Goal: Task Accomplishment & Management: Use online tool/utility

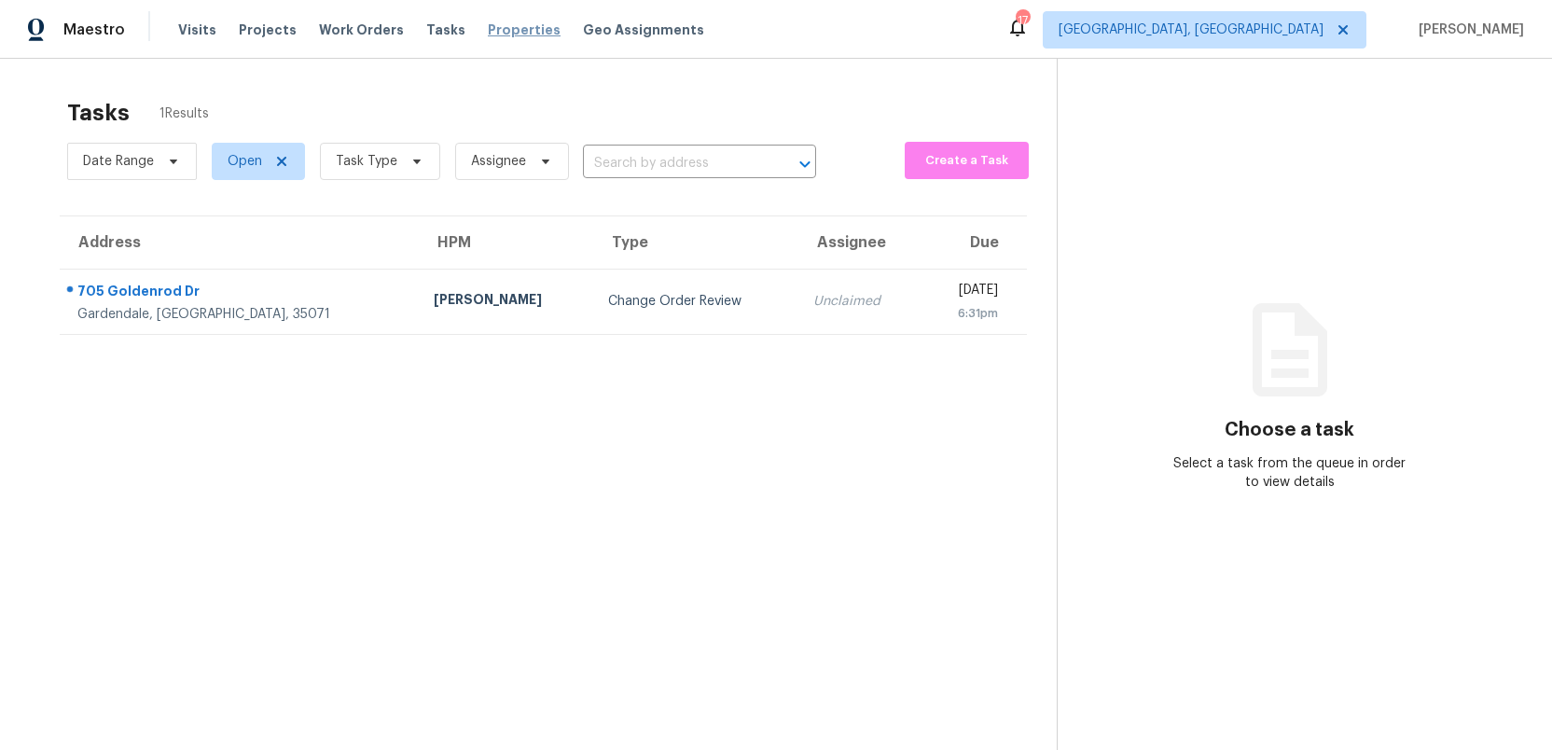
click at [503, 32] on span "Properties" at bounding box center [524, 30] width 73 height 19
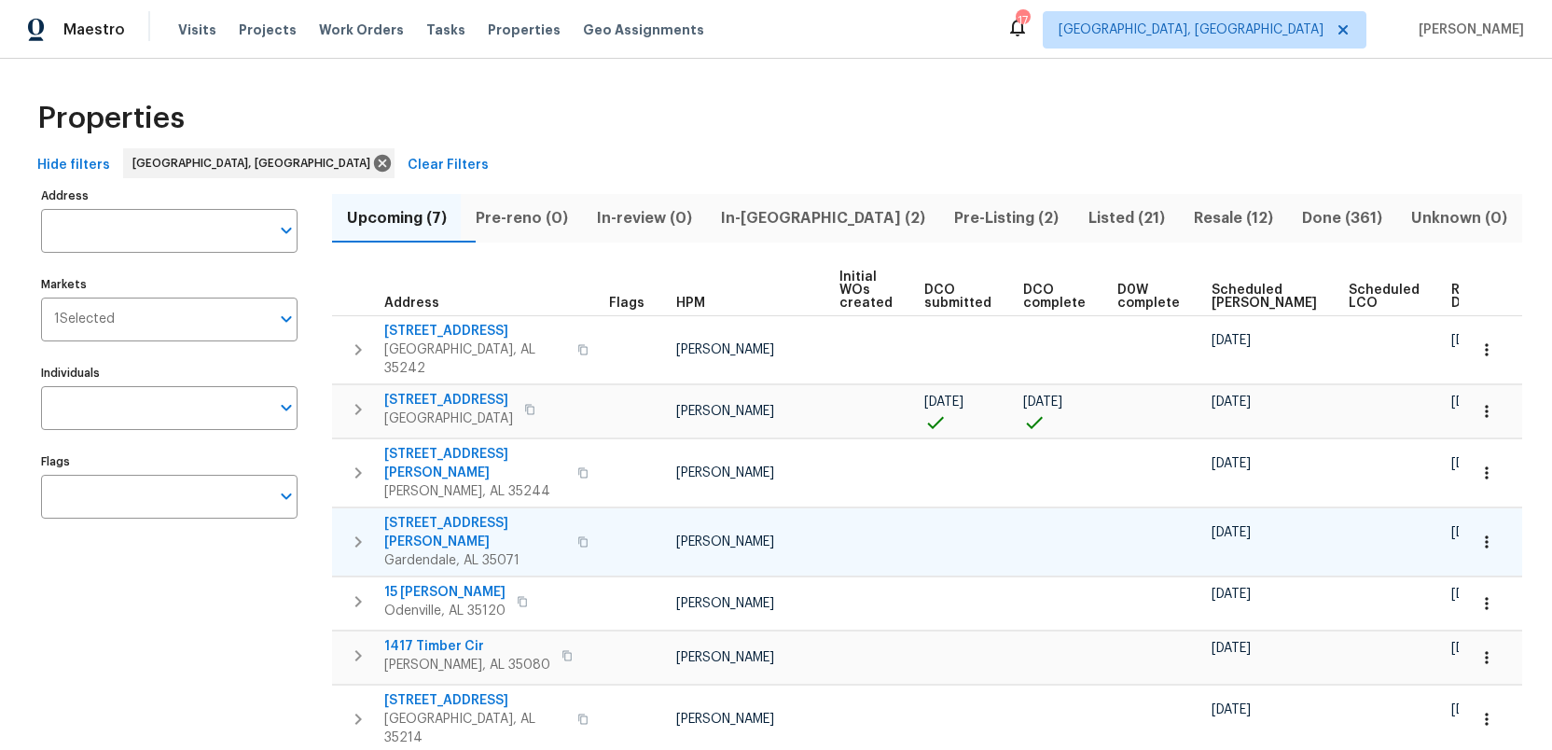
scroll to position [19, 0]
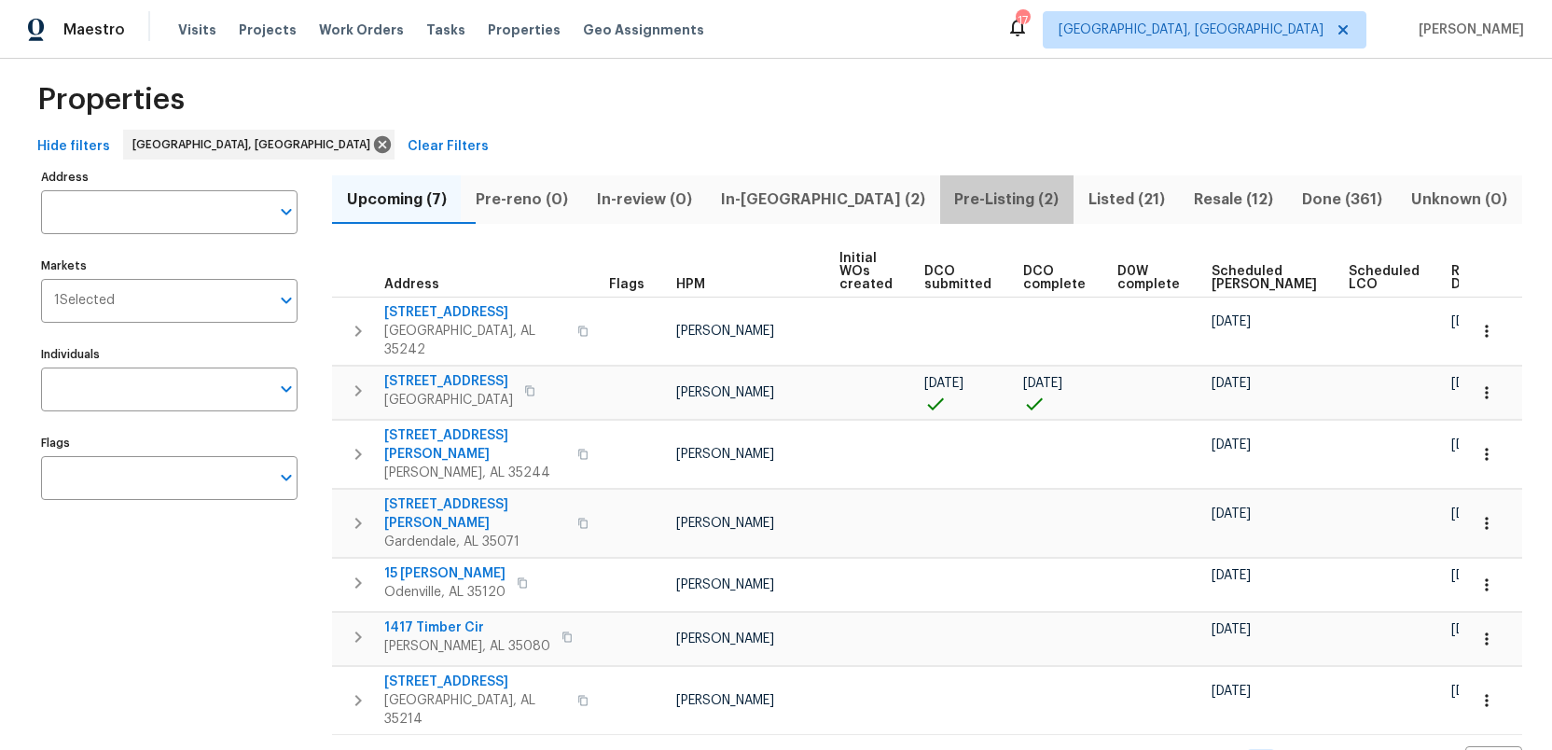
click at [951, 194] on span "Pre-Listing (2)" at bounding box center [1006, 199] width 111 height 26
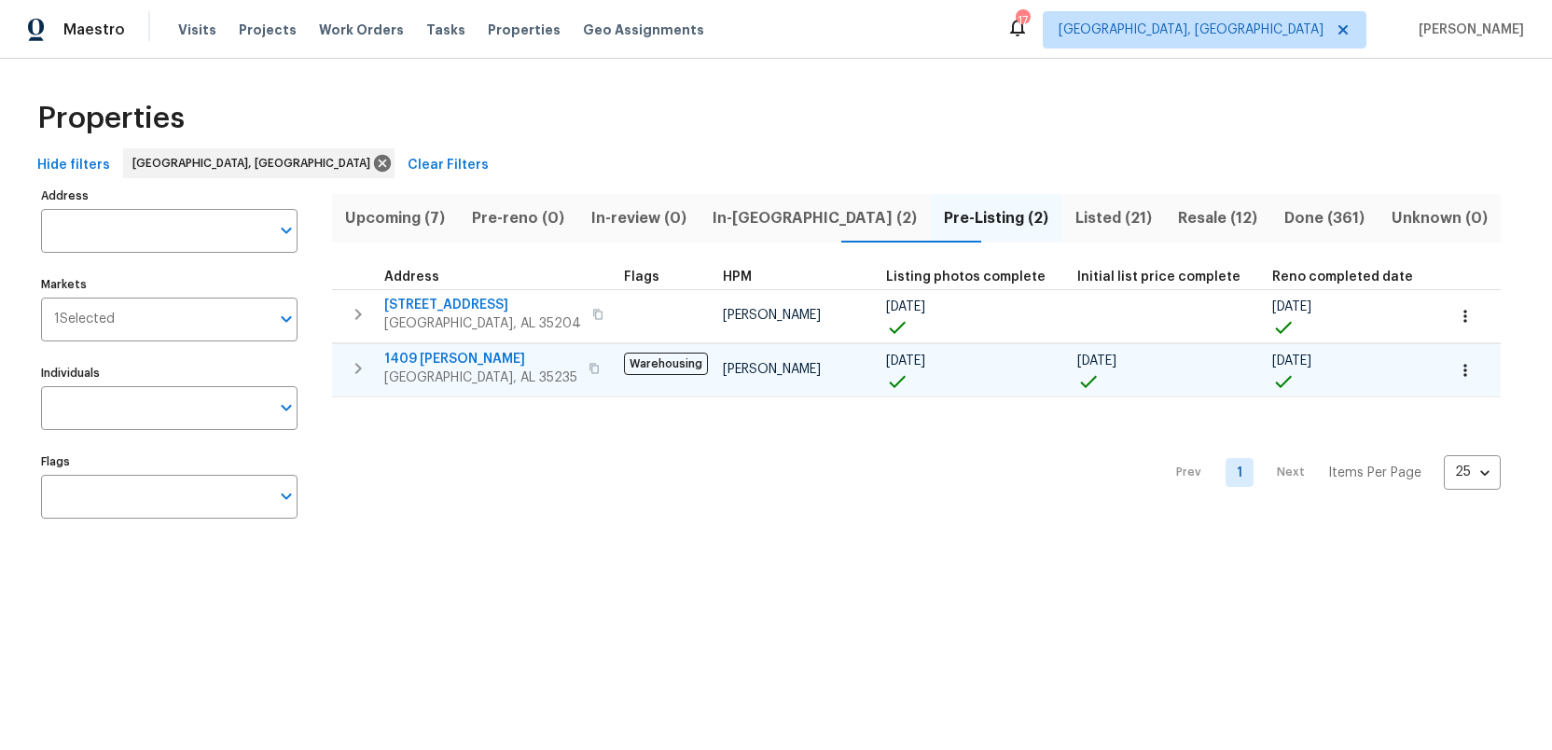
click at [412, 359] on span "1409 Medina Ln" at bounding box center [480, 359] width 193 height 19
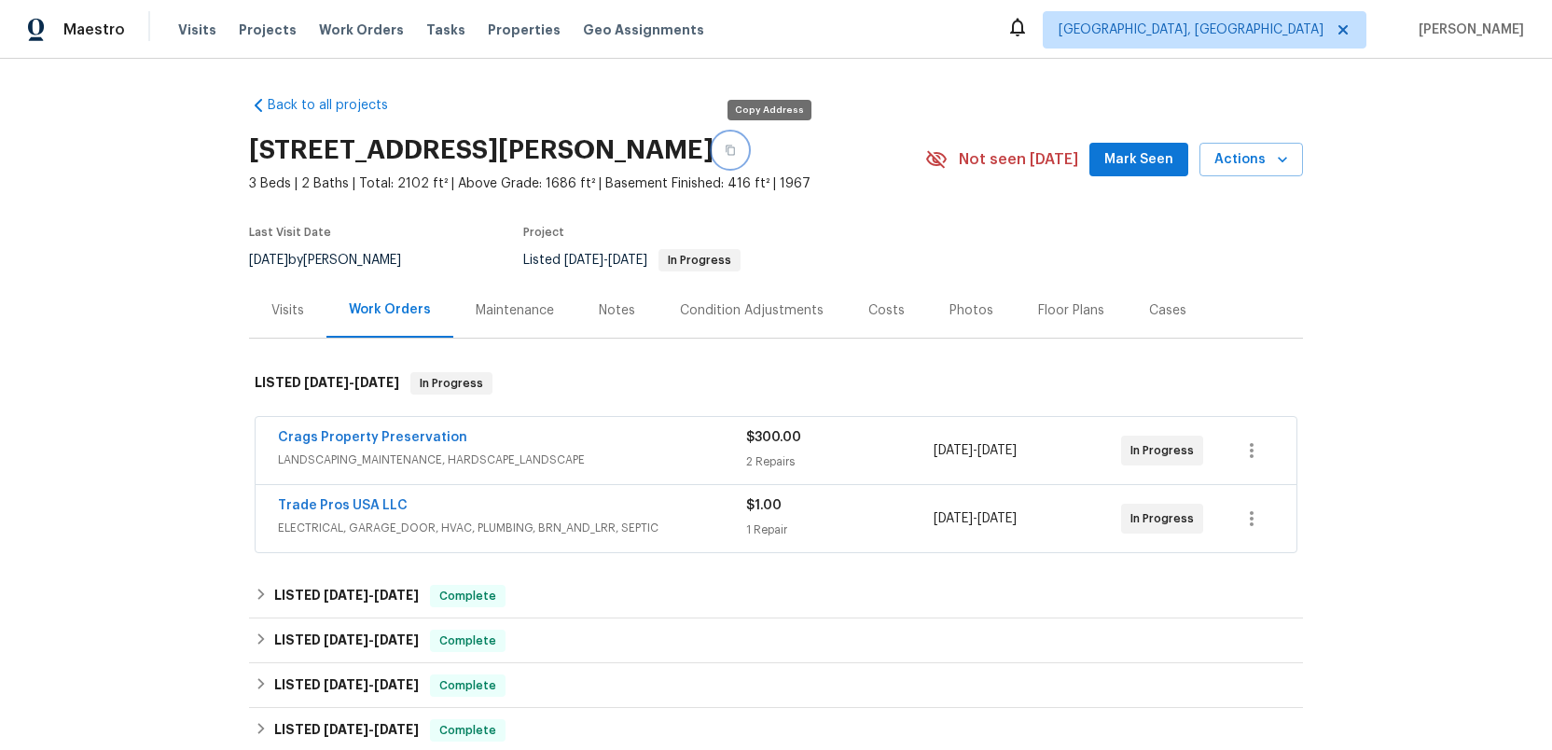
click at [735, 151] on icon "button" at bounding box center [729, 150] width 9 height 10
click at [968, 315] on div "Photos" at bounding box center [971, 310] width 44 height 19
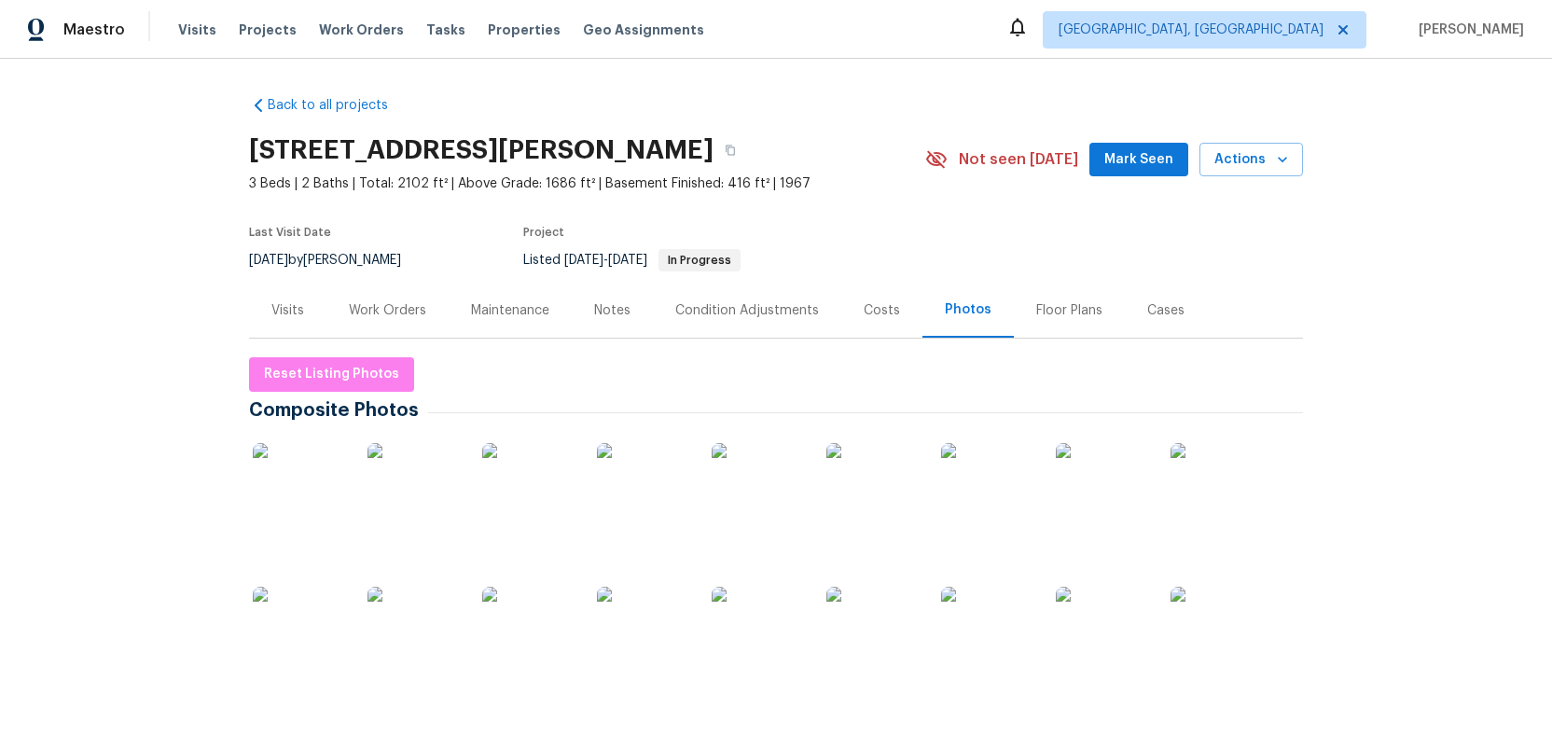
click at [301, 482] on img at bounding box center [299, 489] width 93 height 93
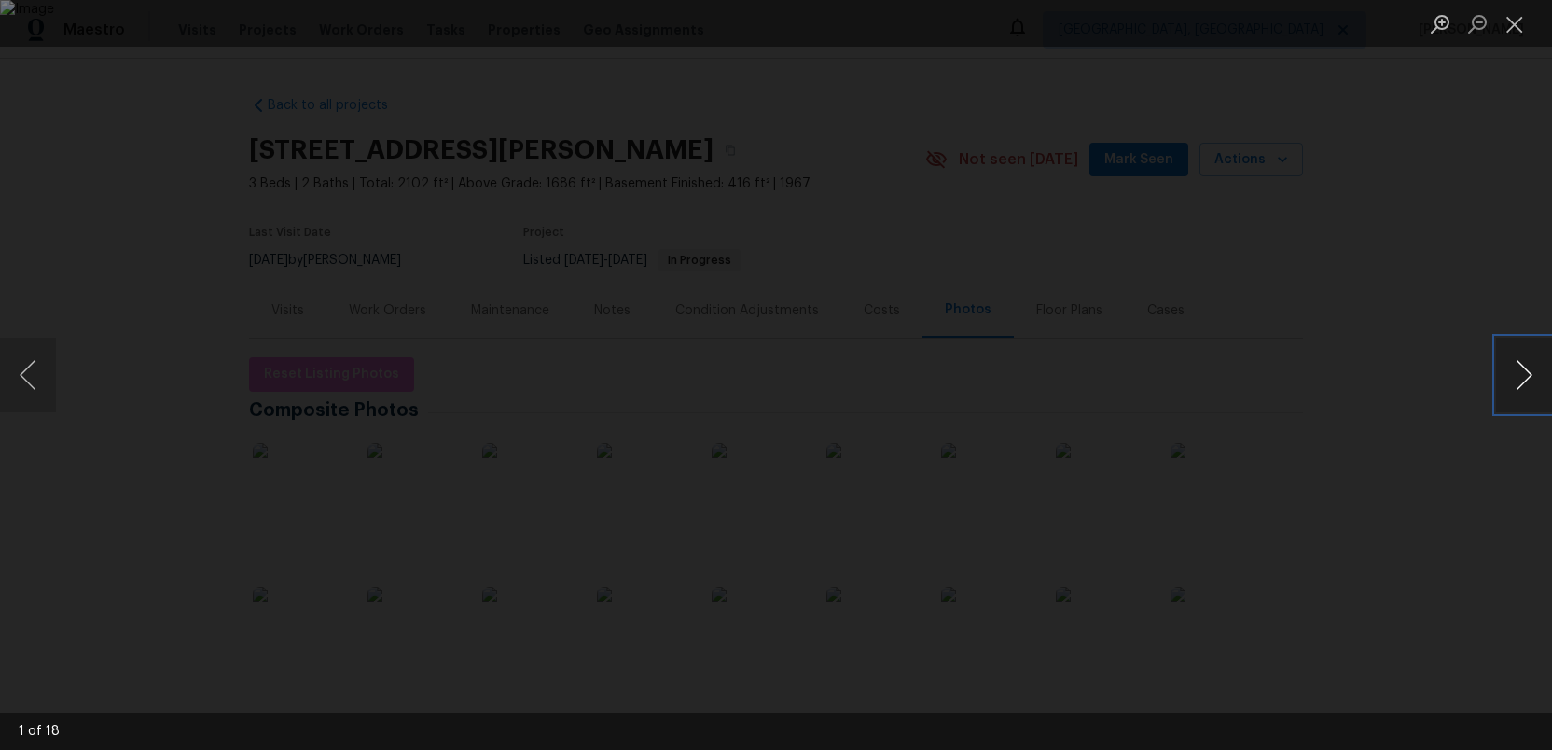
click at [1529, 376] on button "Next image" at bounding box center [1524, 375] width 56 height 75
click at [1530, 370] on button "Next image" at bounding box center [1524, 375] width 56 height 75
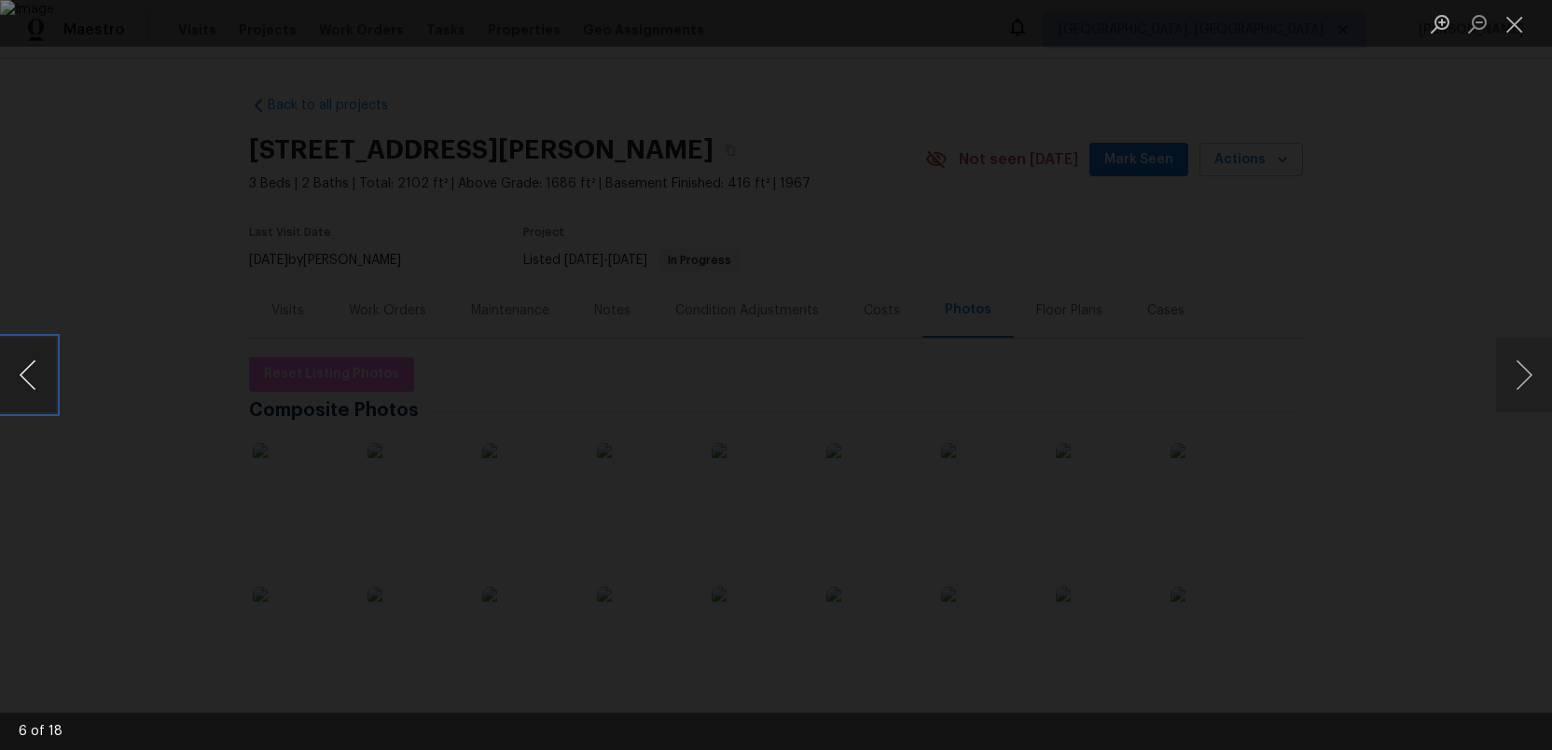
click at [28, 373] on button "Previous image" at bounding box center [28, 375] width 56 height 75
click at [1530, 383] on button "Next image" at bounding box center [1524, 375] width 56 height 75
click at [25, 369] on button "Previous image" at bounding box center [28, 375] width 56 height 75
click at [1534, 377] on button "Next image" at bounding box center [1524, 375] width 56 height 75
click at [1532, 366] on button "Next image" at bounding box center [1524, 375] width 56 height 75
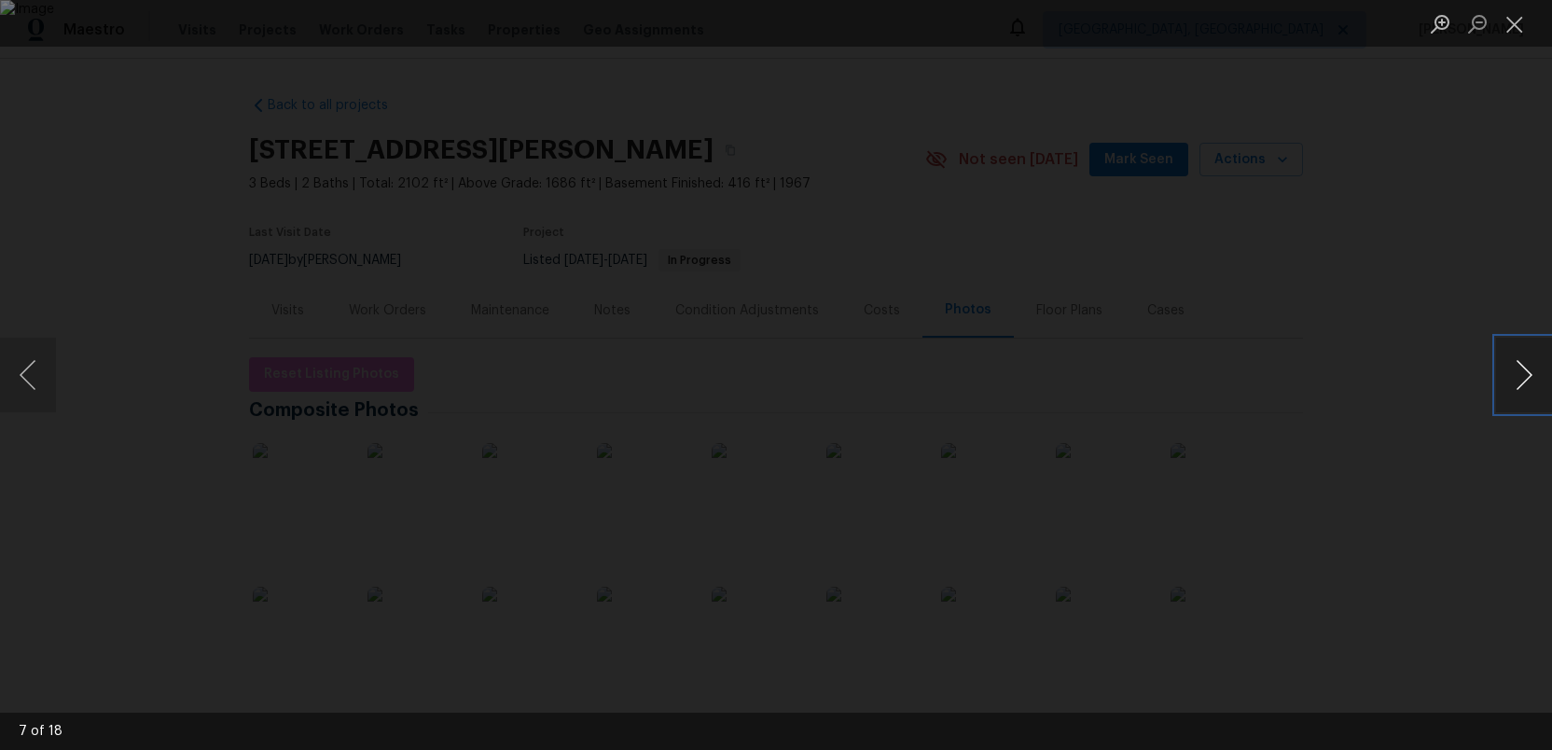
click at [1532, 366] on button "Next image" at bounding box center [1524, 375] width 56 height 75
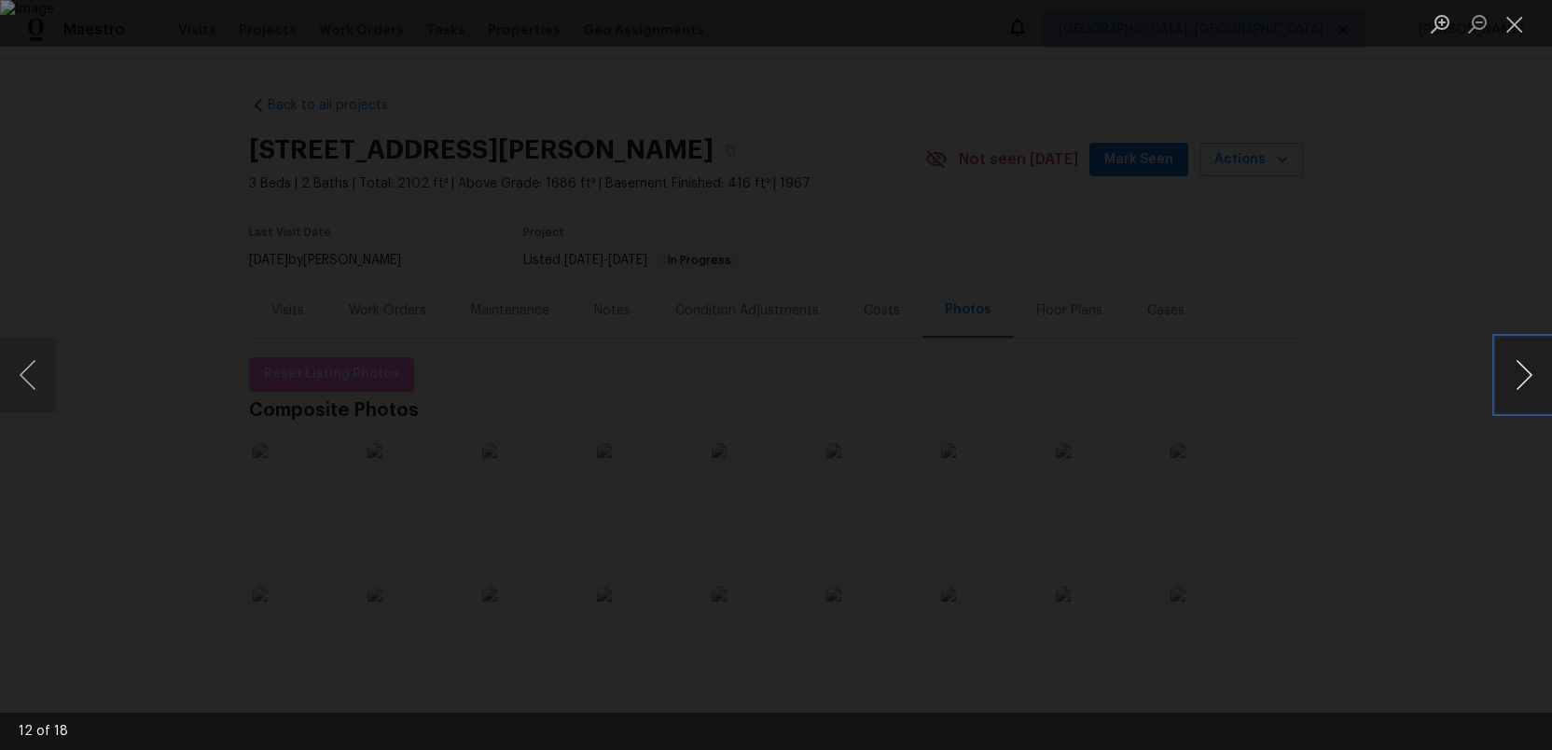
click at [1532, 366] on button "Next image" at bounding box center [1524, 375] width 56 height 75
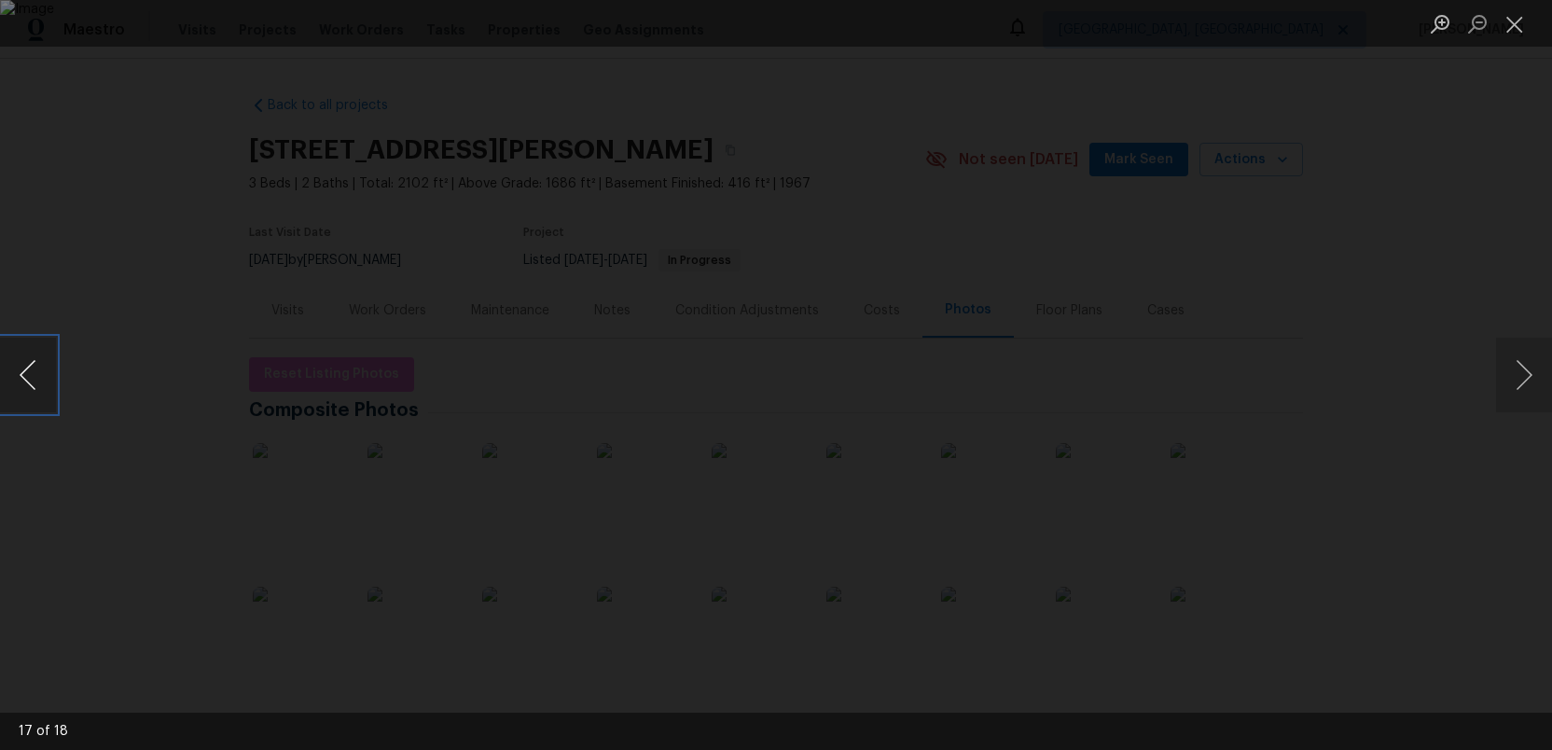
click at [33, 373] on button "Previous image" at bounding box center [28, 375] width 56 height 75
click at [24, 387] on button "Previous image" at bounding box center [28, 375] width 56 height 75
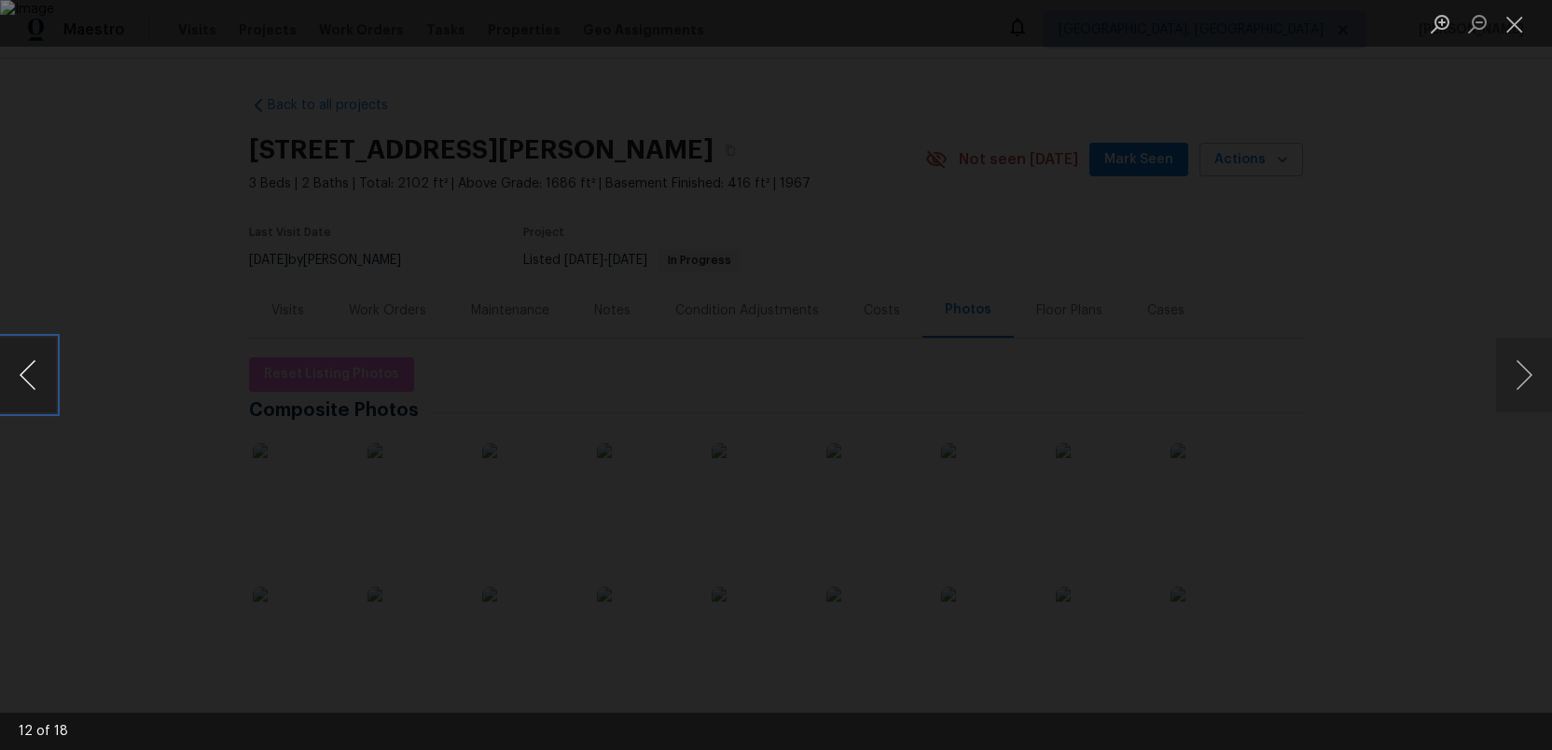
click at [24, 387] on button "Previous image" at bounding box center [28, 375] width 56 height 75
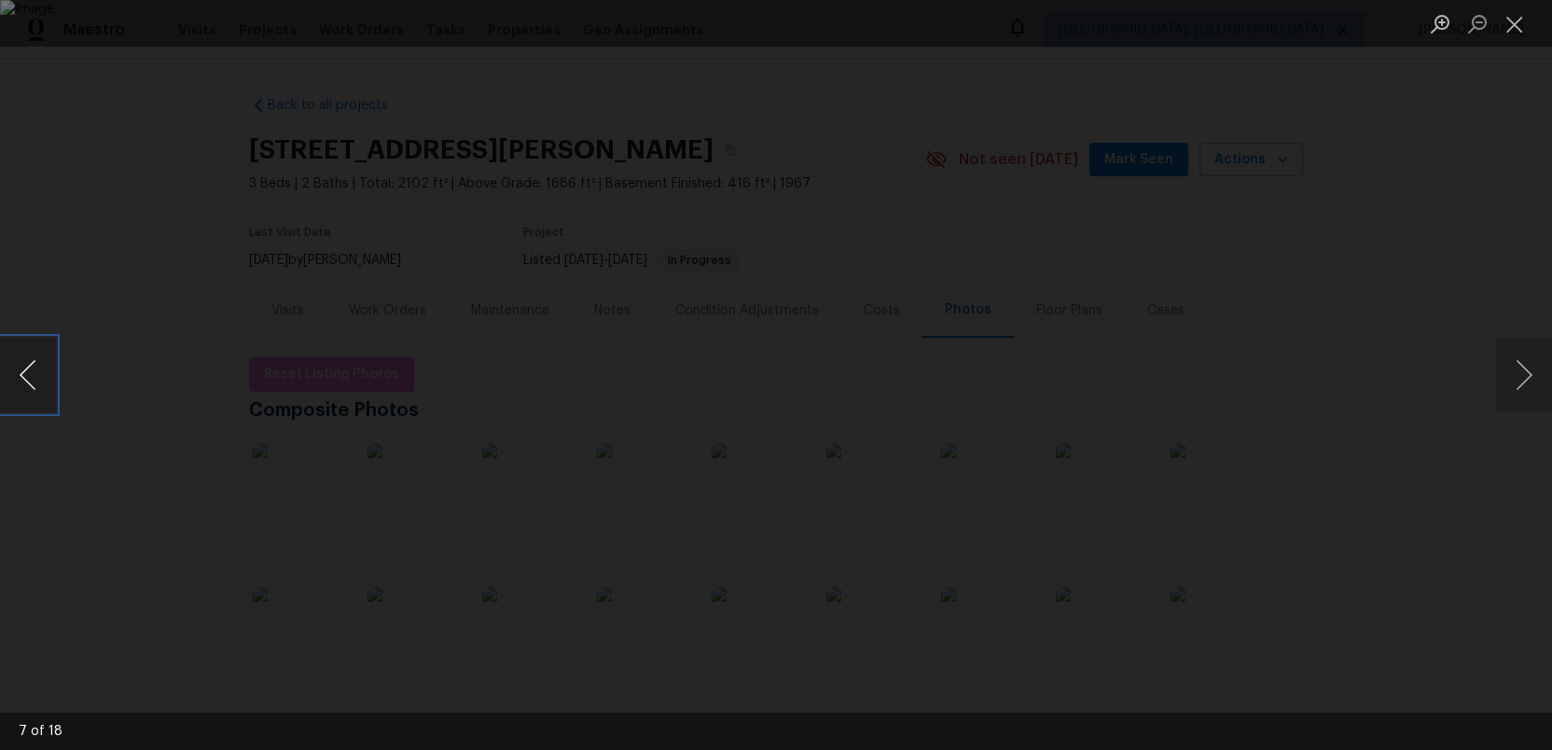
click at [24, 387] on button "Previous image" at bounding box center [28, 375] width 56 height 75
click at [1512, 31] on button "Close lightbox" at bounding box center [1514, 23] width 37 height 33
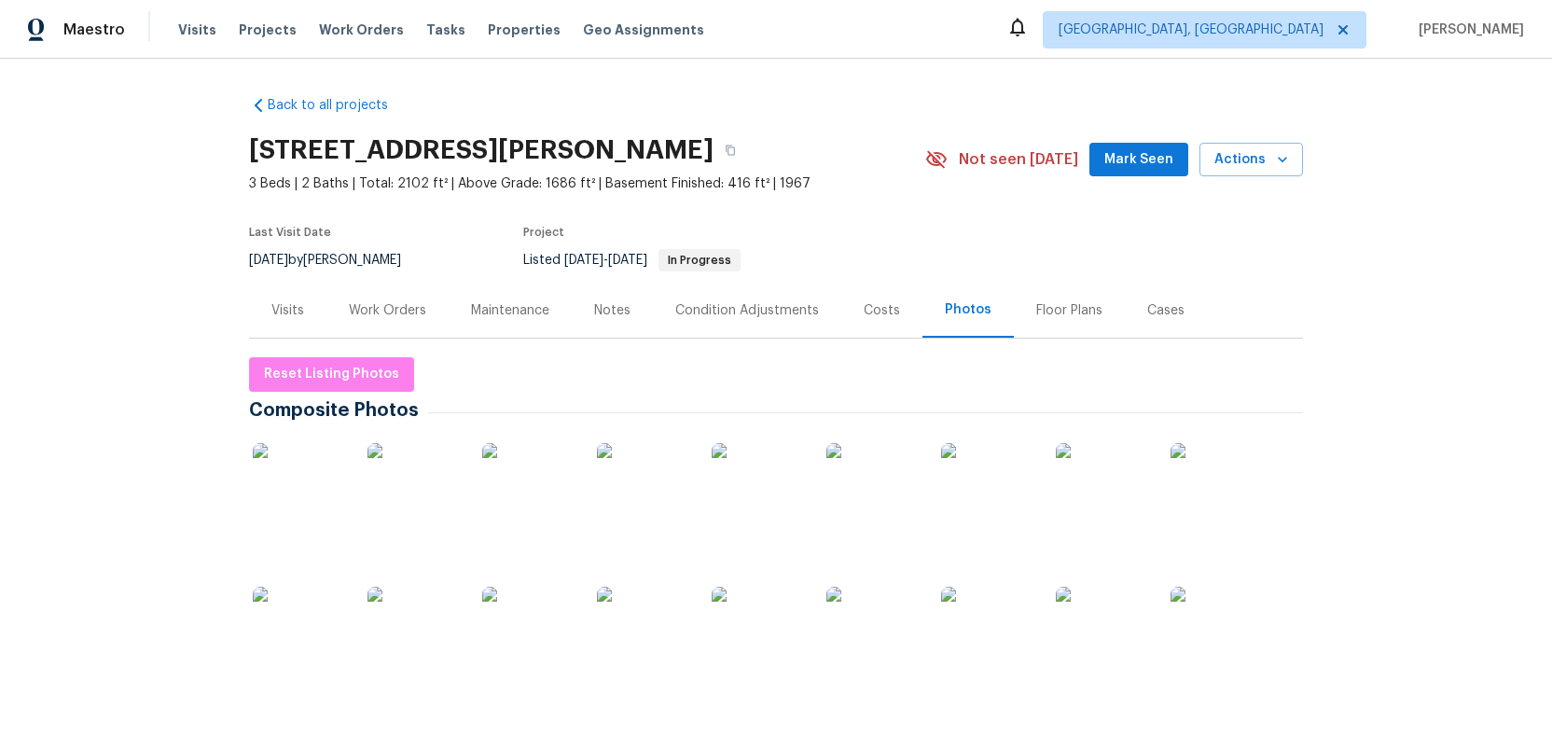
click at [383, 305] on div "Work Orders" at bounding box center [387, 310] width 77 height 19
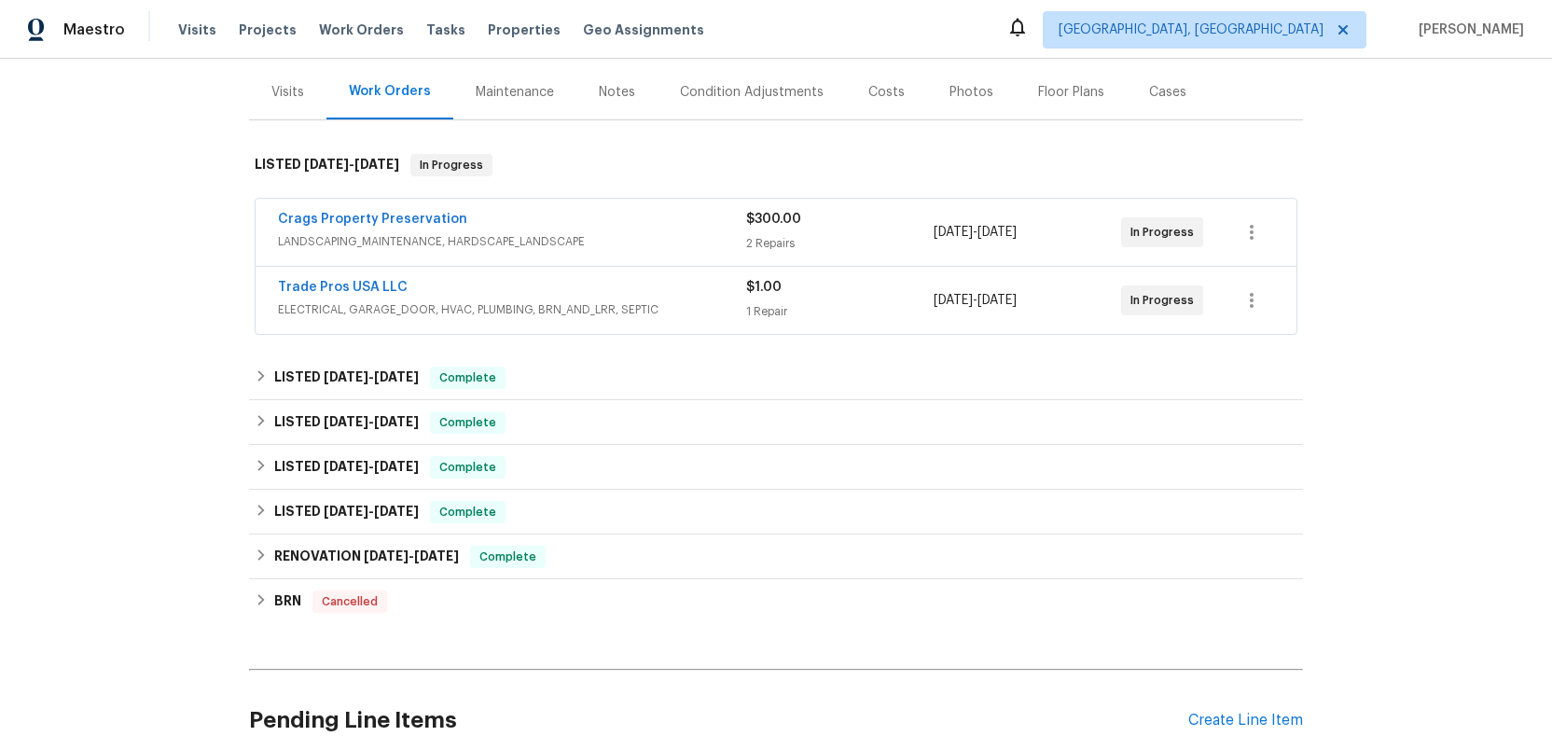
scroll to position [241, 0]
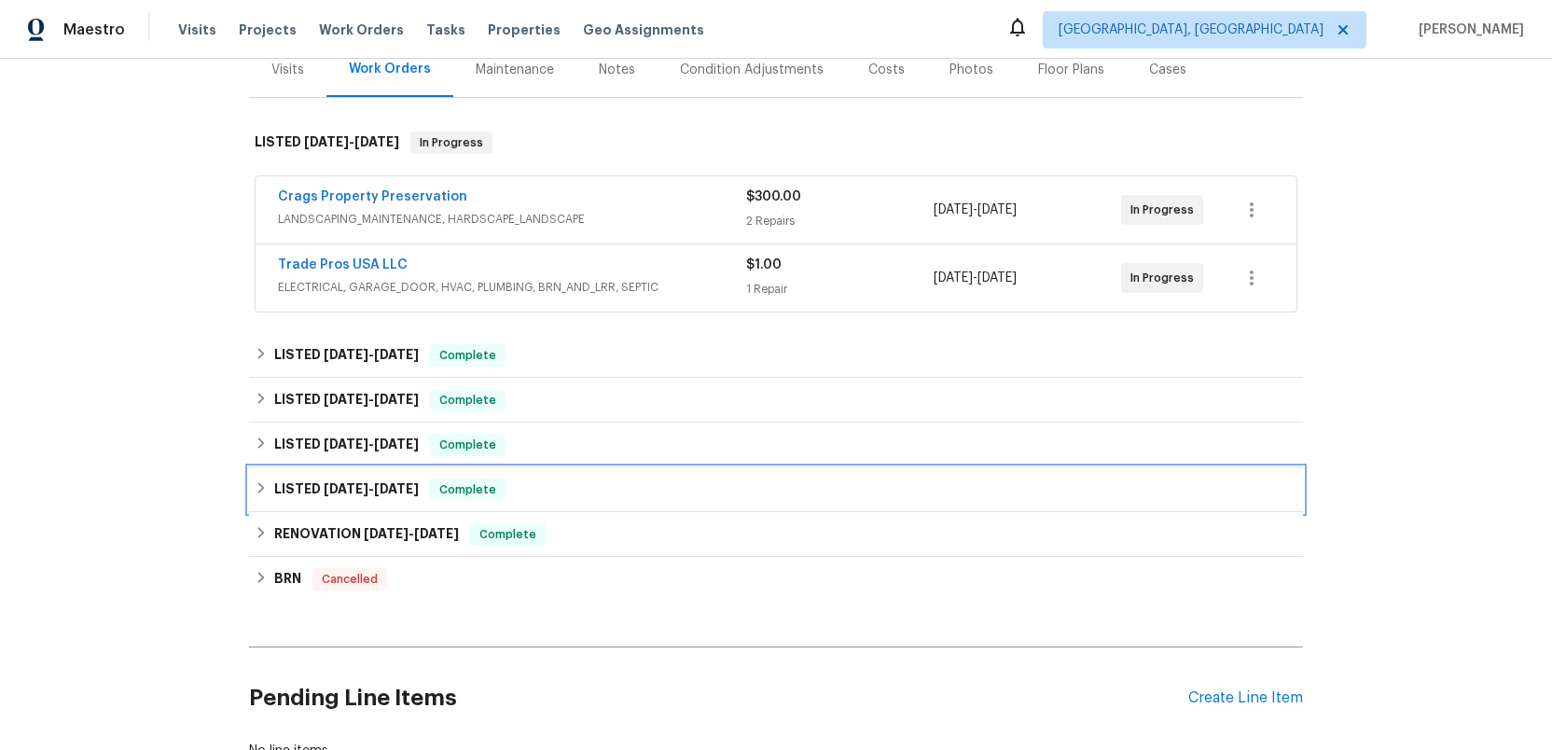
click at [331, 488] on span "12/16/24" at bounding box center [346, 488] width 45 height 13
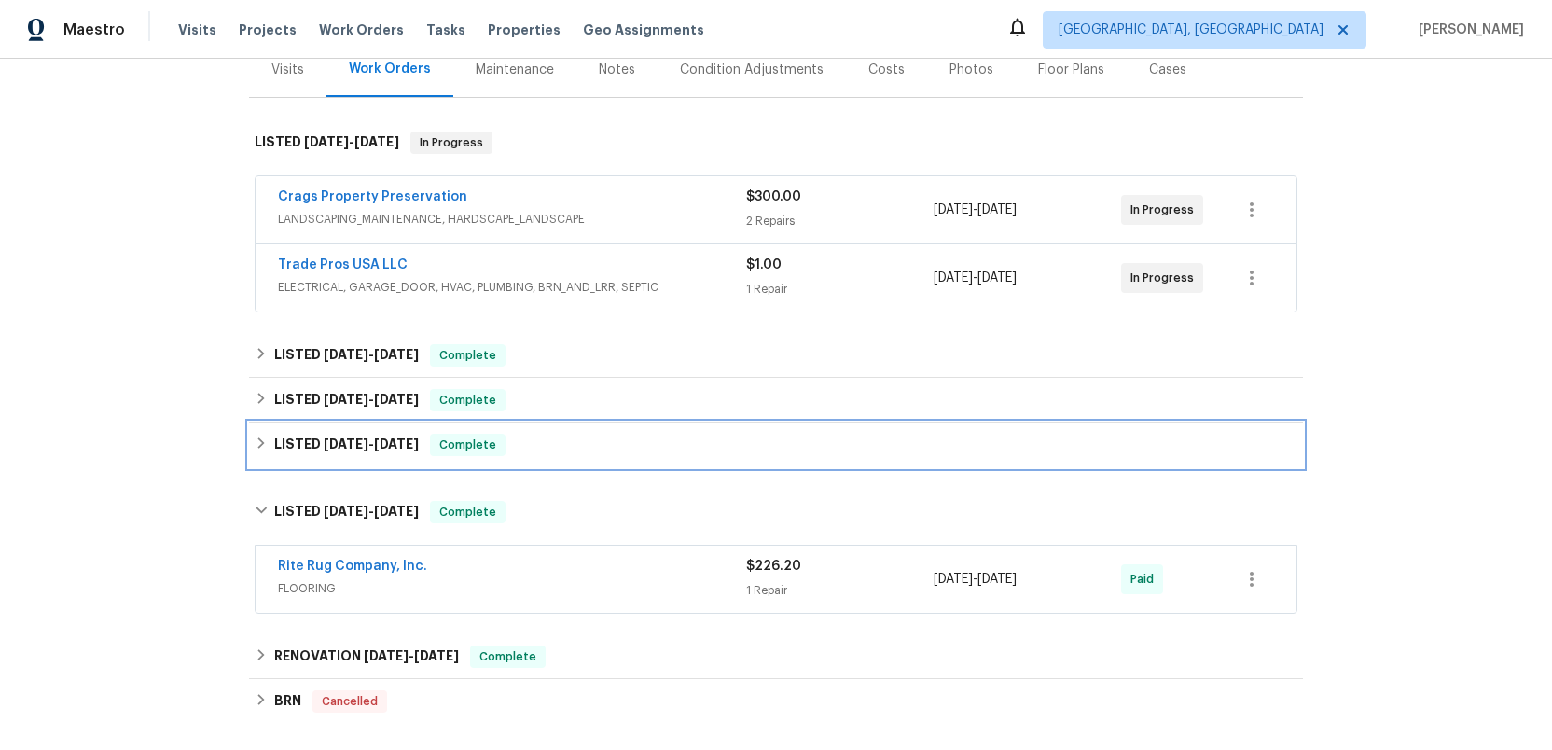
click at [331, 442] on span "2/2/25" at bounding box center [346, 443] width 45 height 13
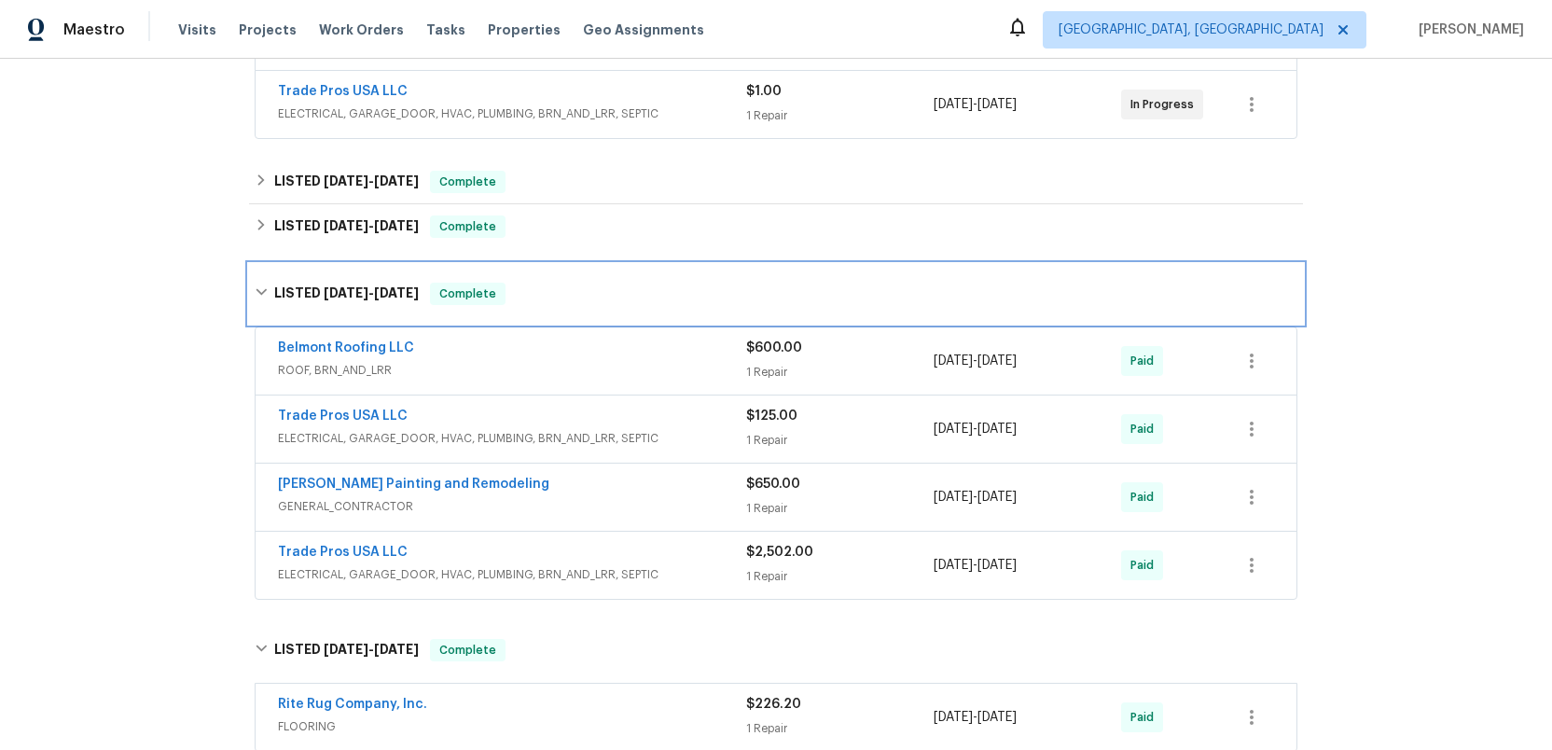
scroll to position [482, 0]
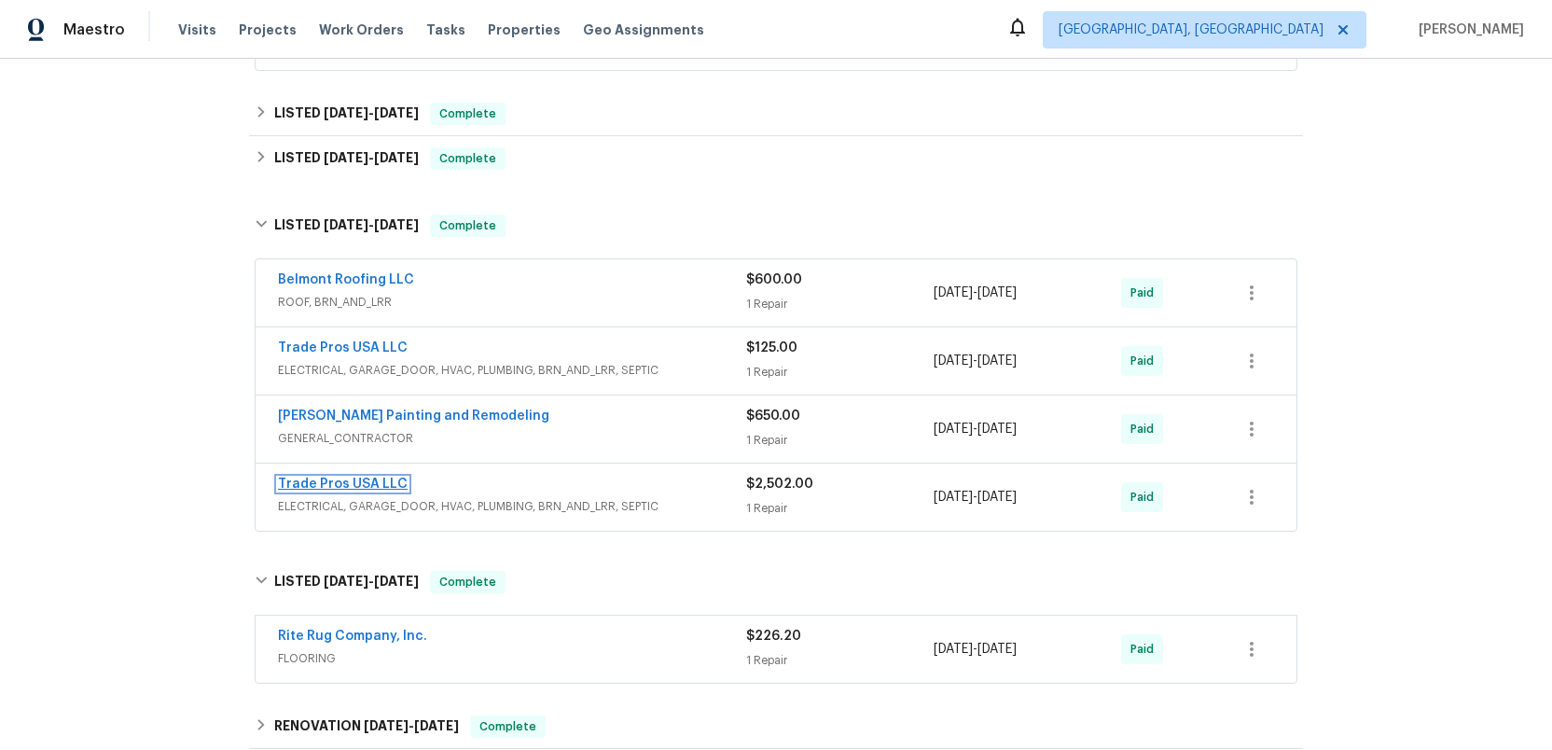
click at [330, 488] on link "Trade Pros USA LLC" at bounding box center [343, 483] width 130 height 13
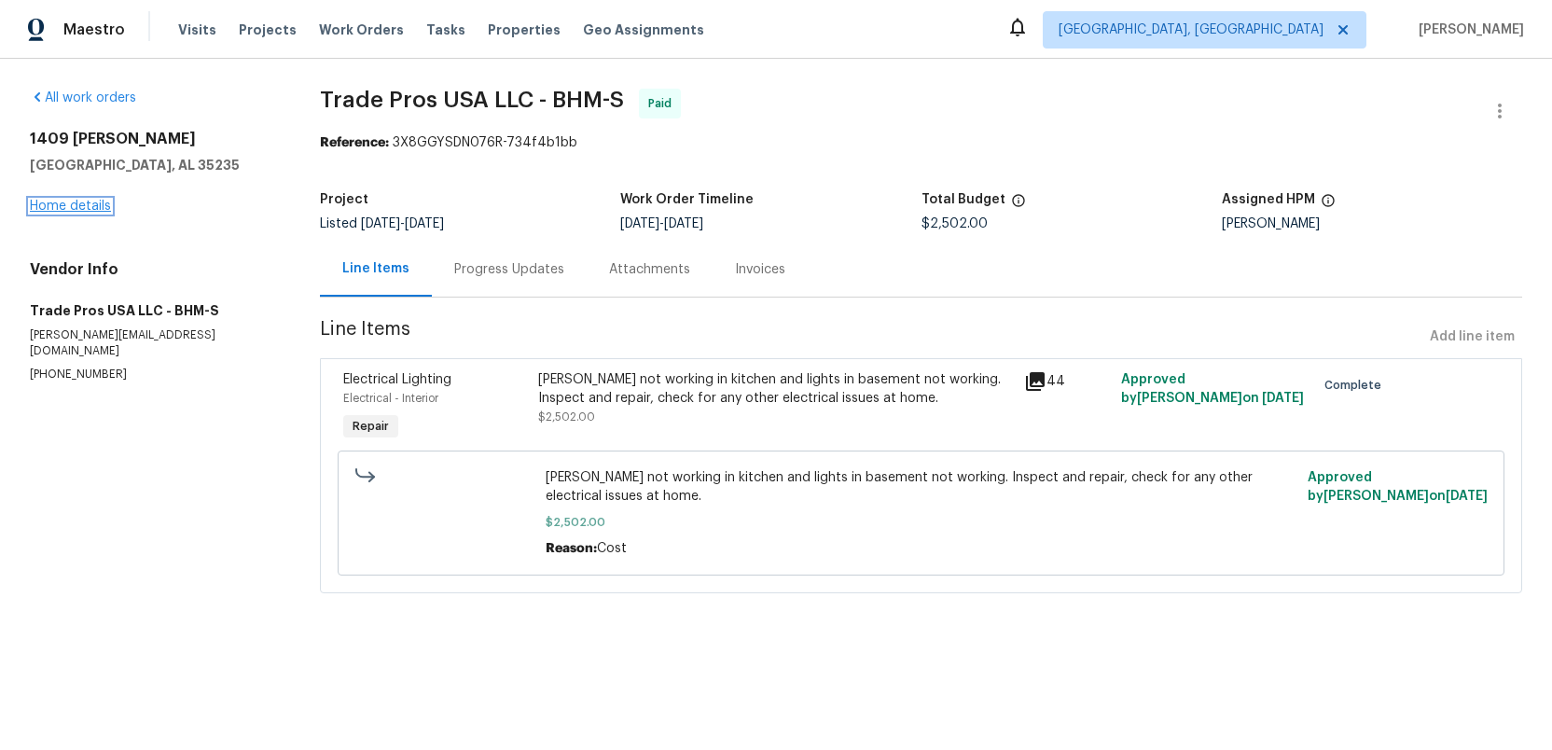
click at [60, 201] on link "Home details" at bounding box center [70, 206] width 81 height 13
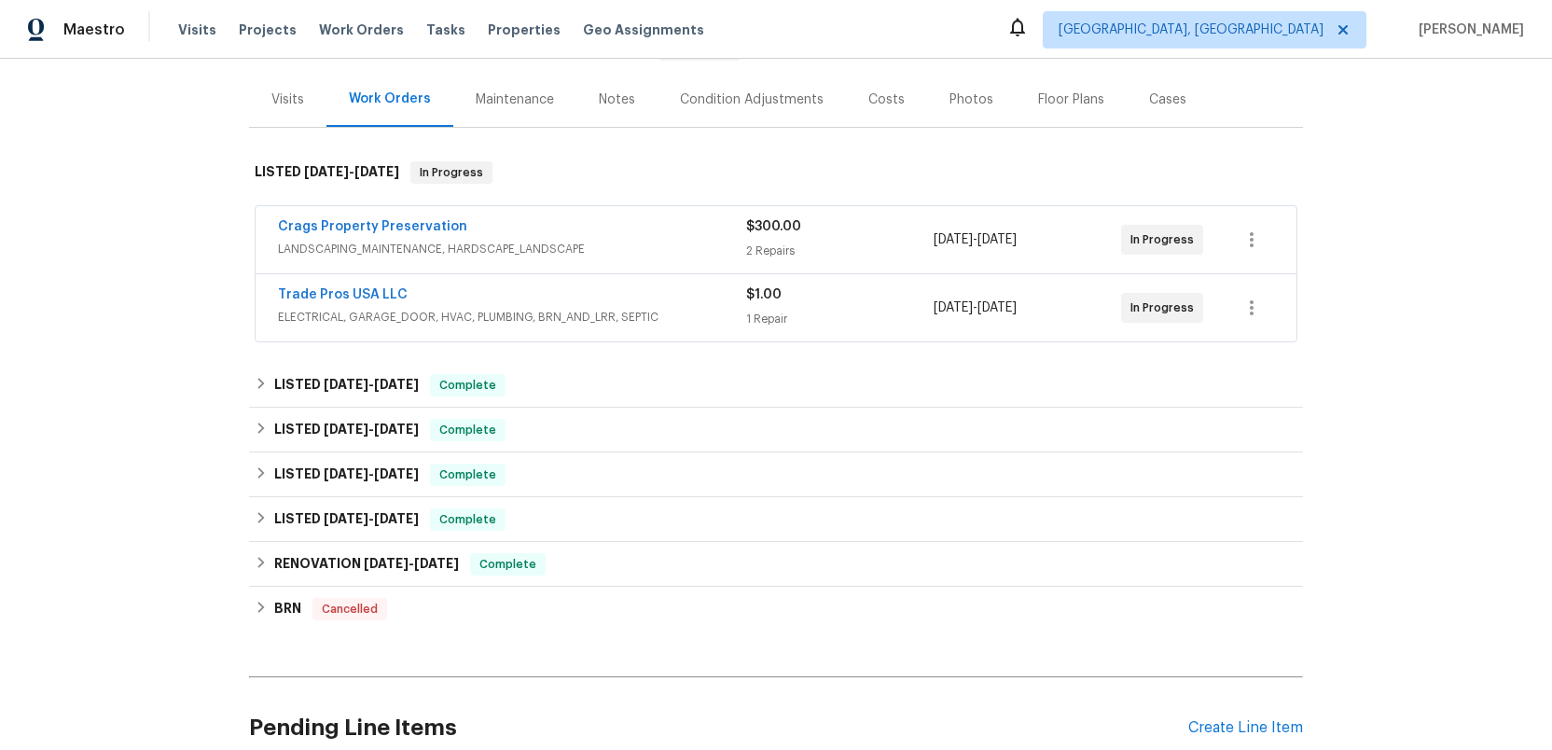
scroll to position [247, 0]
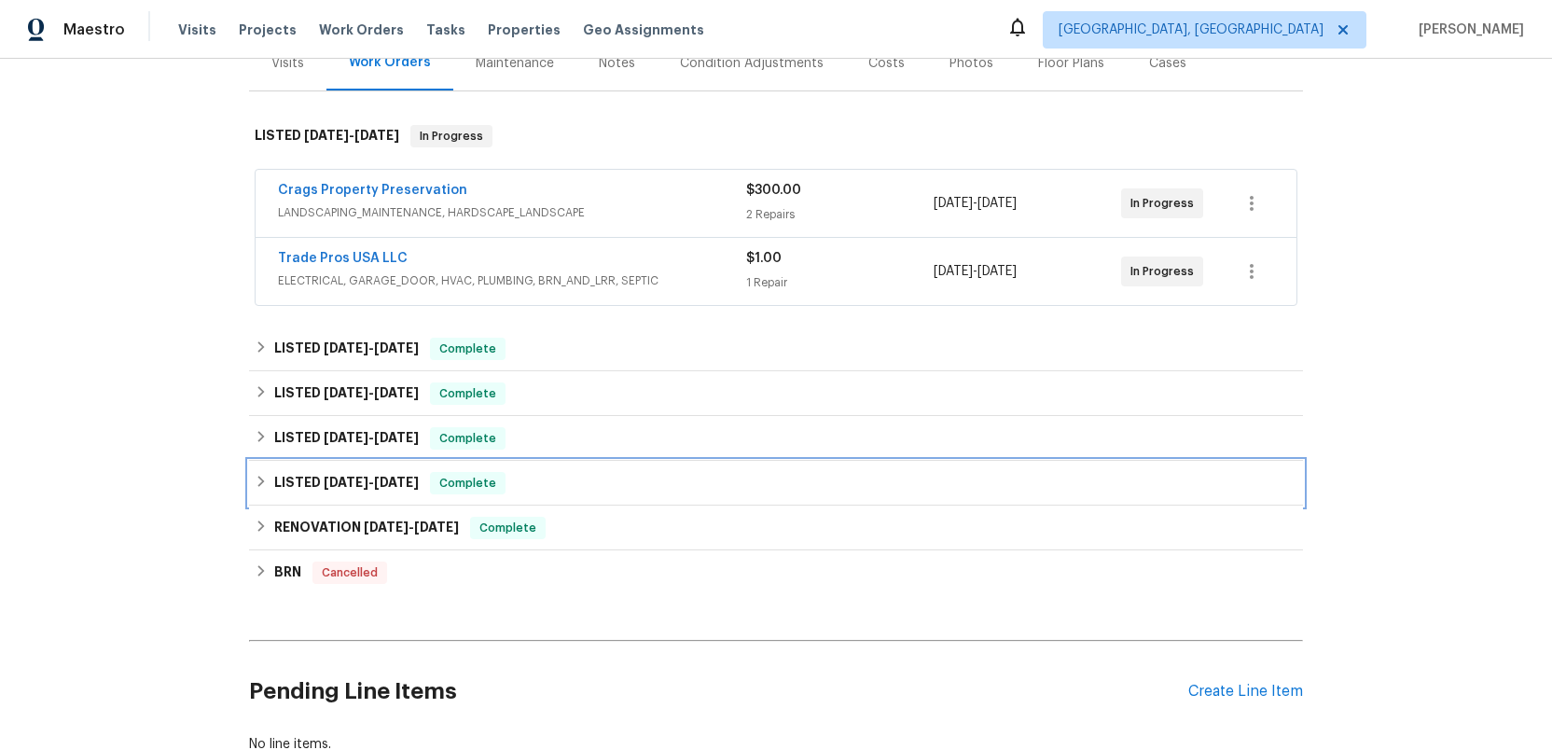
click at [332, 481] on span "12/16/24" at bounding box center [346, 482] width 45 height 13
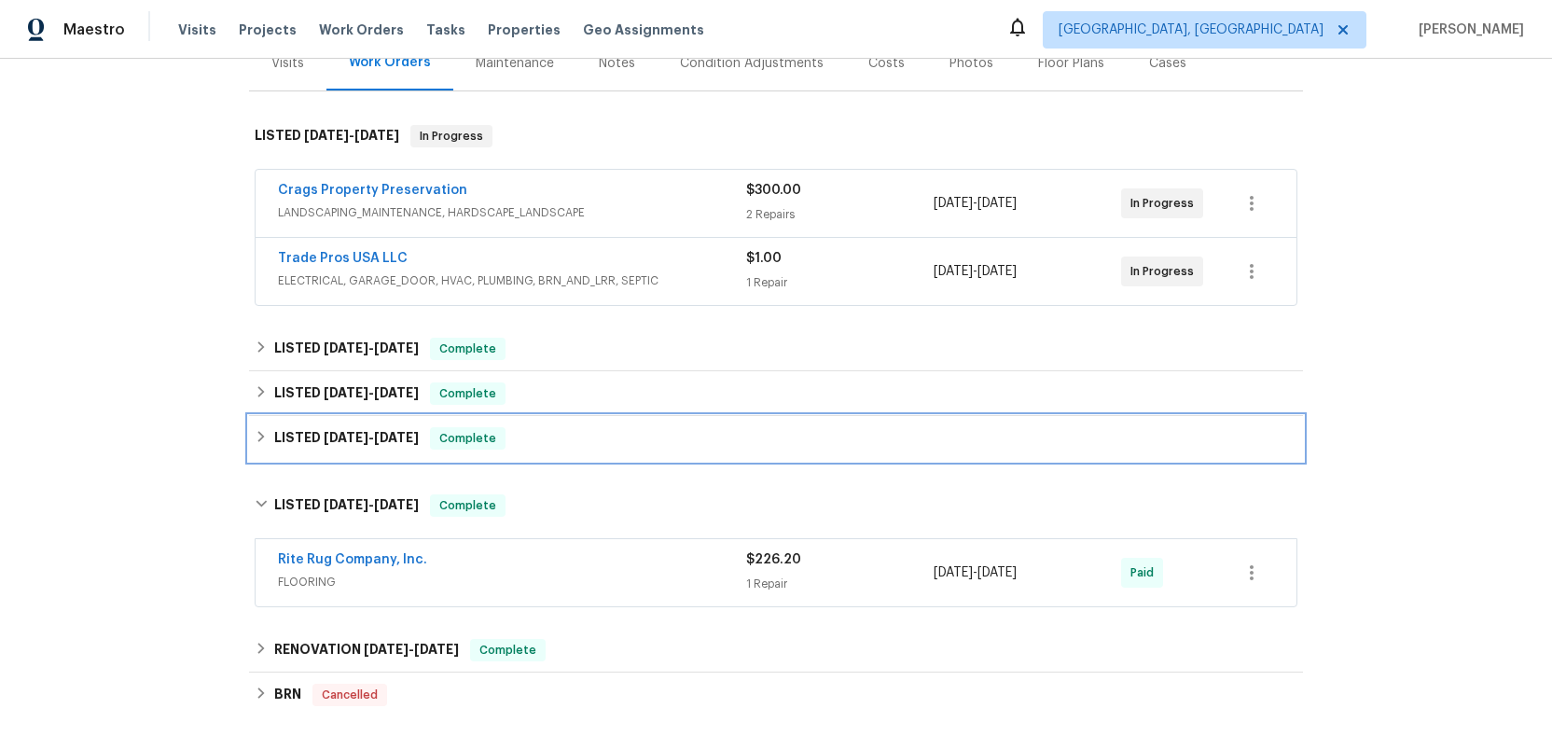
click at [332, 437] on span "2/2/25" at bounding box center [346, 437] width 45 height 13
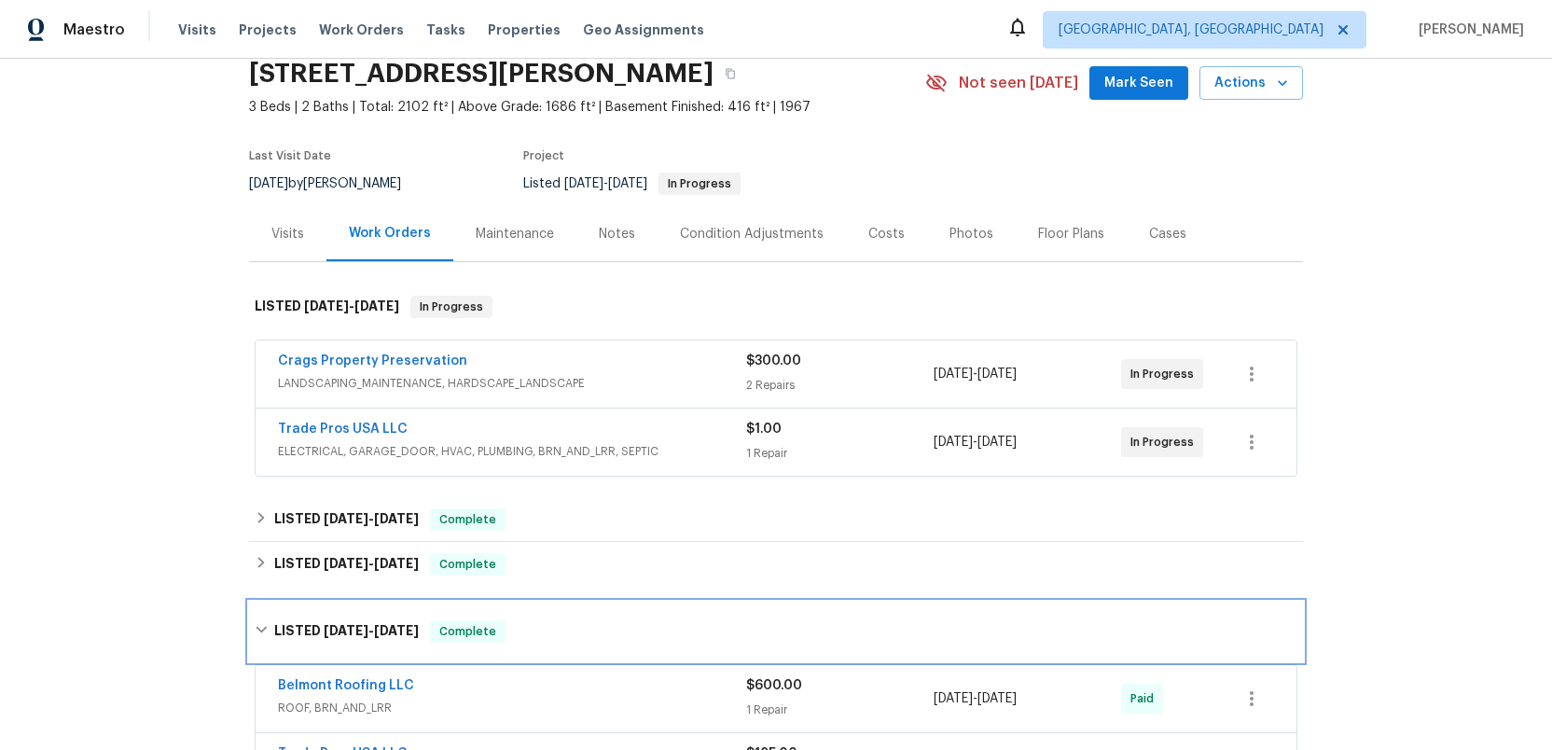
scroll to position [0, 0]
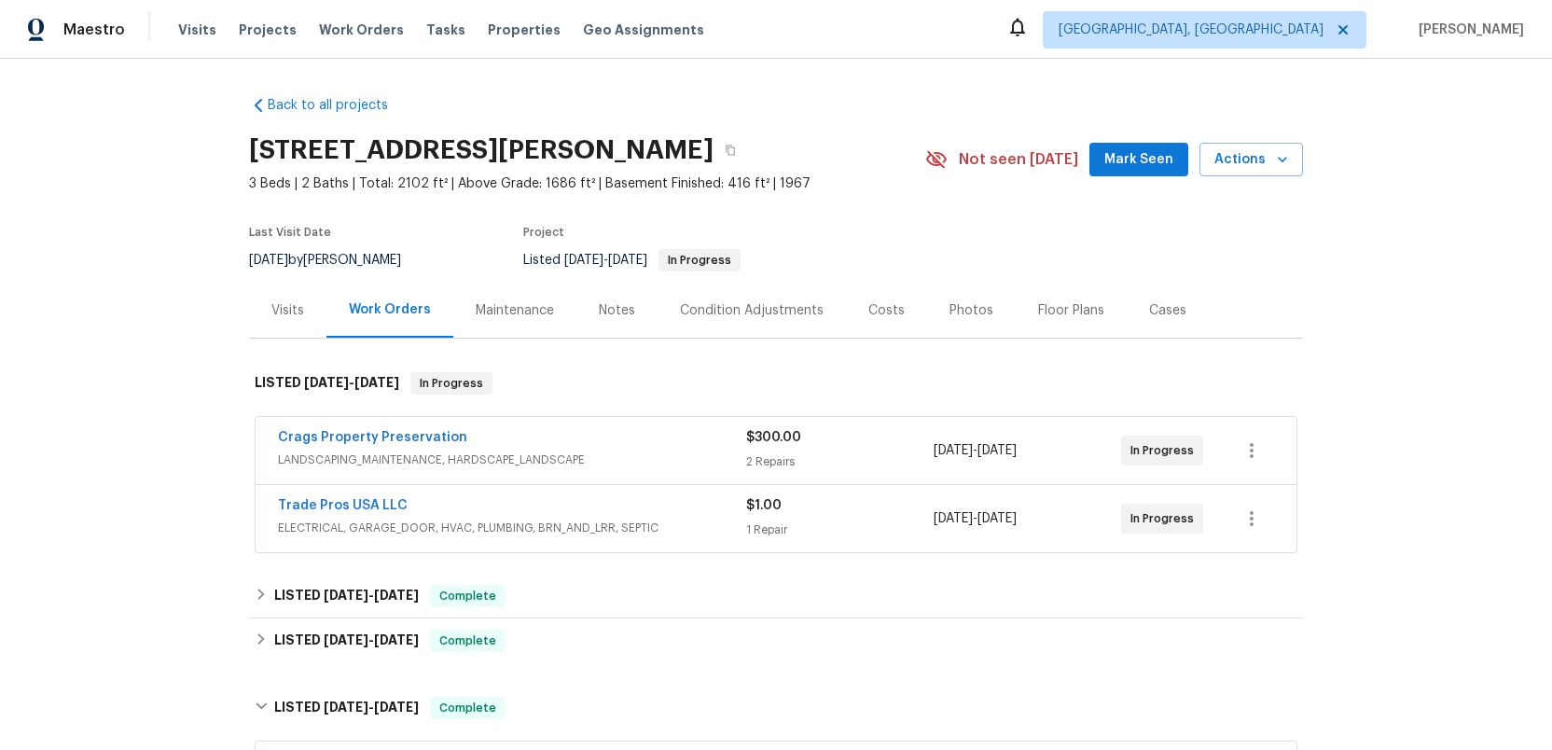
click at [955, 311] on div "Photos" at bounding box center [971, 310] width 44 height 19
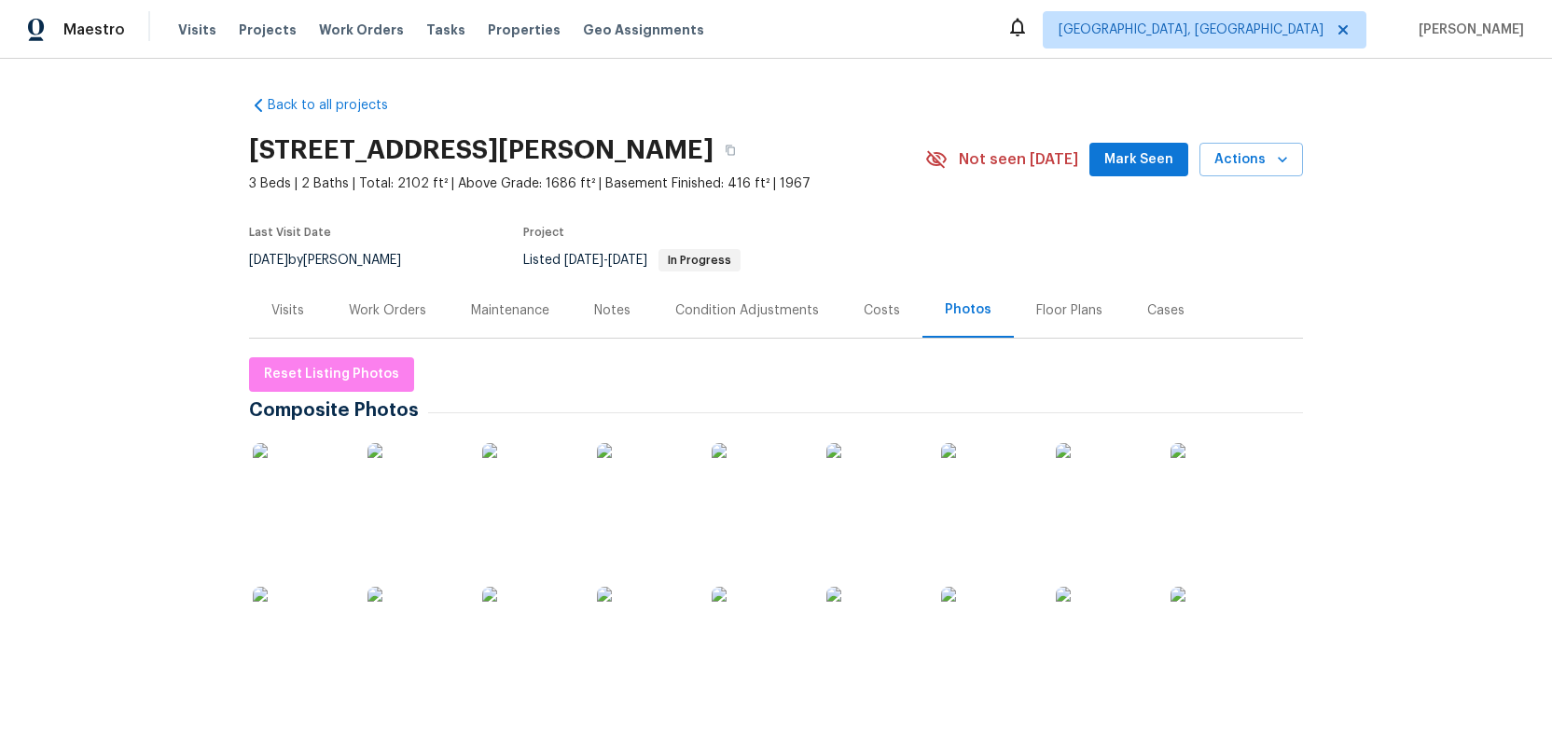
click at [751, 499] on img at bounding box center [757, 489] width 93 height 93
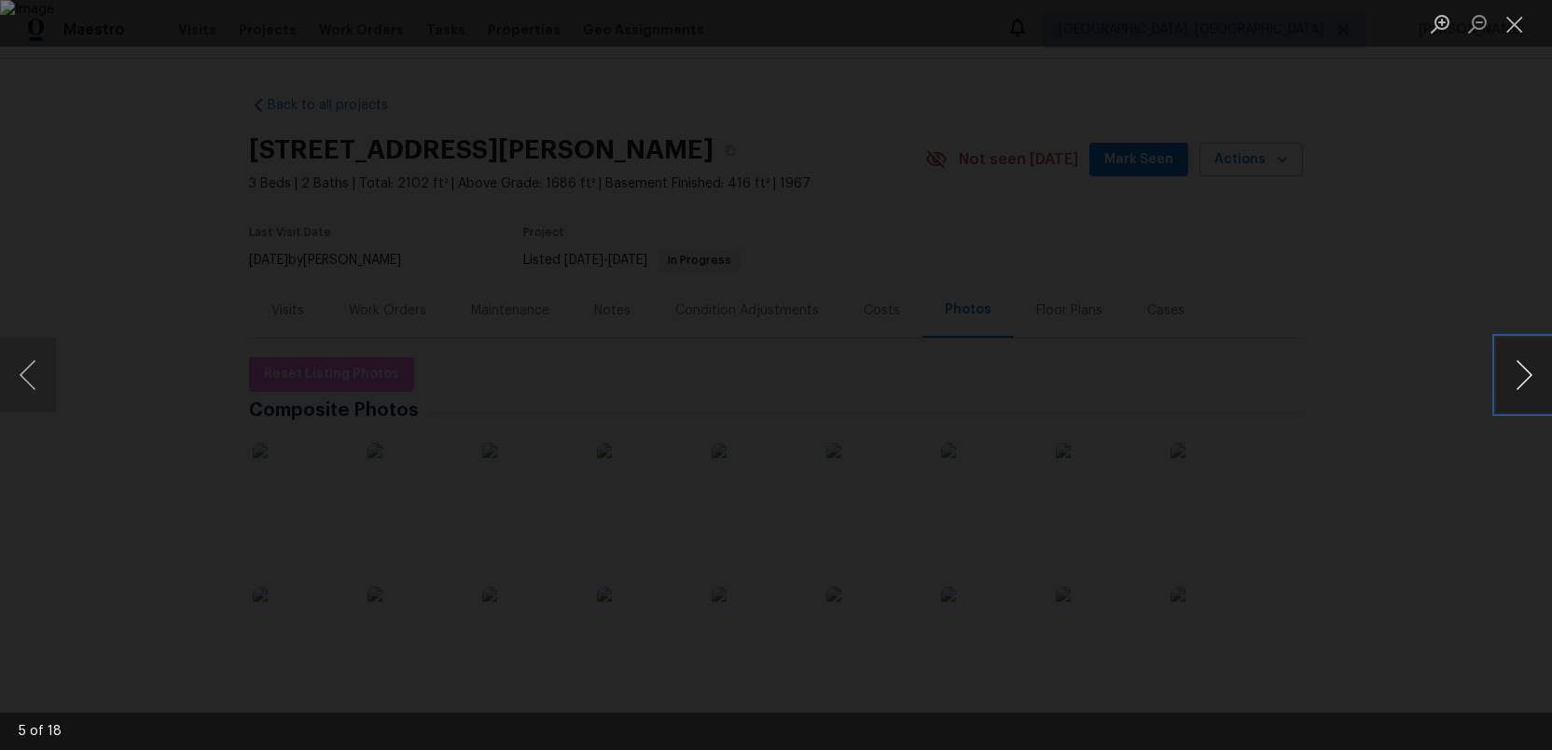
click at [1510, 366] on button "Next image" at bounding box center [1524, 375] width 56 height 75
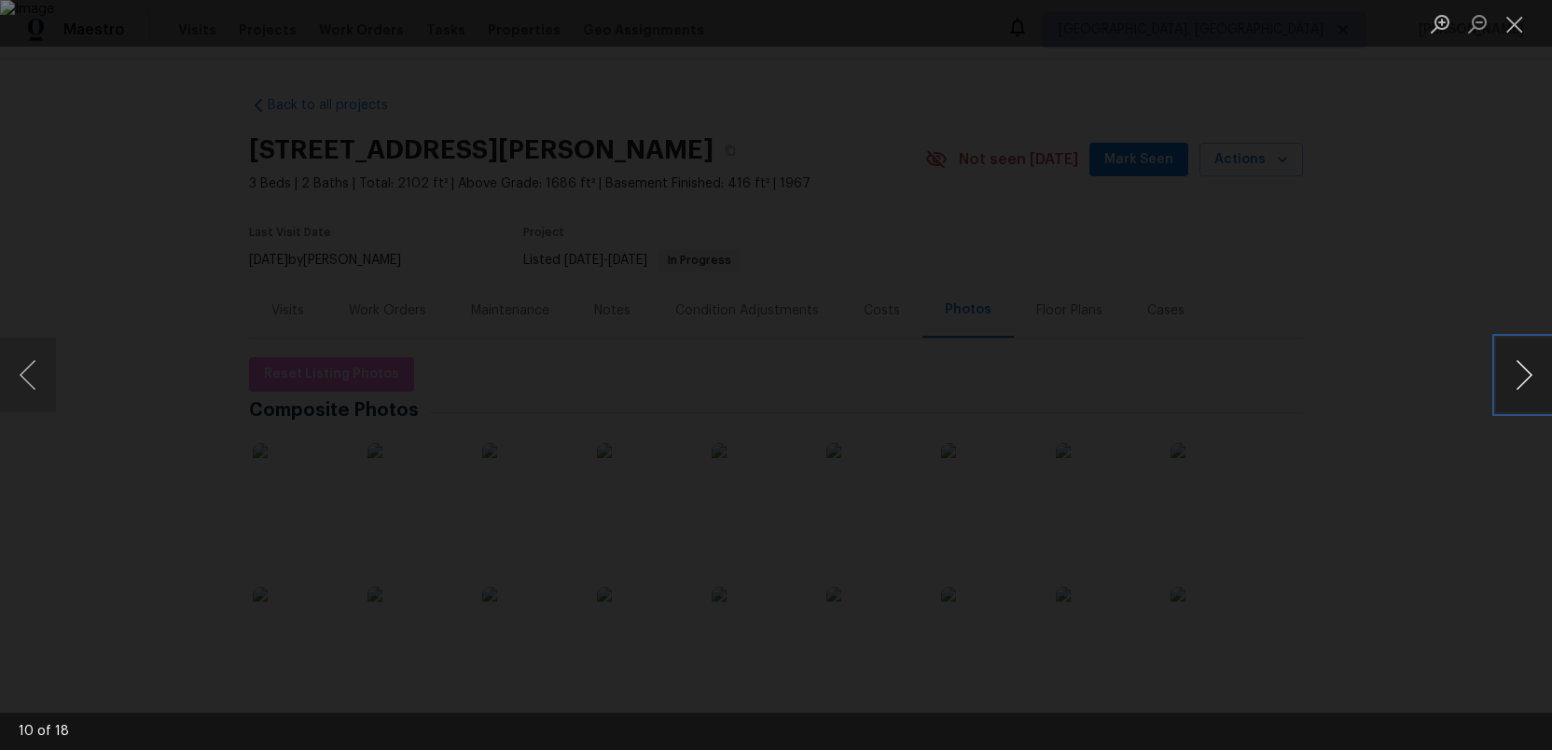
click at [1510, 365] on button "Next image" at bounding box center [1524, 375] width 56 height 75
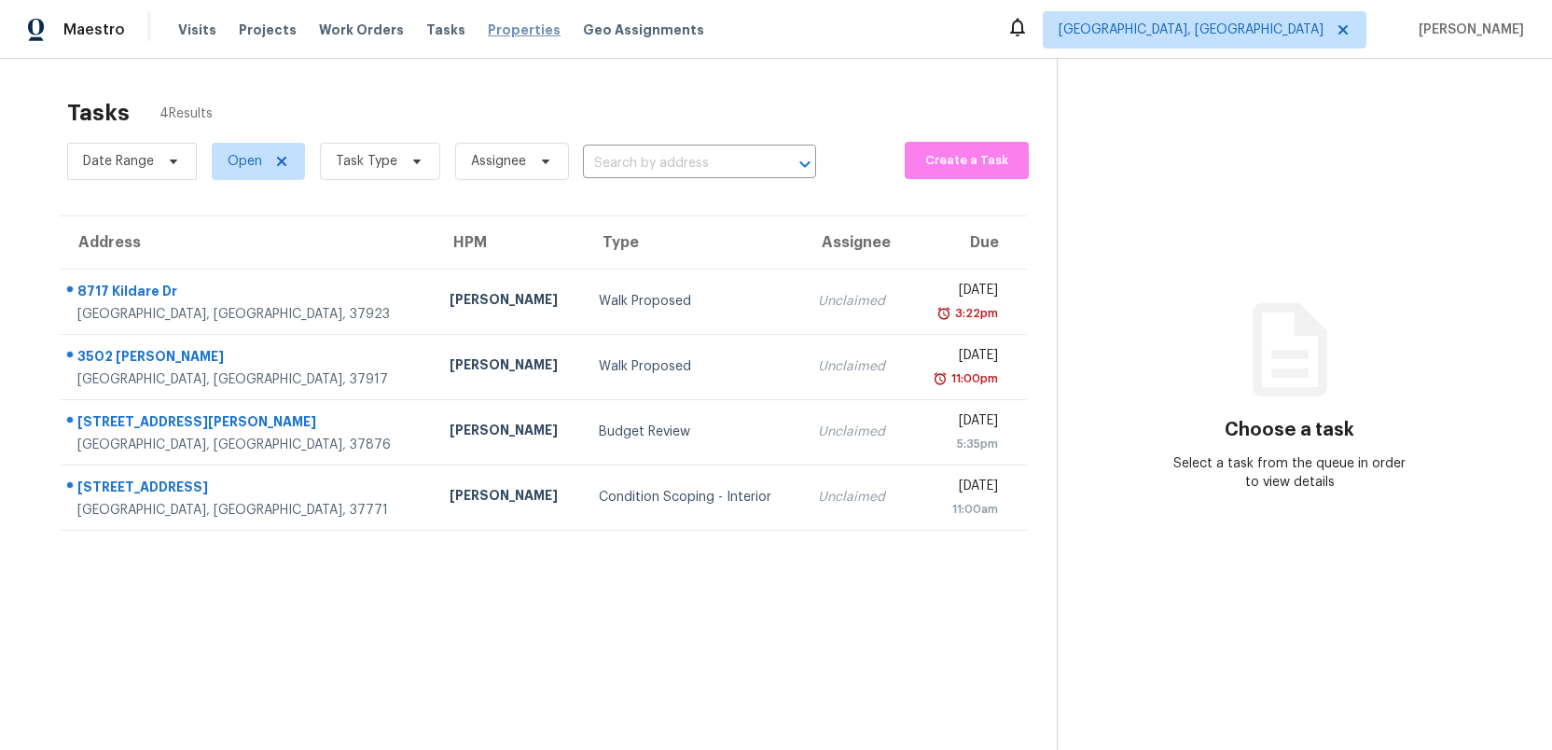
click at [488, 29] on span "Properties" at bounding box center [524, 30] width 73 height 19
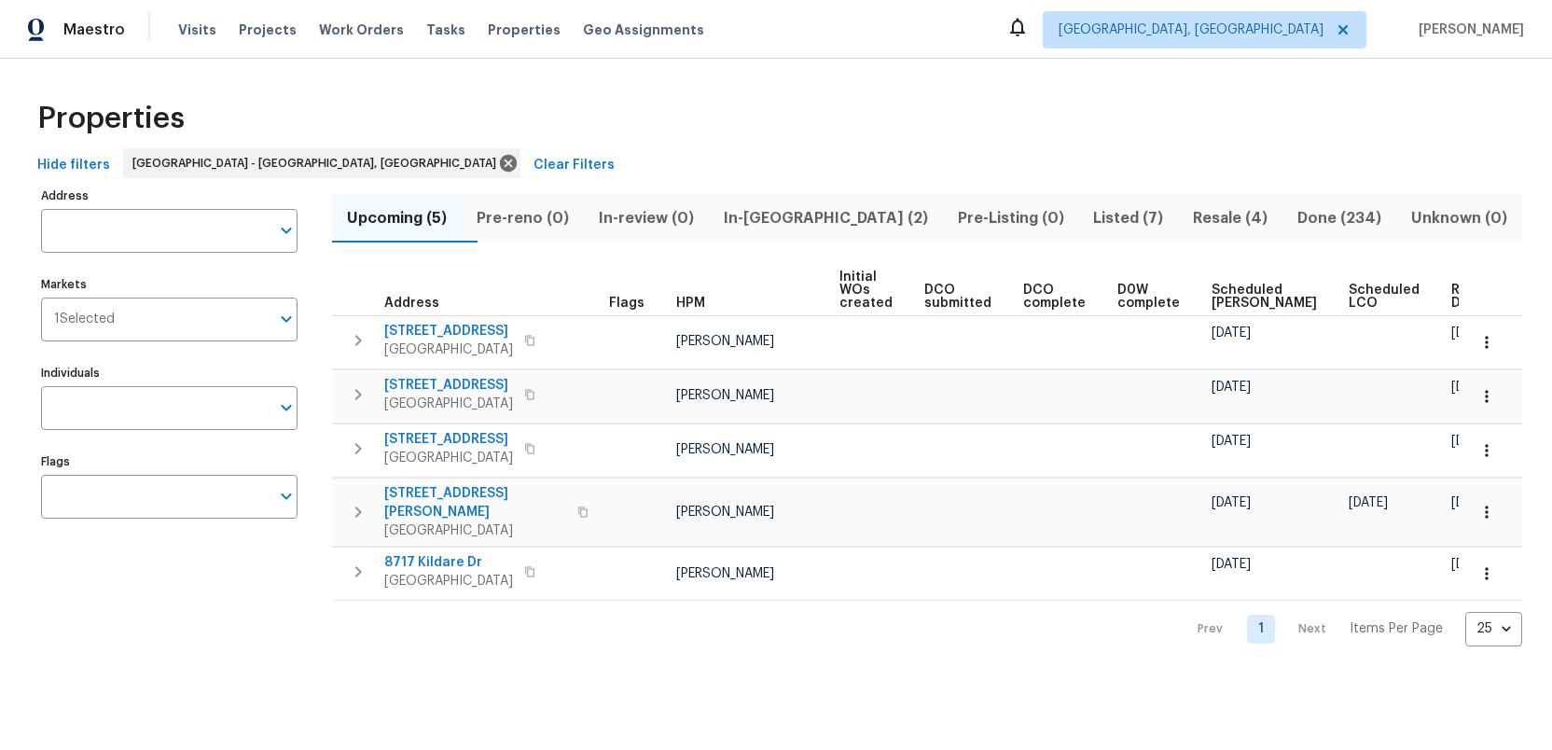
click at [815, 212] on span "In-[GEOGRAPHIC_DATA] (2)" at bounding box center [826, 218] width 212 height 26
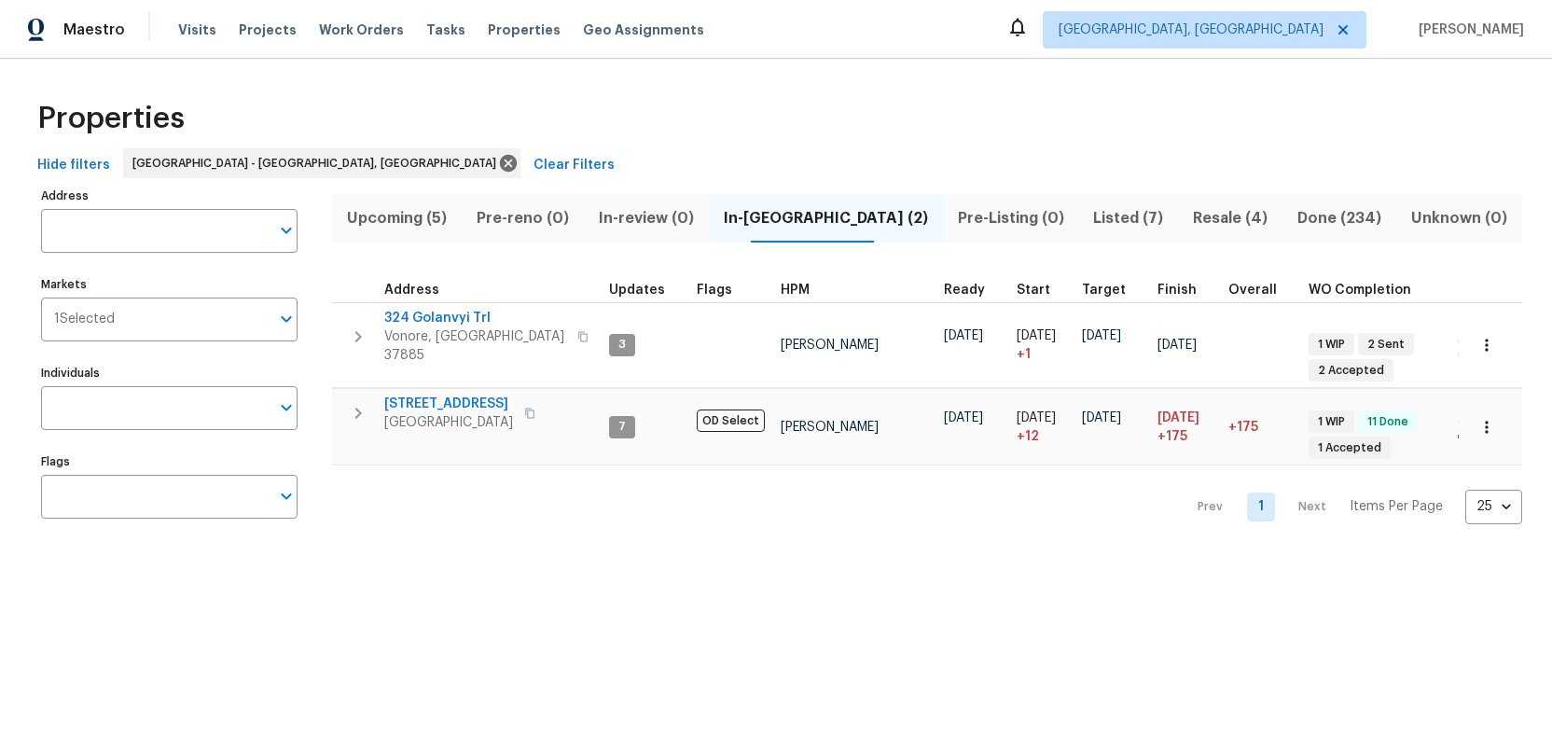
click at [1089, 216] on span "Listed (7)" at bounding box center [1127, 218] width 77 height 26
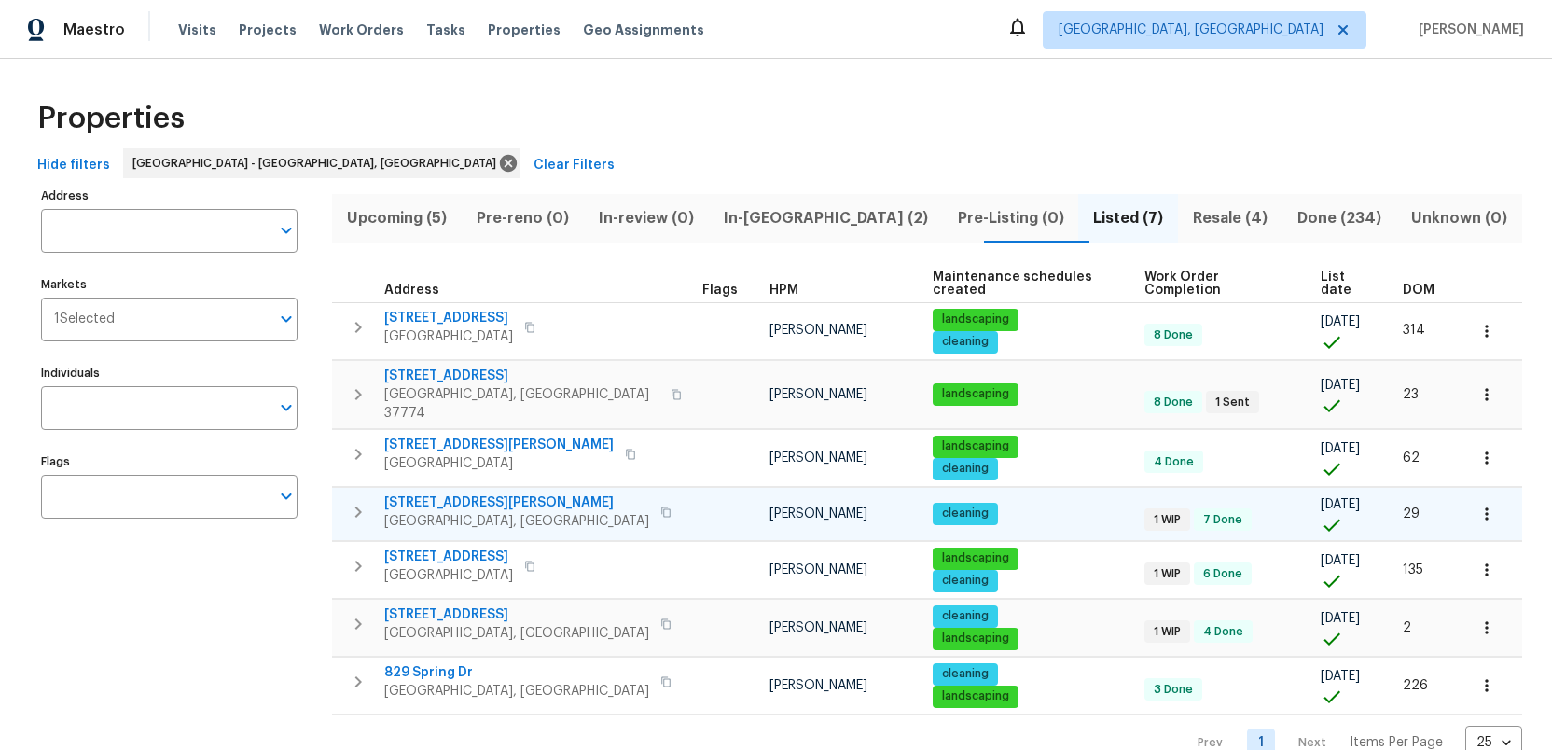
scroll to position [11, 0]
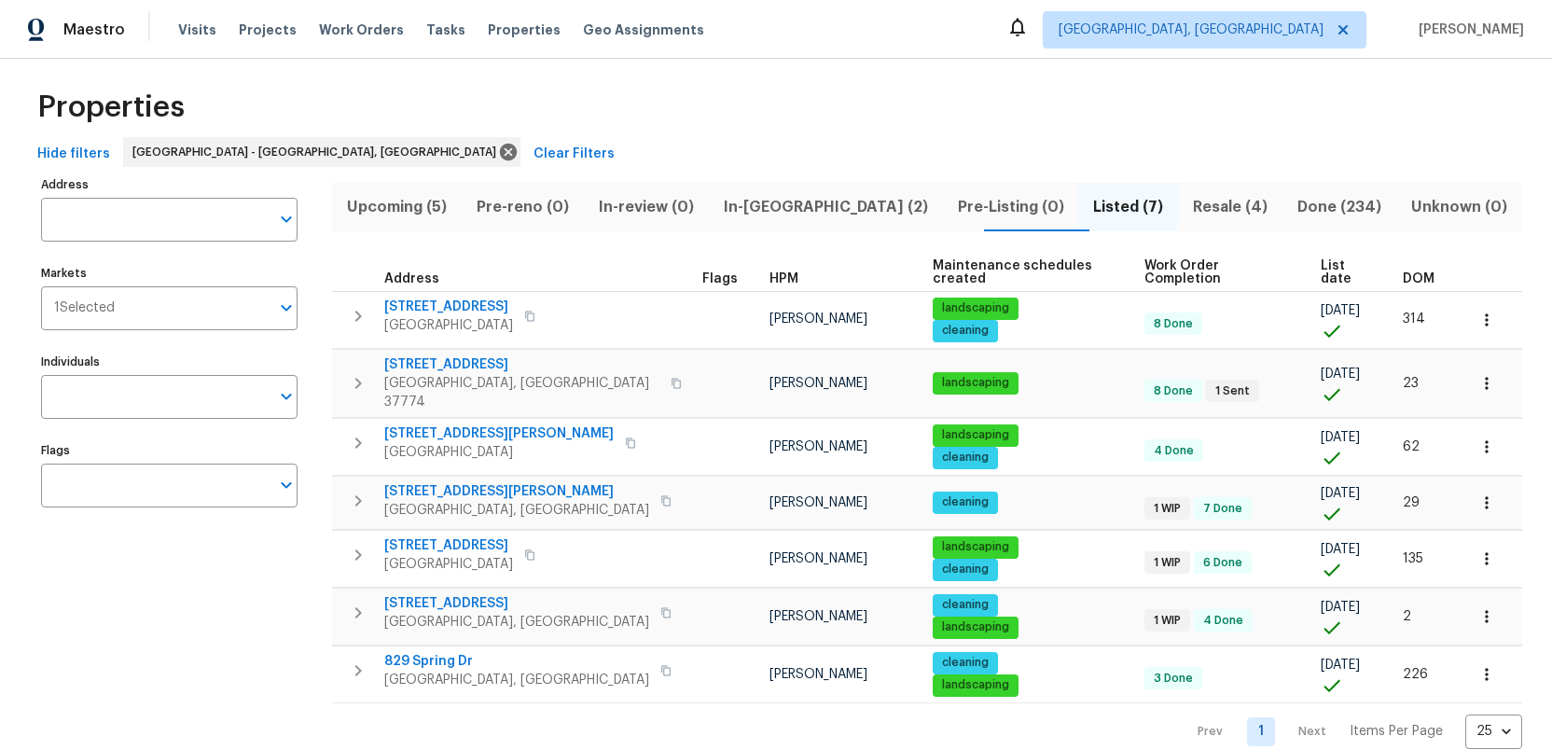
click at [1189, 206] on span "Resale (4)" at bounding box center [1230, 207] width 82 height 26
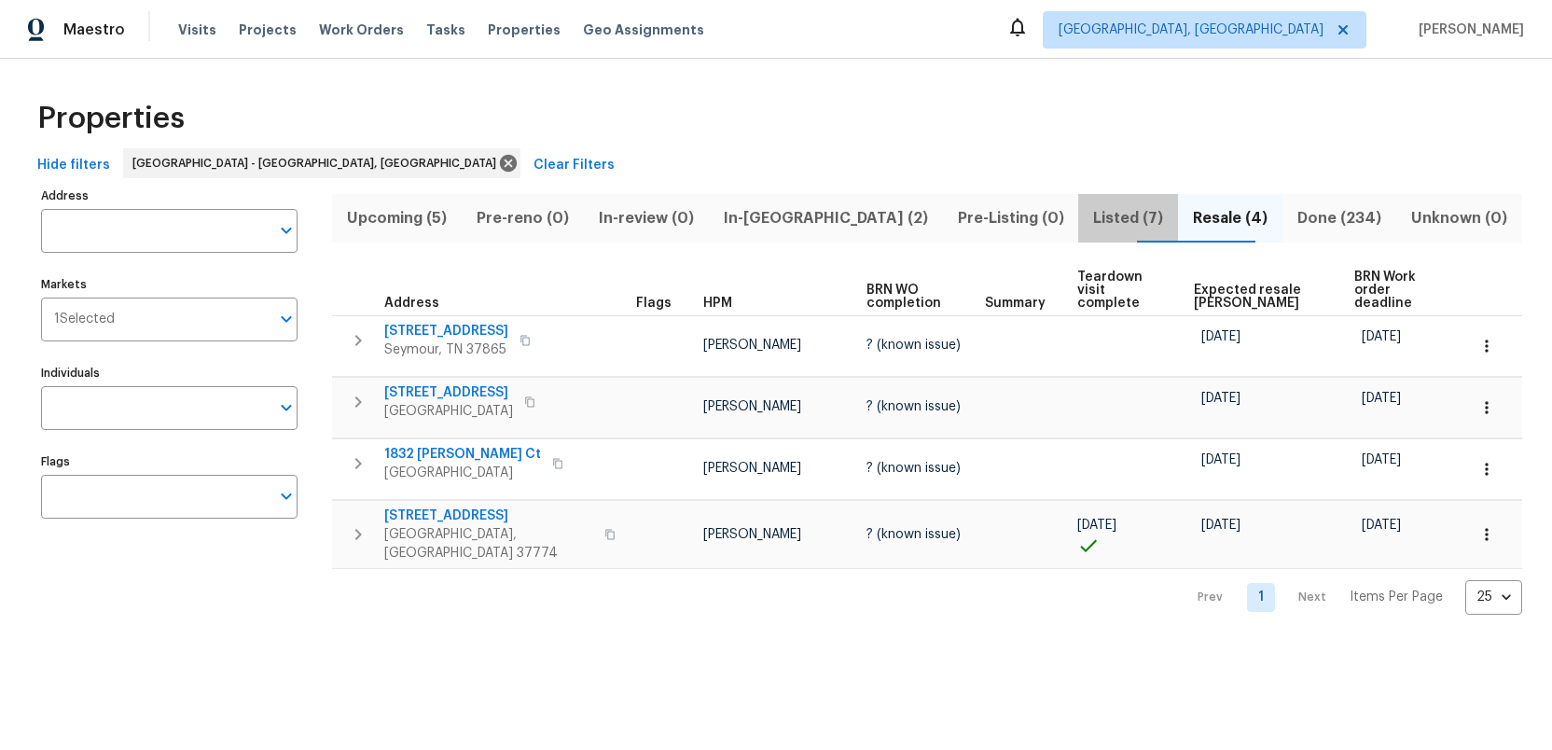
click at [1089, 209] on span "Listed (7)" at bounding box center [1127, 218] width 77 height 26
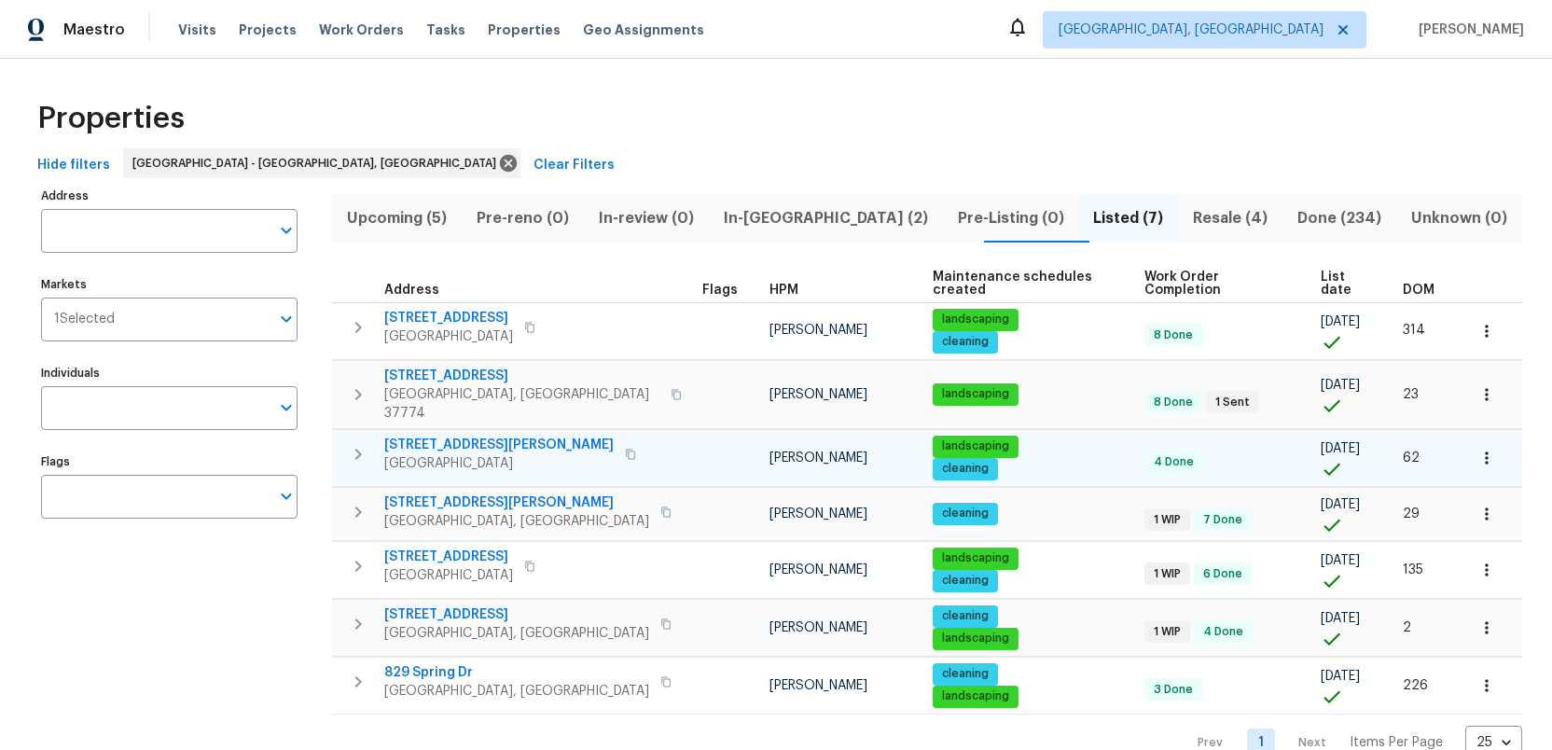
scroll to position [11, 0]
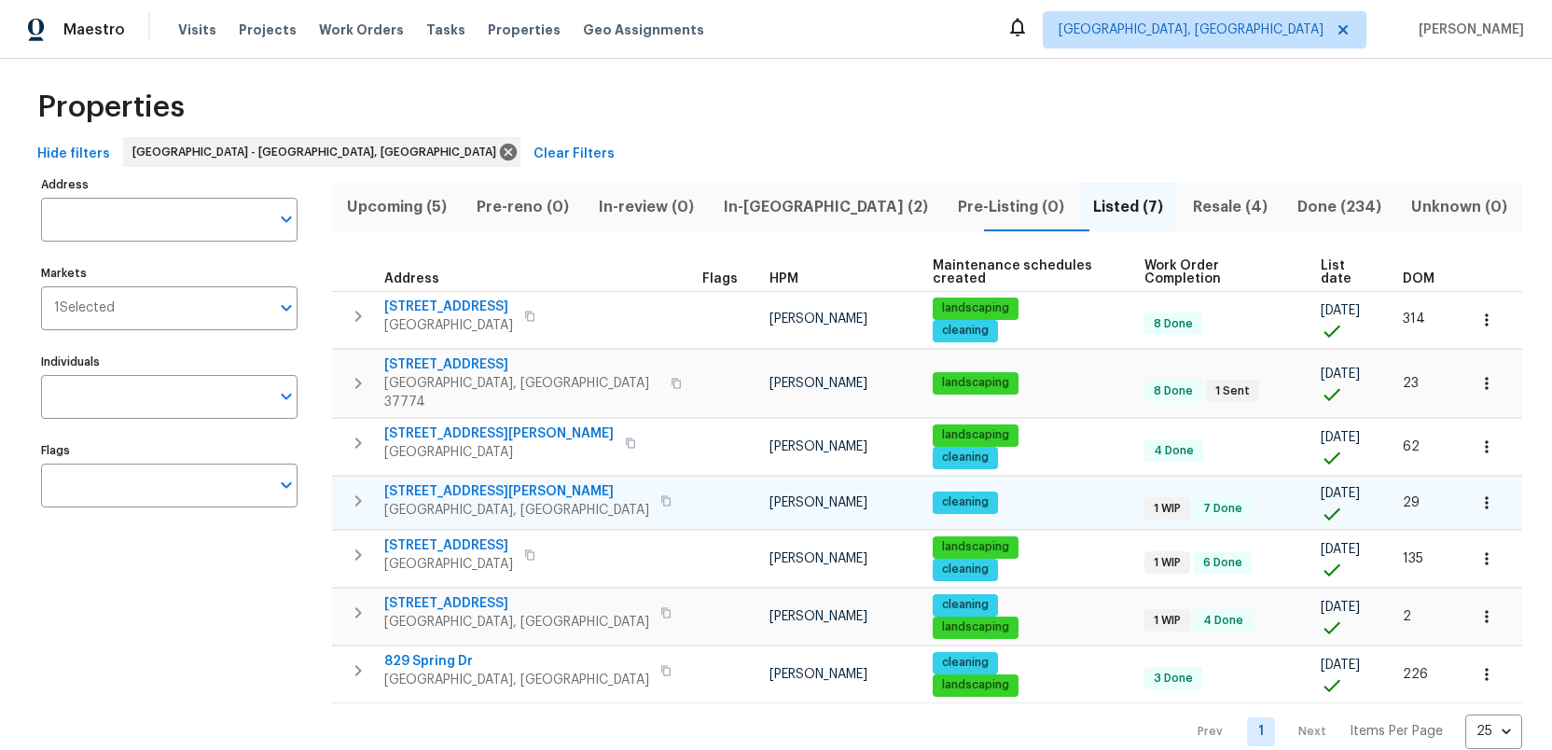
click at [436, 482] on span "3922 Archibald Way" at bounding box center [516, 491] width 265 height 19
click at [435, 594] on span "4228 Miracle Ln" at bounding box center [516, 603] width 265 height 19
click at [660, 607] on icon "button" at bounding box center [665, 612] width 11 height 11
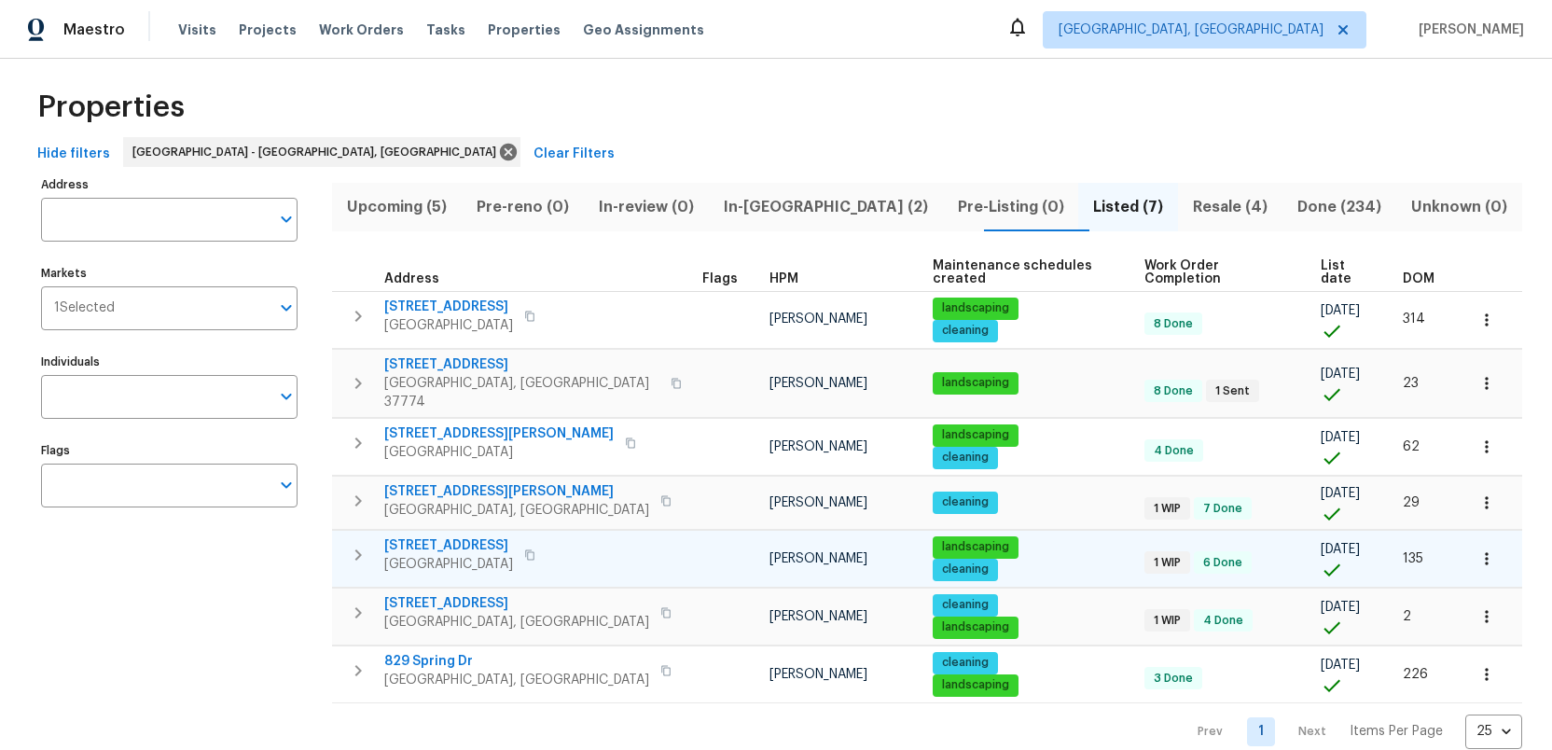
click at [535, 549] on icon "button" at bounding box center [529, 554] width 11 height 11
click at [455, 536] on span "170 Cumberland View Dr" at bounding box center [448, 545] width 129 height 19
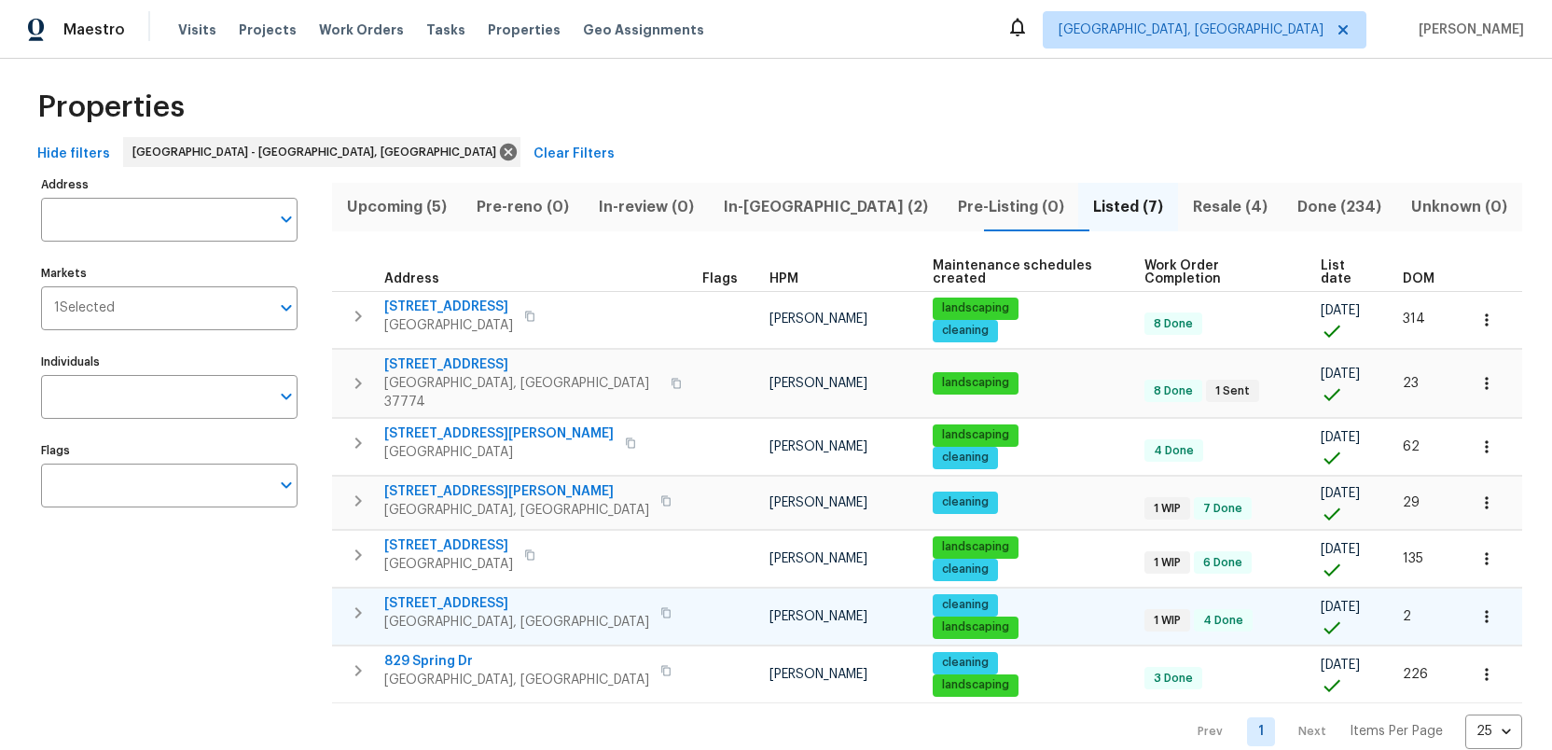
click at [432, 594] on span "4228 Miracle Ln" at bounding box center [516, 603] width 265 height 19
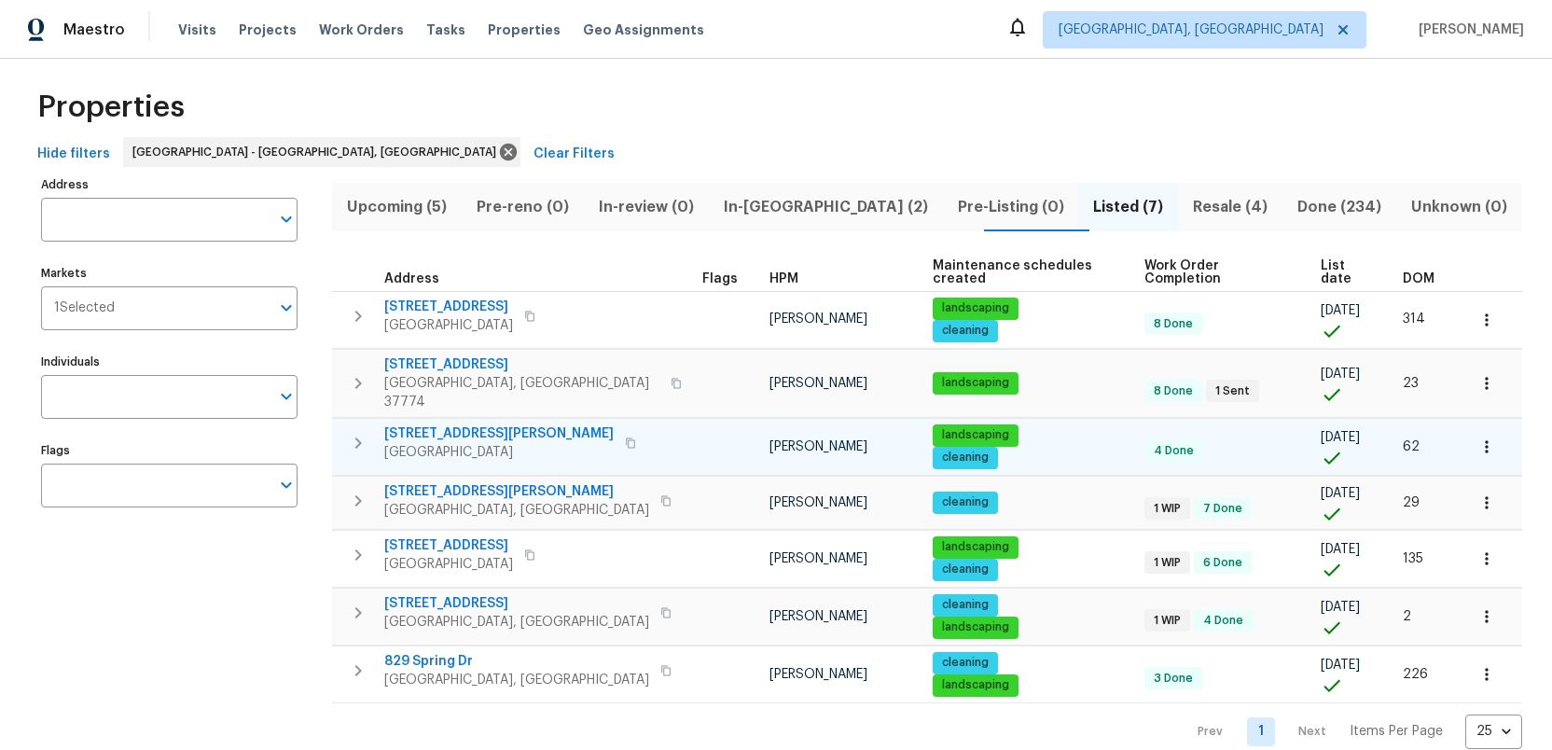
click at [438, 424] on span "3715 Boyd Walters Ln" at bounding box center [498, 433] width 229 height 19
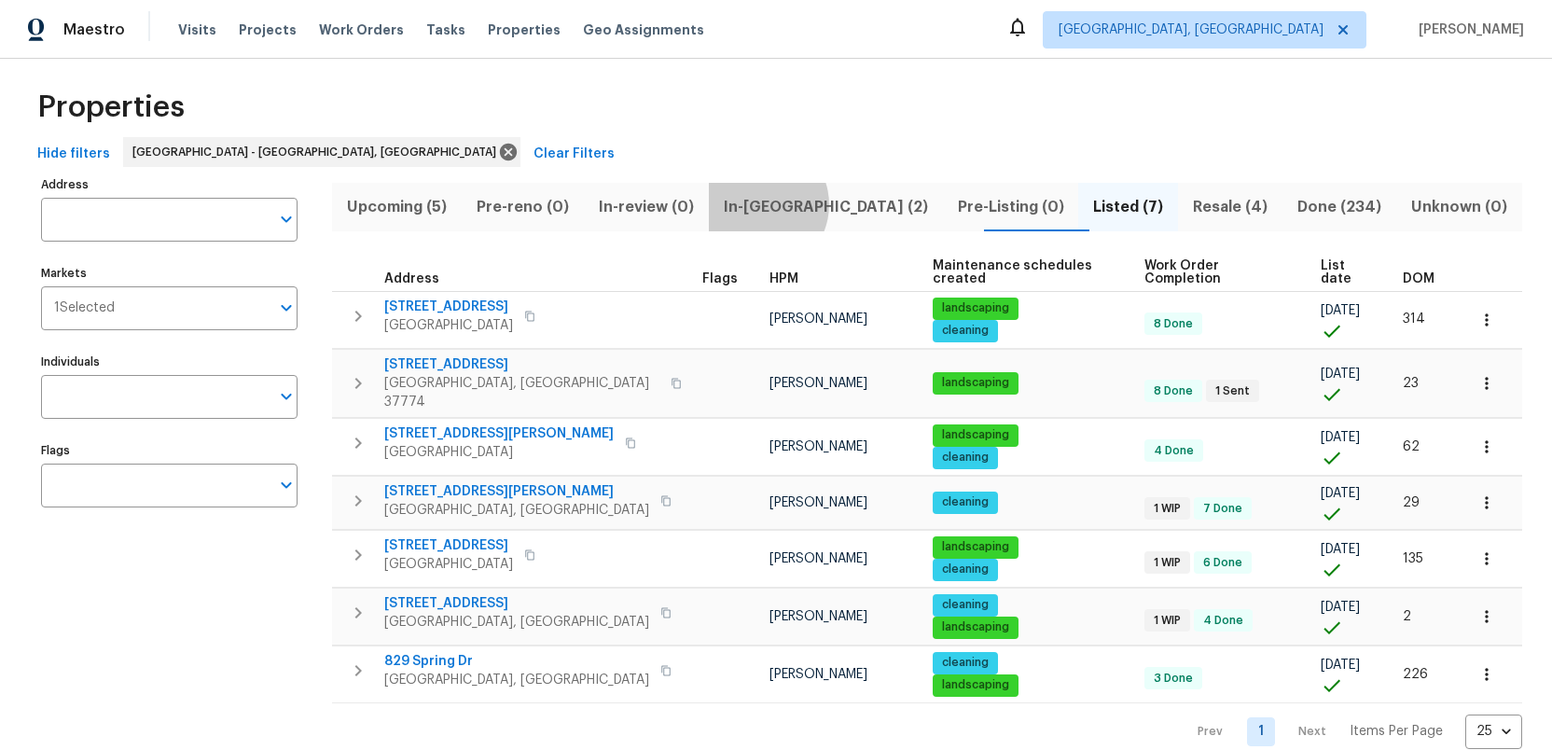
click at [775, 204] on span "In-reno (2)" at bounding box center [826, 207] width 212 height 26
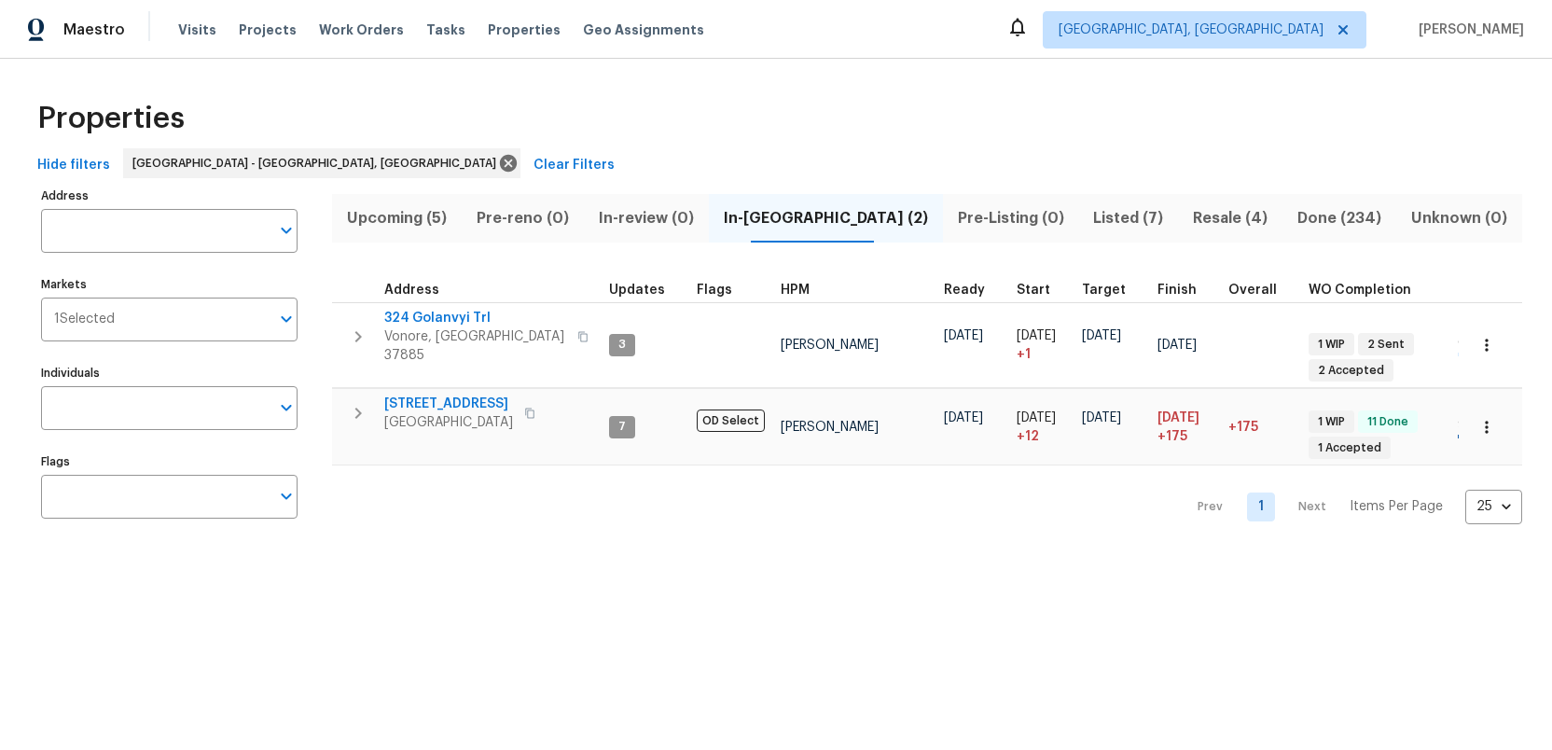
click at [400, 213] on span "Upcoming (5)" at bounding box center [396, 218] width 107 height 26
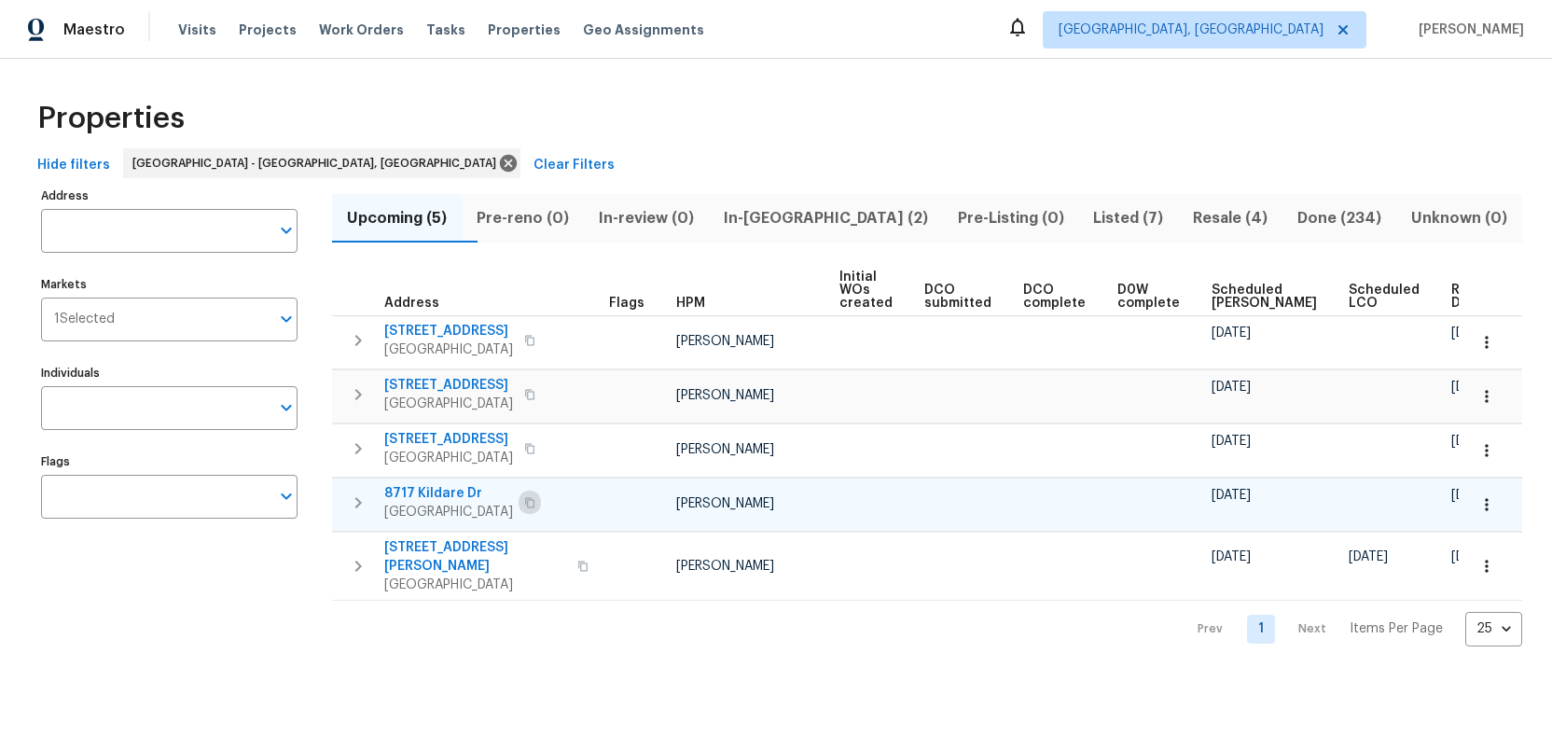
click at [524, 500] on icon "button" at bounding box center [529, 502] width 11 height 11
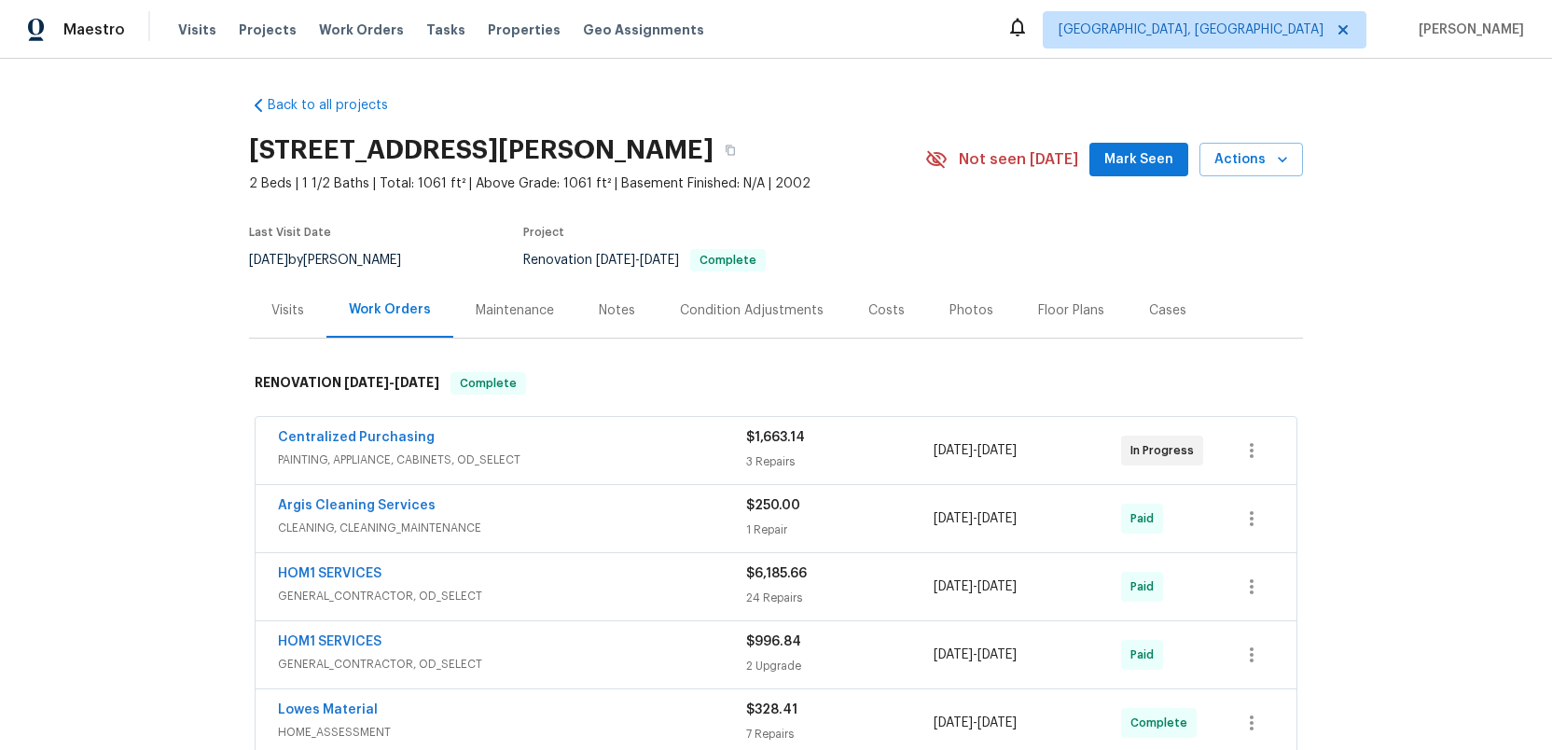
click at [966, 311] on div "Photos" at bounding box center [971, 310] width 44 height 19
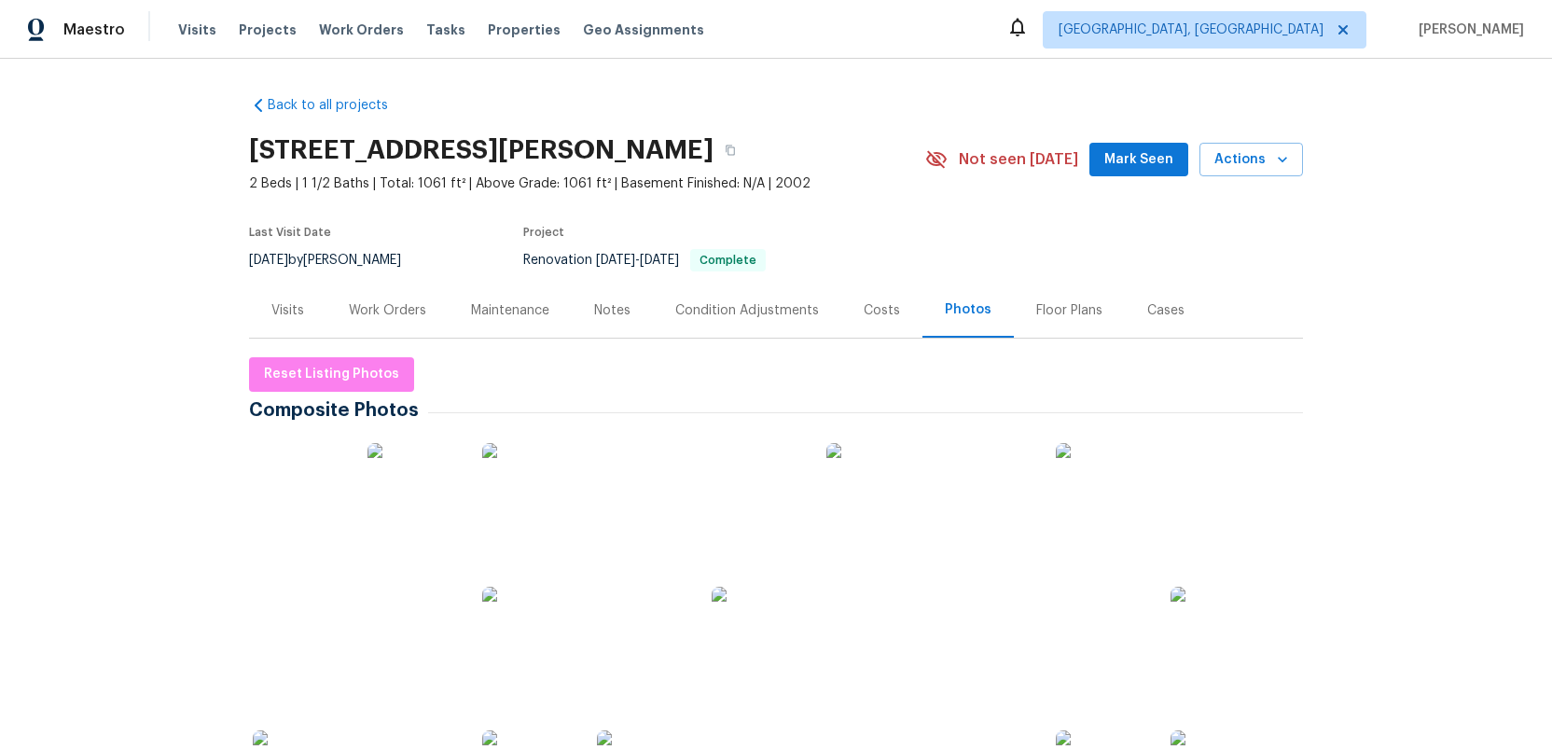
scroll to position [67, 0]
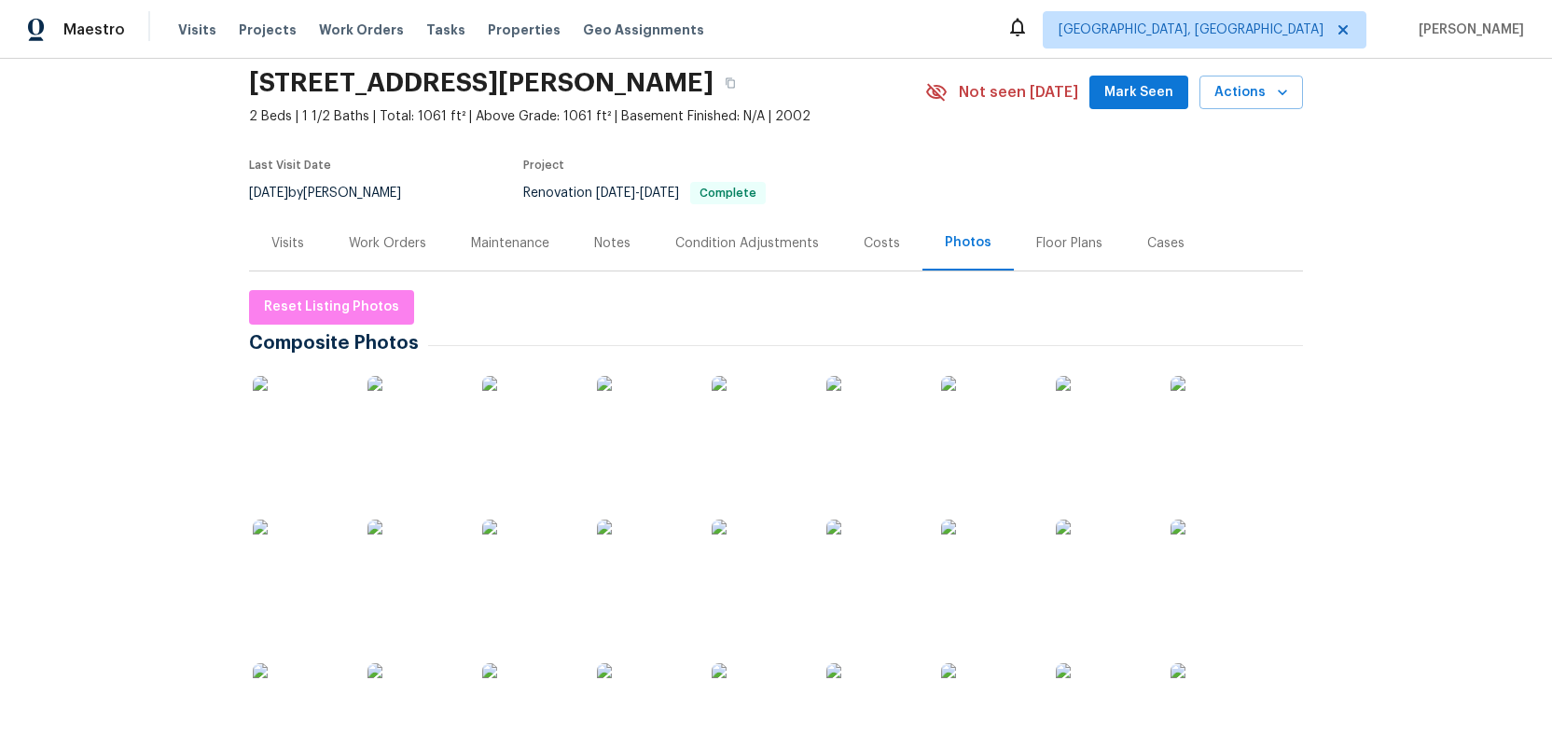
click at [650, 432] on img at bounding box center [643, 422] width 93 height 93
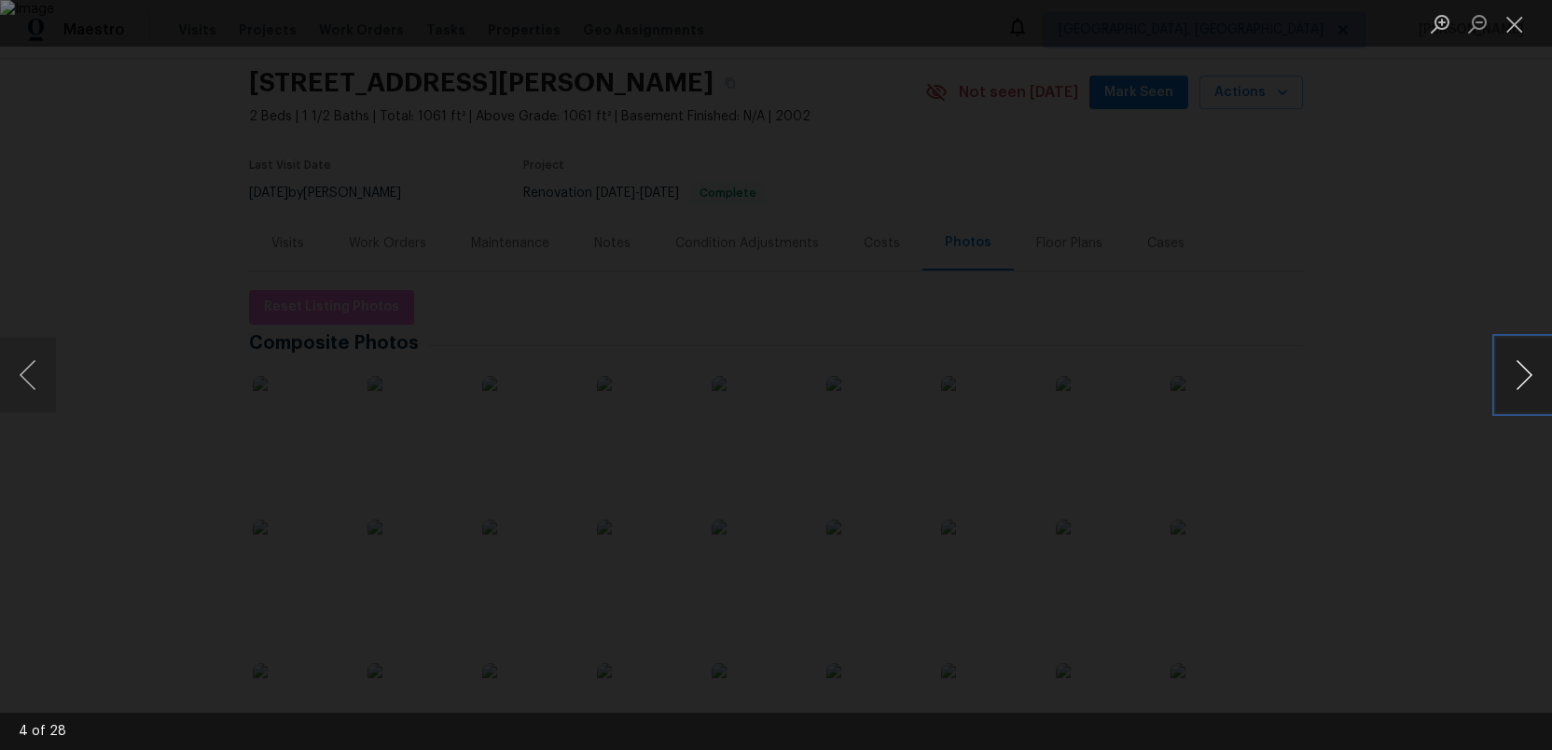
click at [1525, 376] on button "Next image" at bounding box center [1524, 375] width 56 height 75
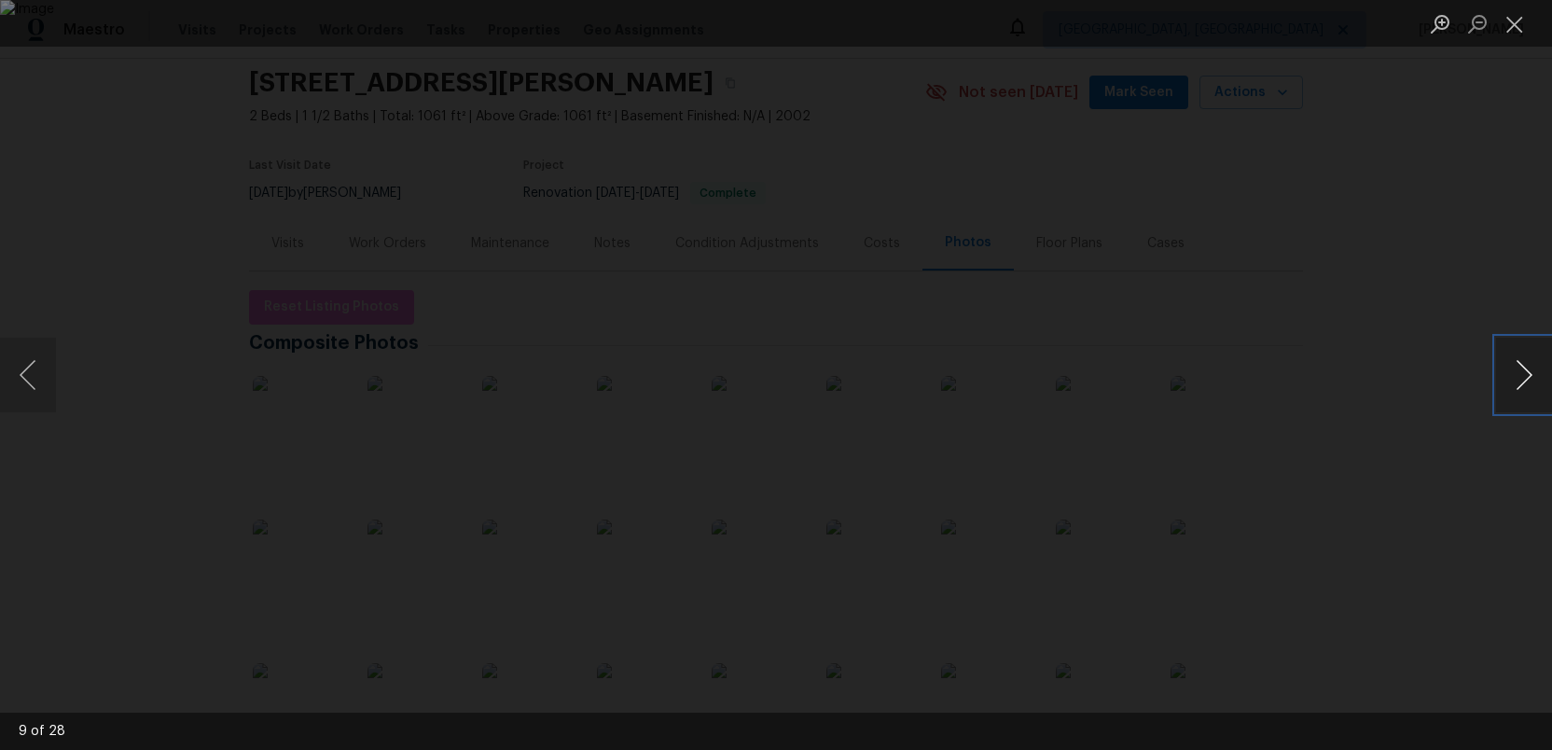
click at [1525, 376] on button "Next image" at bounding box center [1524, 375] width 56 height 75
click at [1525, 382] on button "Next image" at bounding box center [1524, 375] width 56 height 75
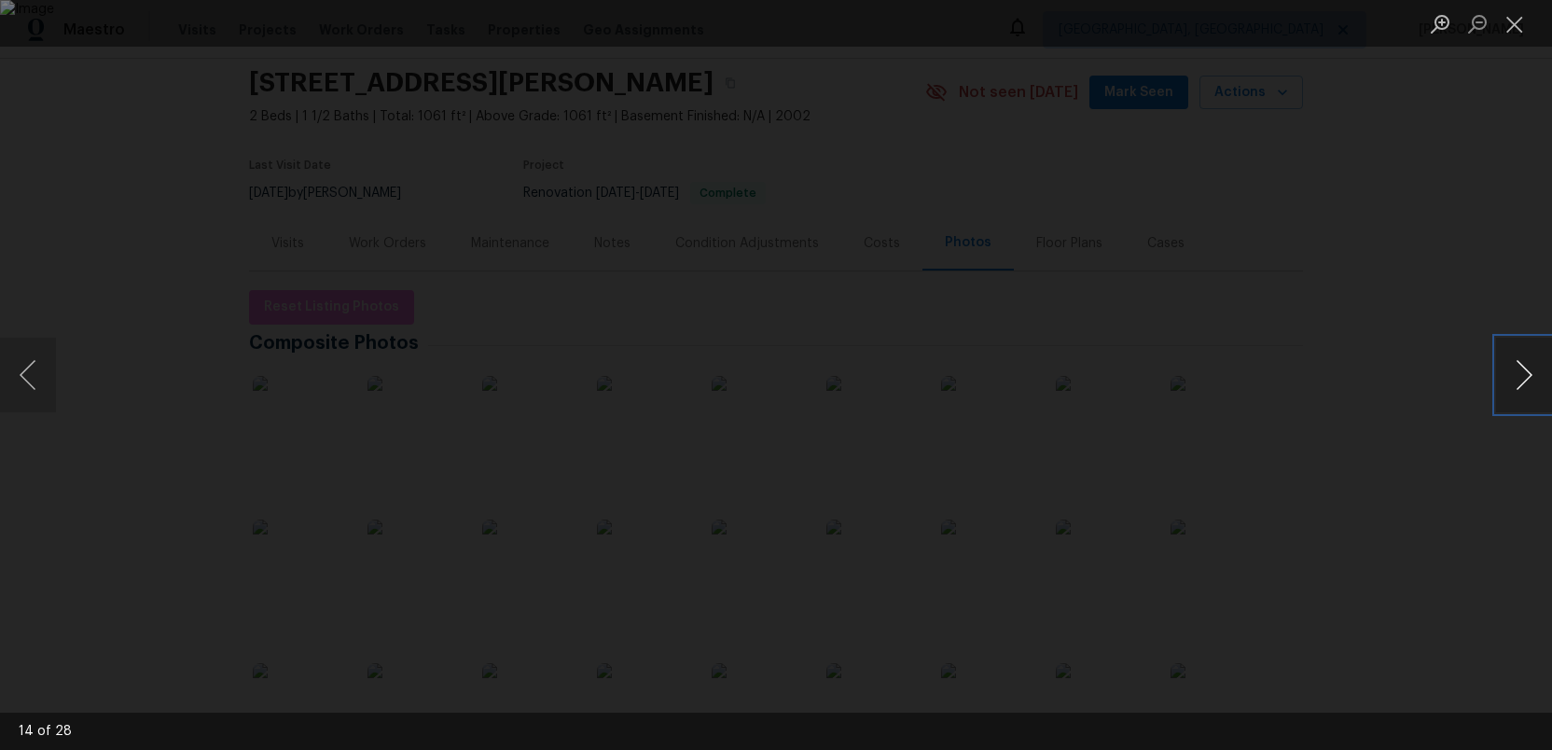
click at [1525, 382] on button "Next image" at bounding box center [1524, 375] width 56 height 75
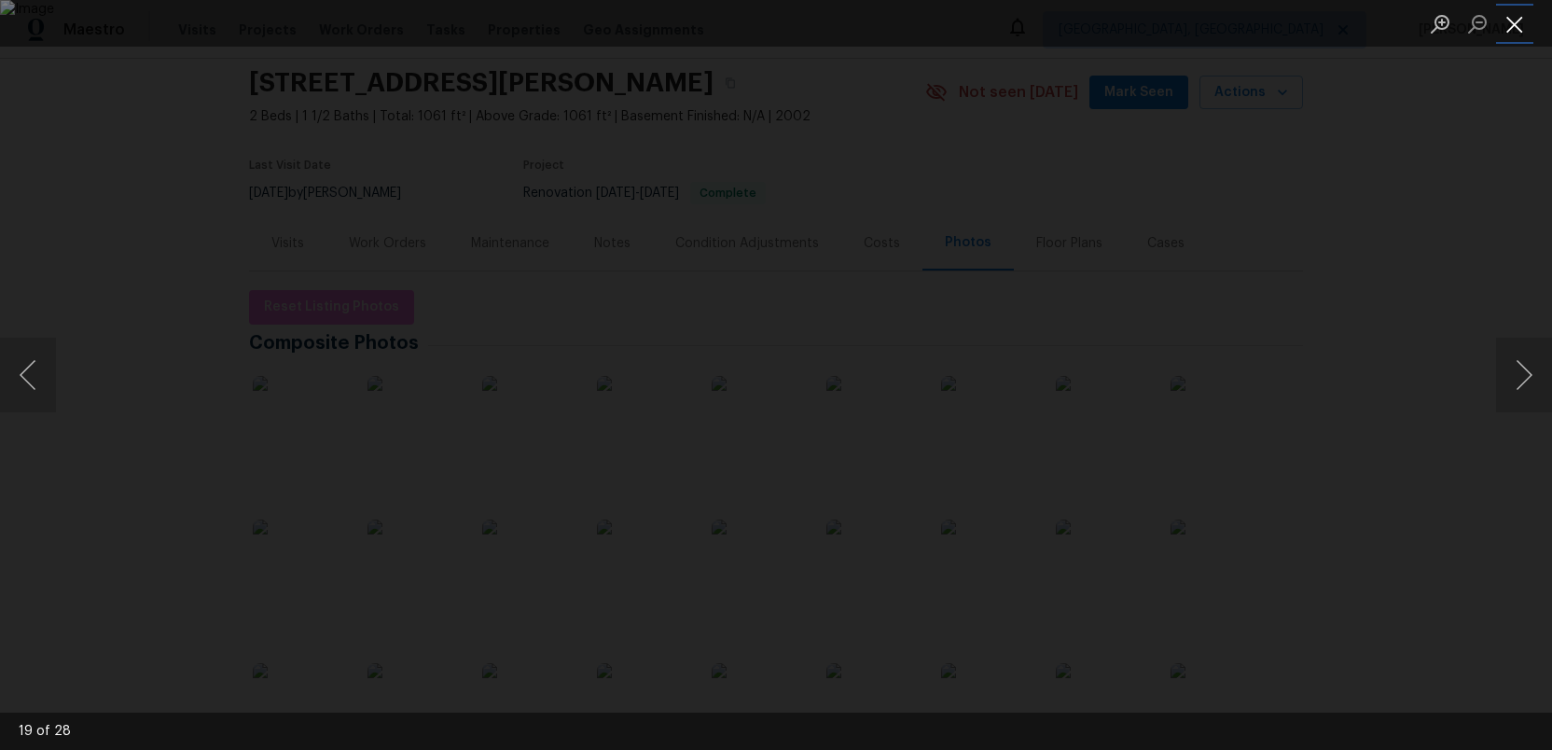
click at [1514, 35] on button "Close lightbox" at bounding box center [1514, 23] width 37 height 33
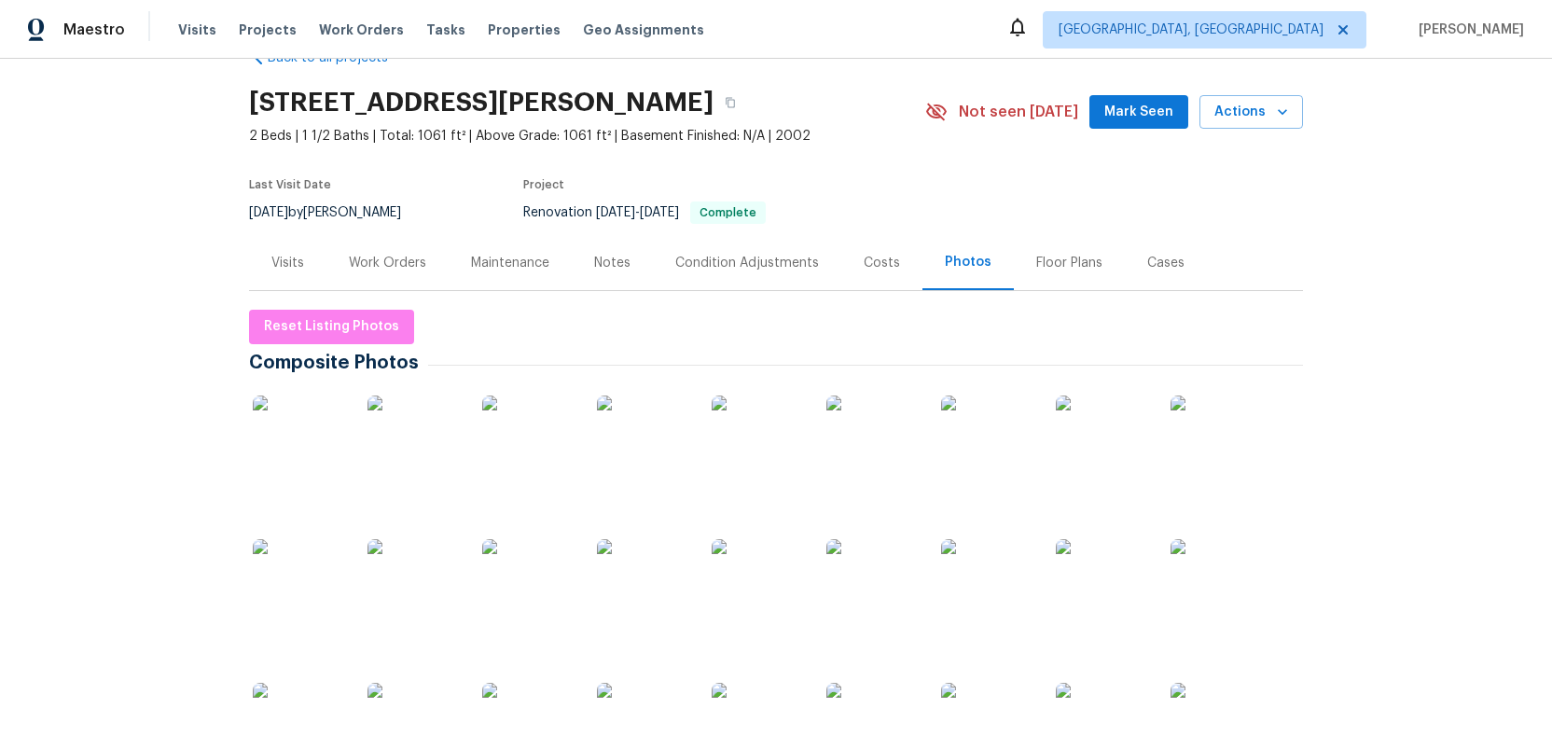
scroll to position [0, 0]
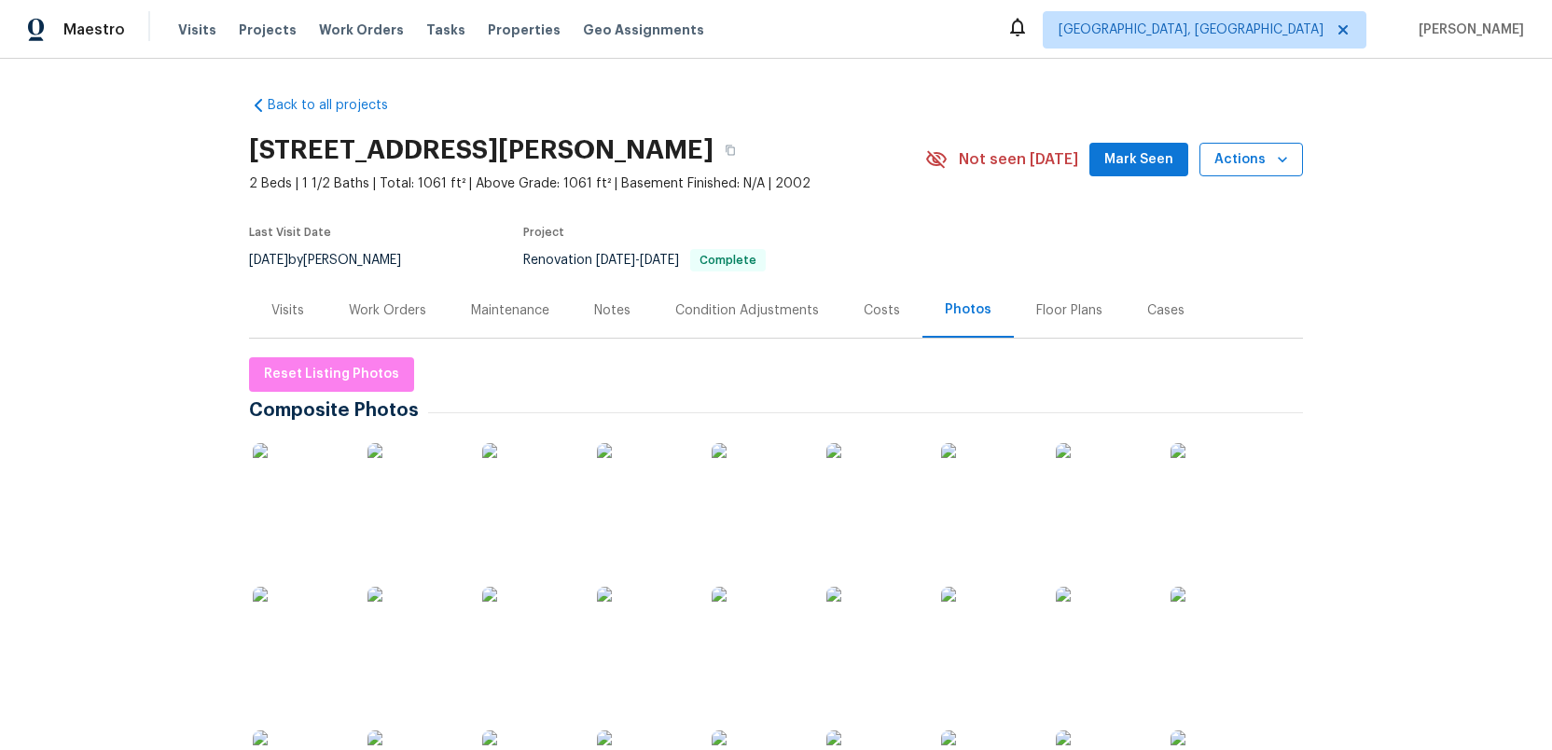
click at [1242, 162] on span "Actions" at bounding box center [1251, 159] width 74 height 23
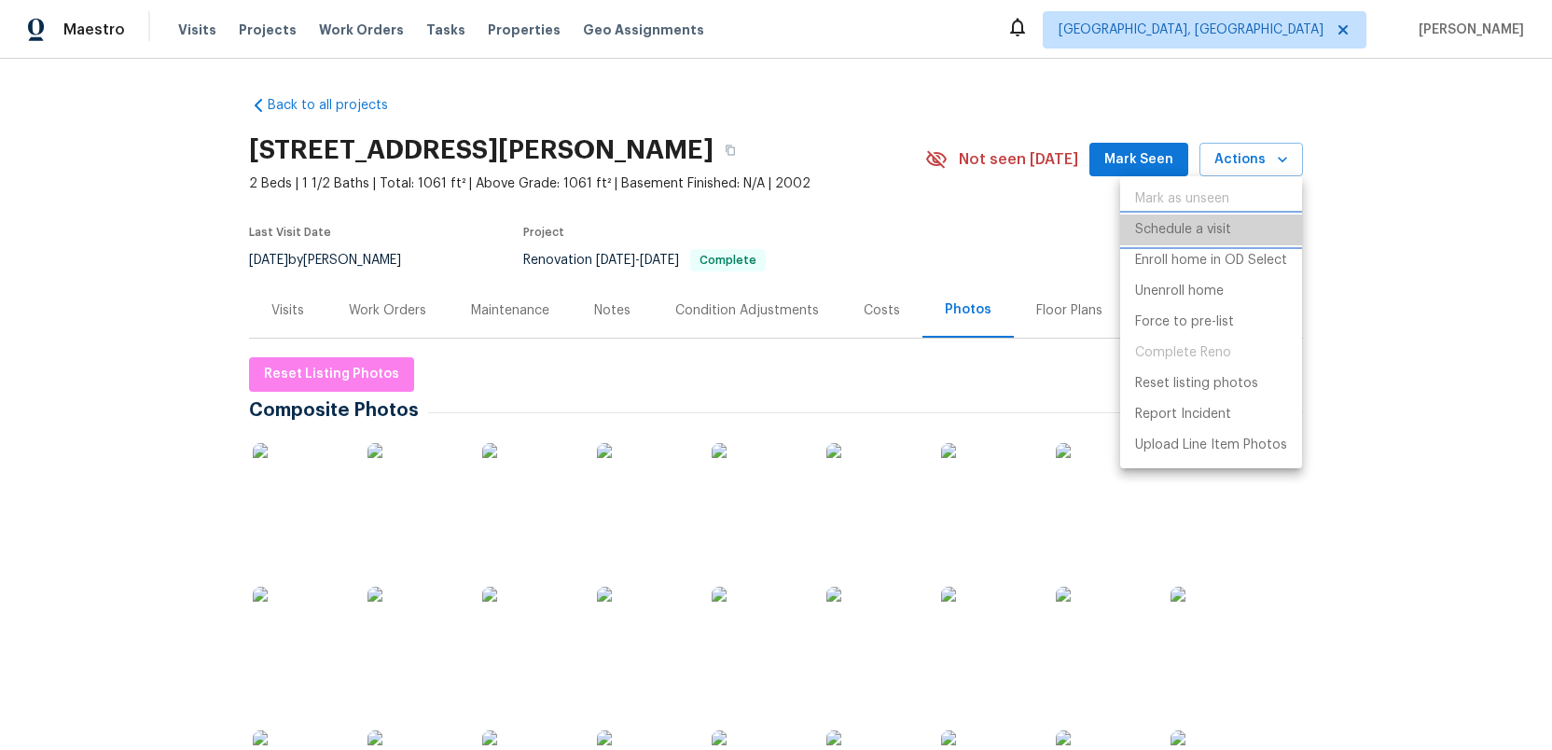
click at [1163, 228] on p "Schedule a visit" at bounding box center [1183, 230] width 96 height 20
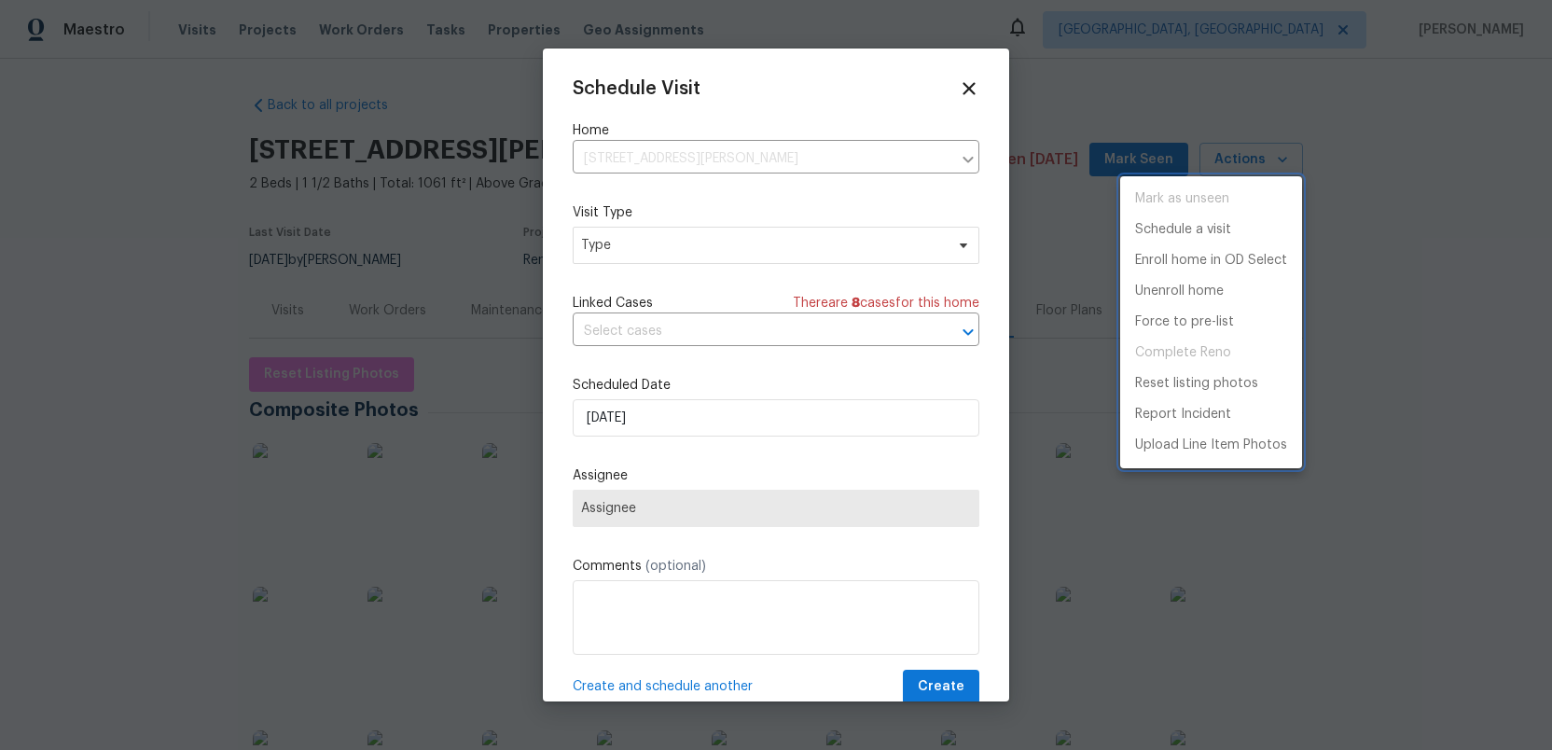
click at [638, 252] on div at bounding box center [776, 375] width 1552 height 750
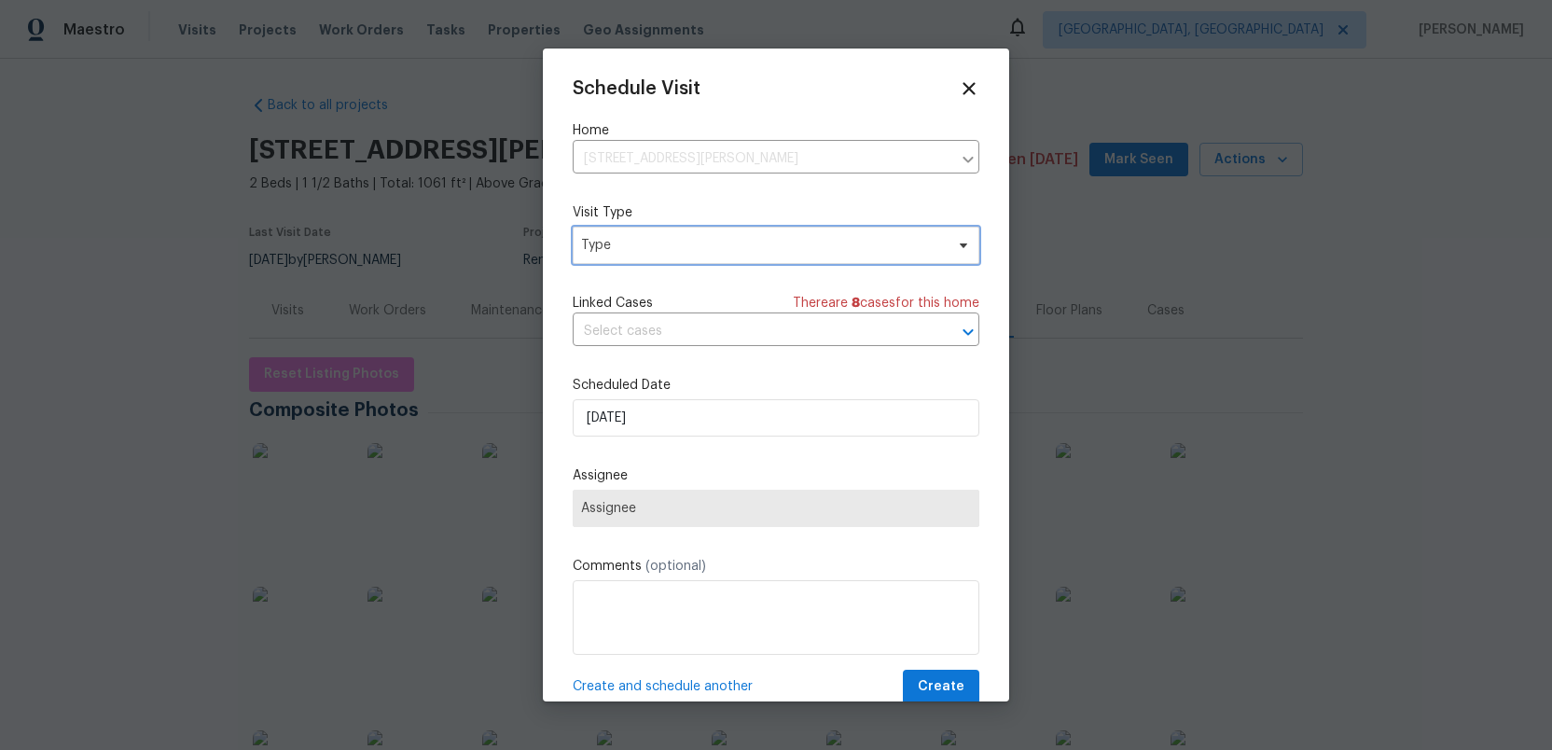
click at [638, 252] on span "Type" at bounding box center [762, 245] width 363 height 19
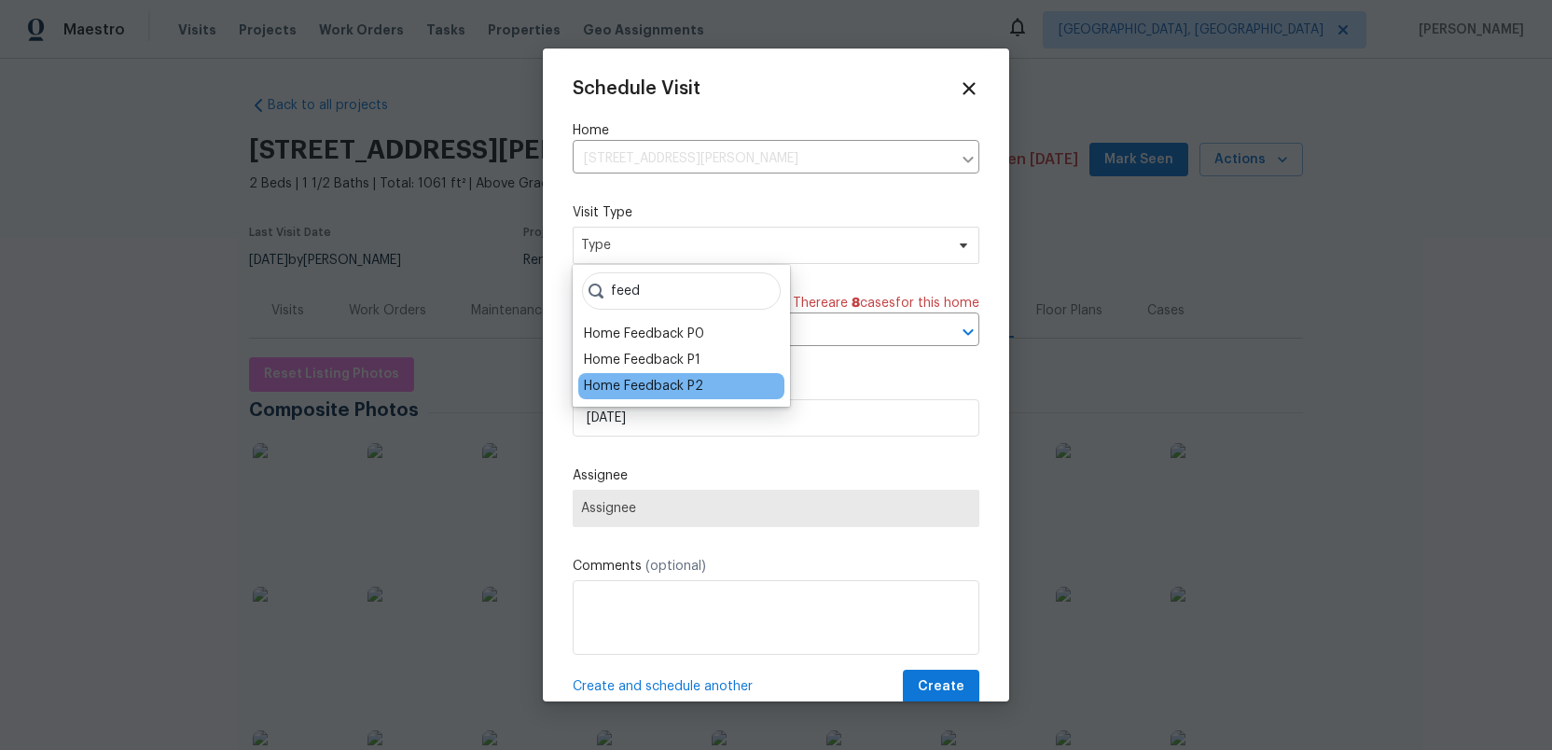
type input "feed"
click at [642, 386] on div "Home Feedback P2" at bounding box center [643, 386] width 119 height 19
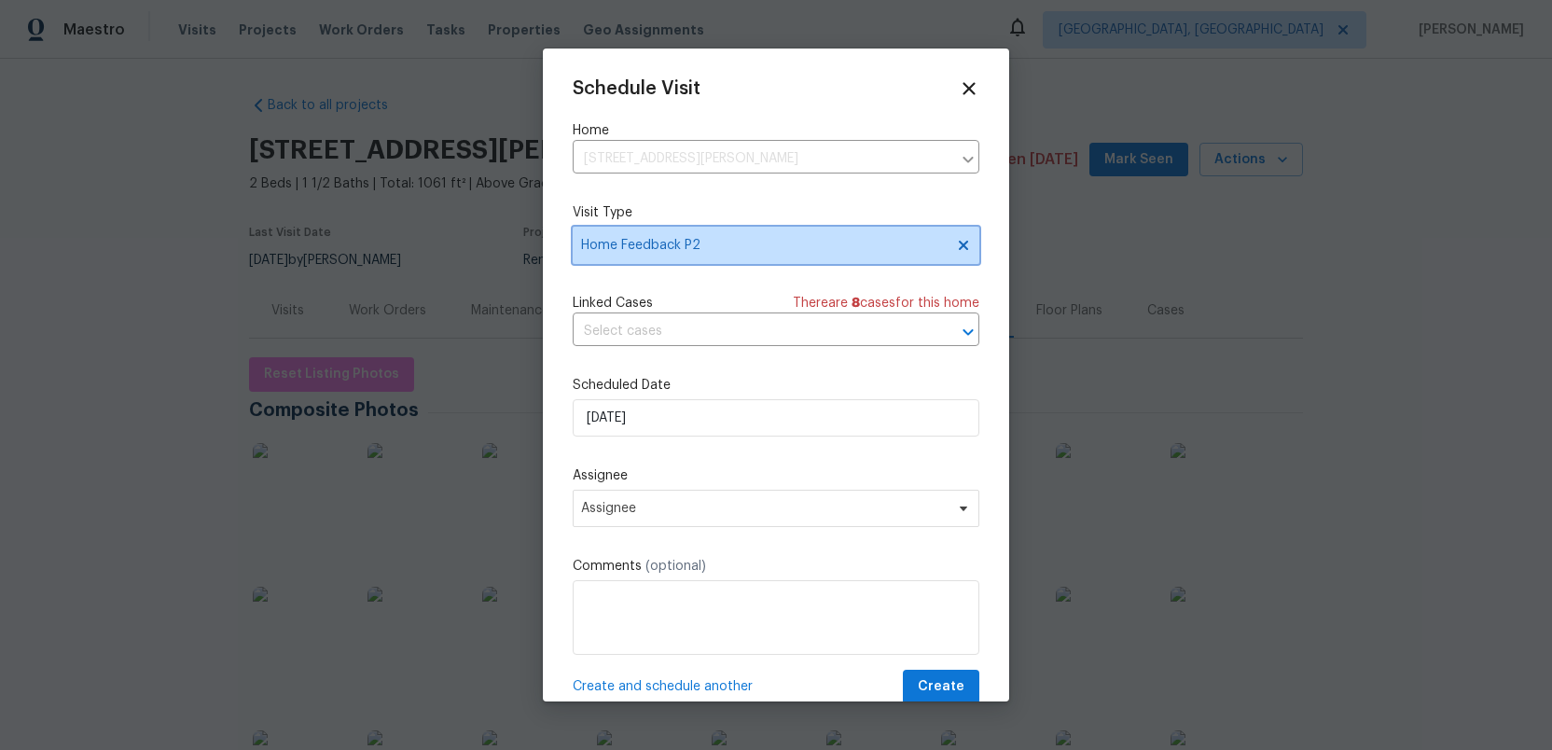
click at [736, 248] on span "Home Feedback P2" at bounding box center [762, 245] width 363 height 19
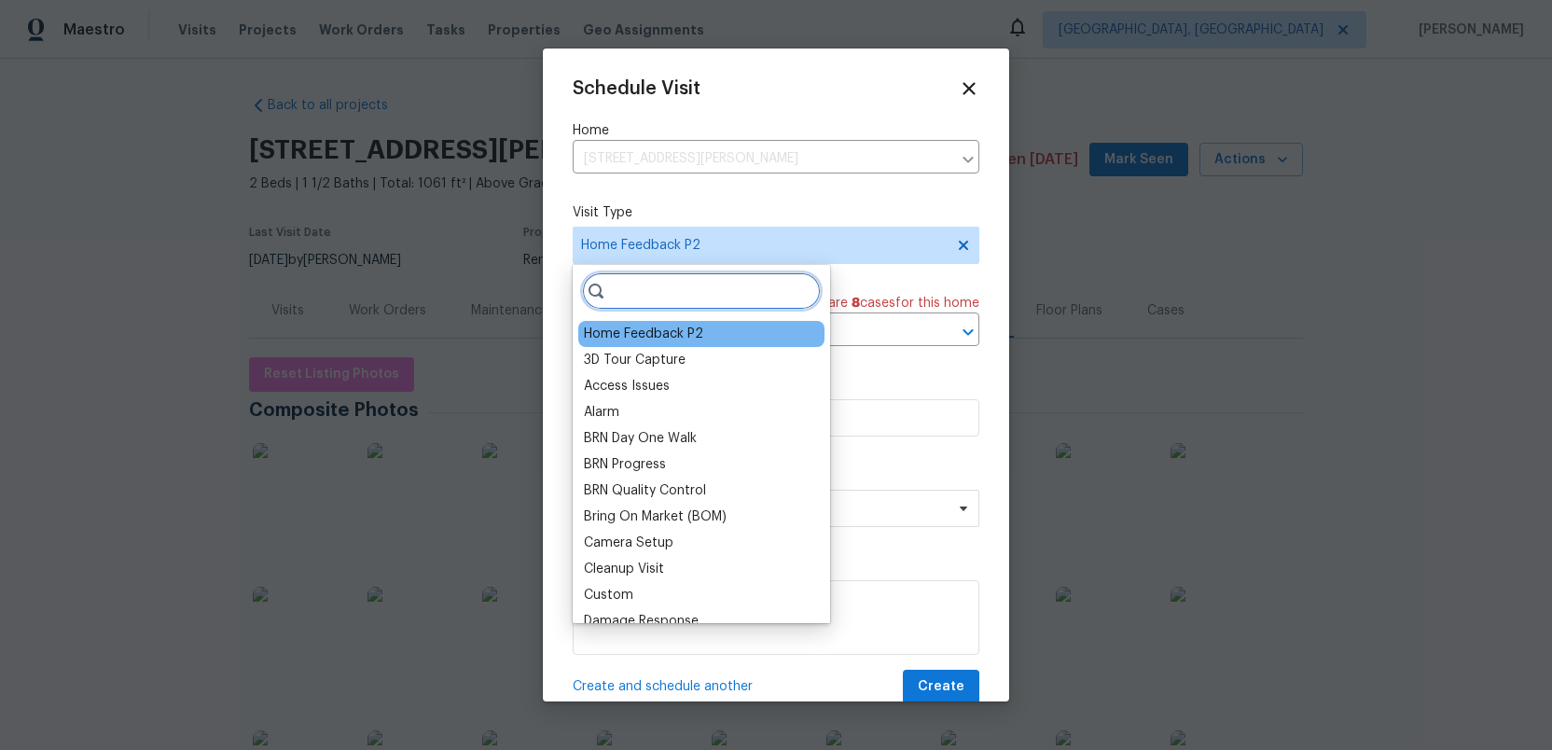
click at [668, 296] on input "search" at bounding box center [701, 290] width 239 height 37
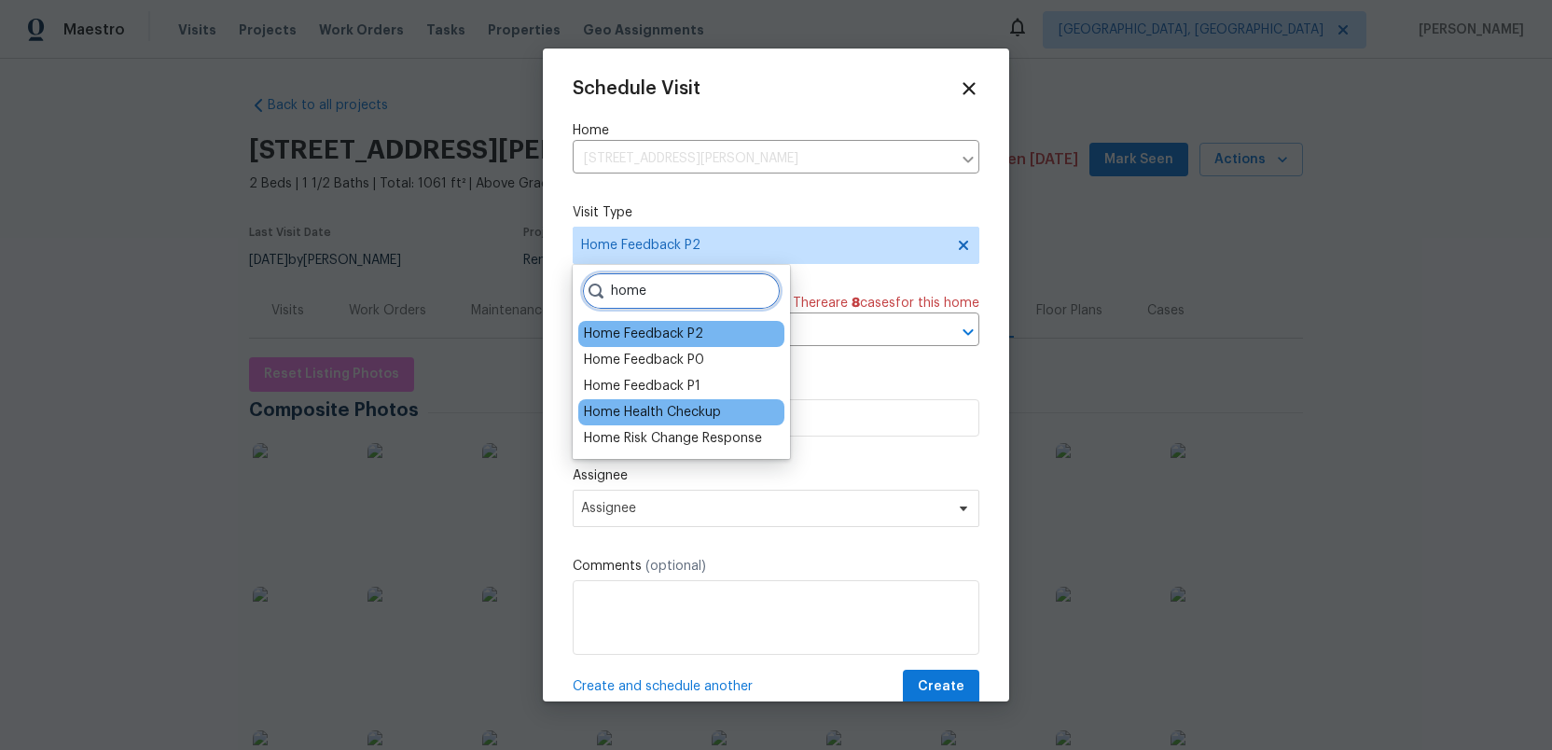
type input "home"
click at [646, 413] on div "Home Health Checkup" at bounding box center [652, 412] width 137 height 19
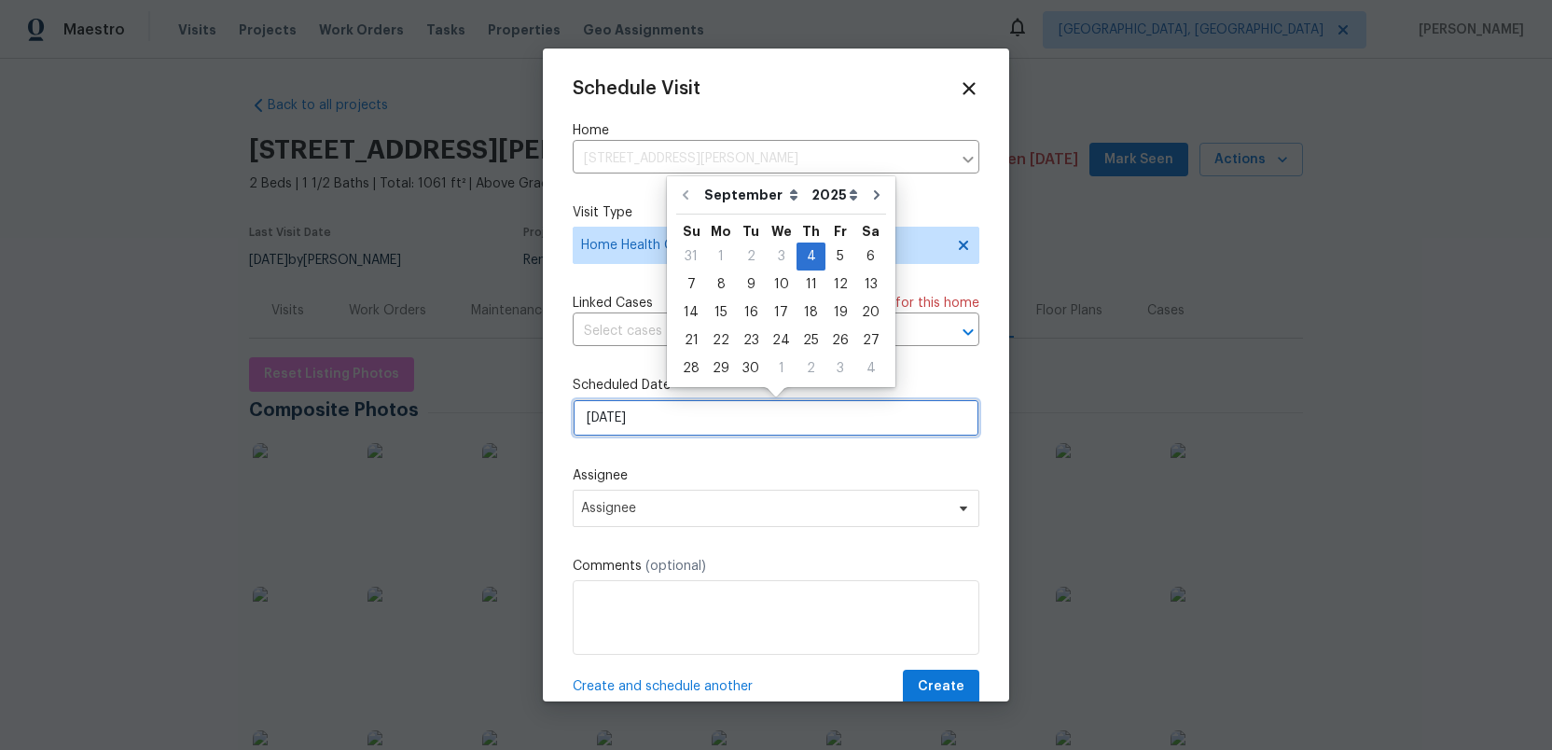
click at [663, 427] on input "9/4/2025" at bounding box center [776, 417] width 407 height 37
click at [719, 281] on div "8" at bounding box center [721, 284] width 30 height 26
type input "9/8/2025"
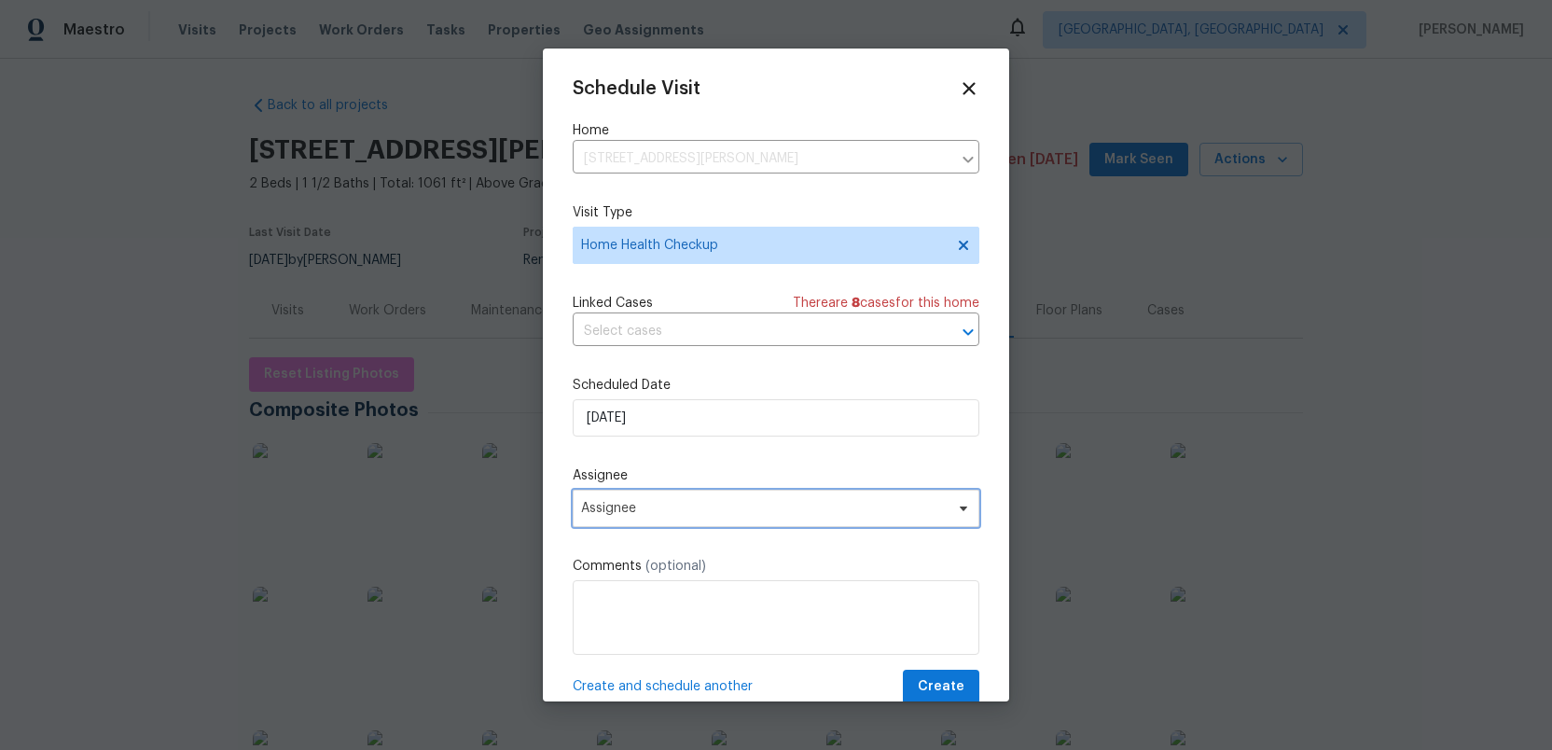
click at [696, 512] on span "Assignee" at bounding box center [764, 508] width 366 height 15
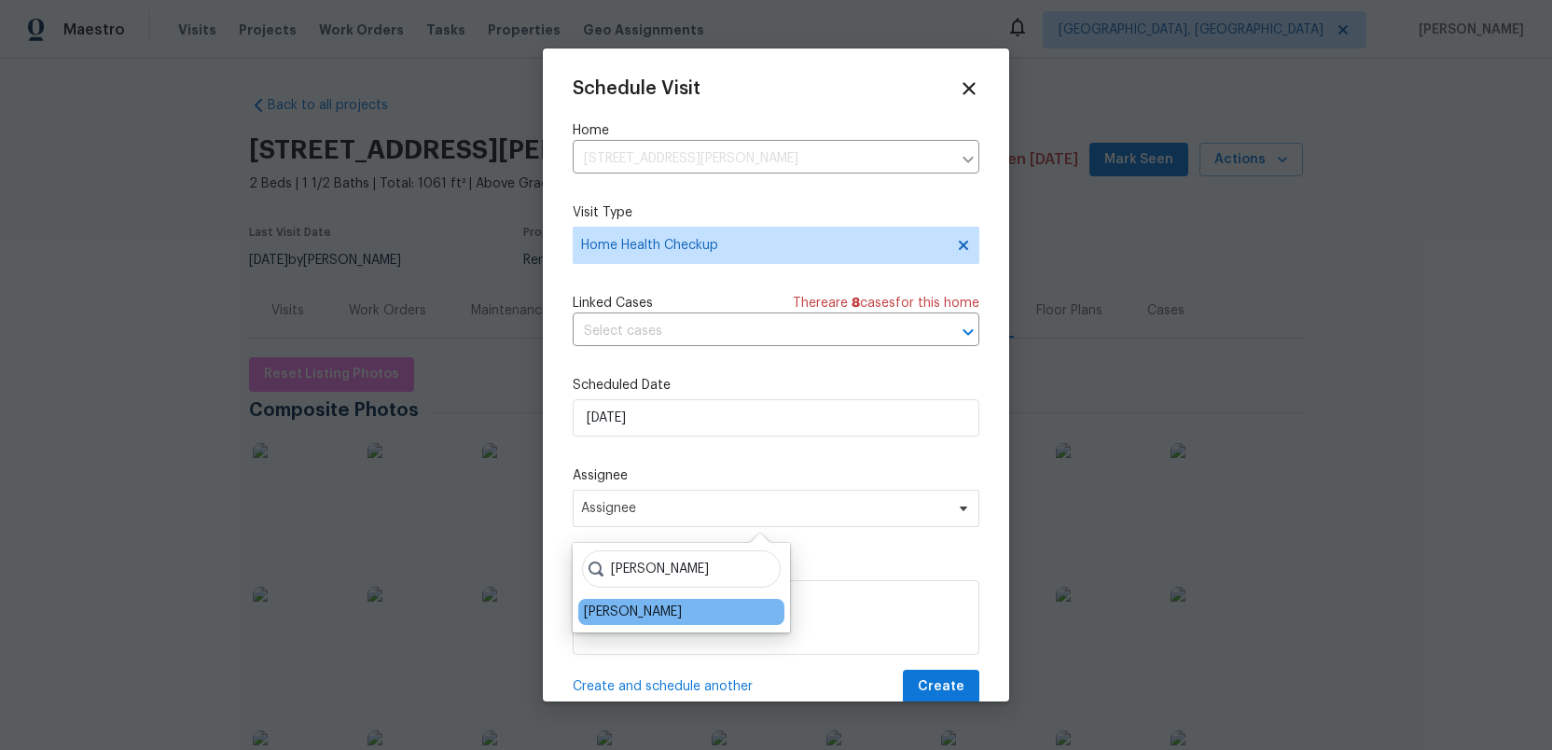
type input "ruth"
click at [652, 621] on div "[PERSON_NAME]" at bounding box center [681, 612] width 206 height 26
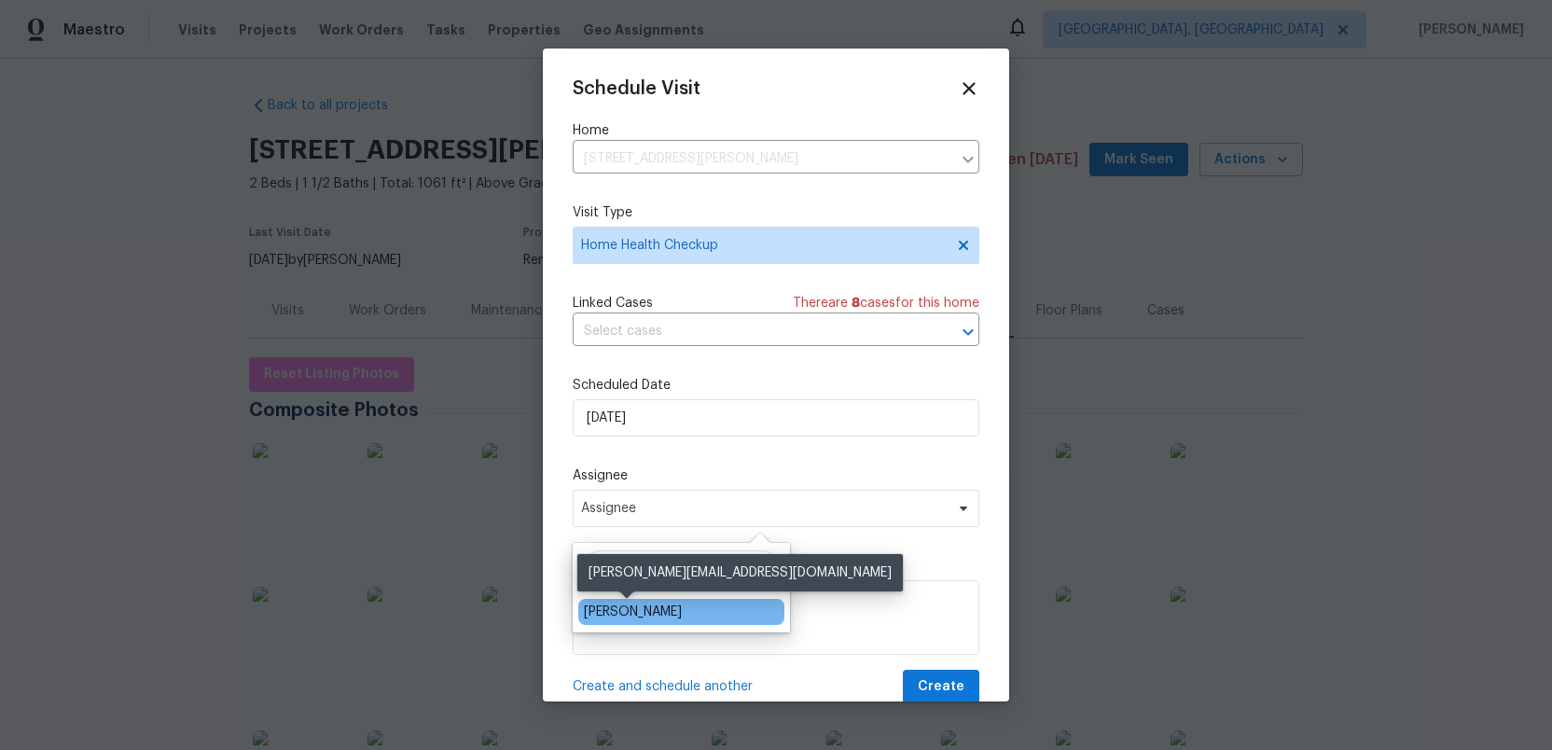
click at [614, 611] on div "[PERSON_NAME]" at bounding box center [633, 611] width 98 height 19
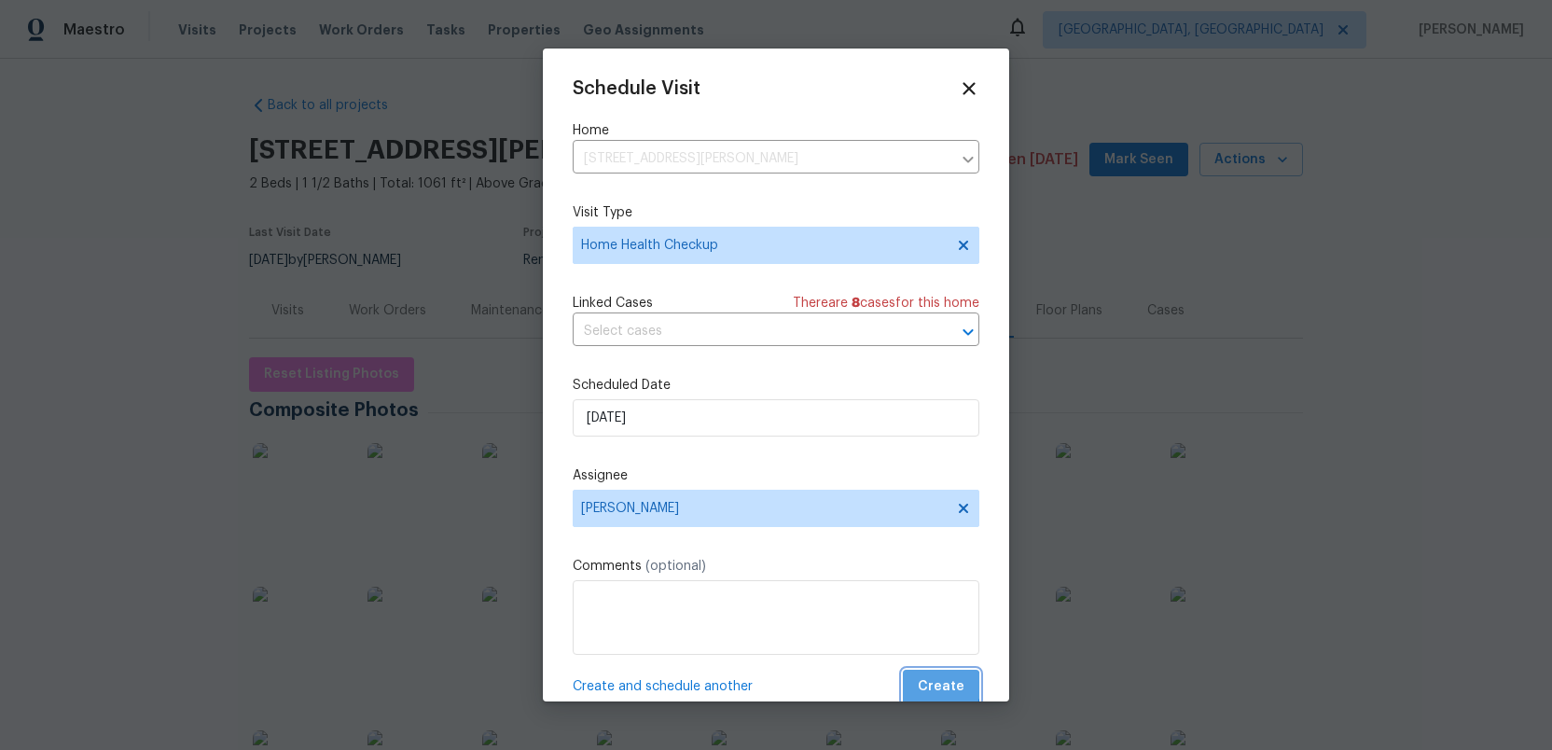
click at [944, 686] on span "Create" at bounding box center [941, 686] width 47 height 23
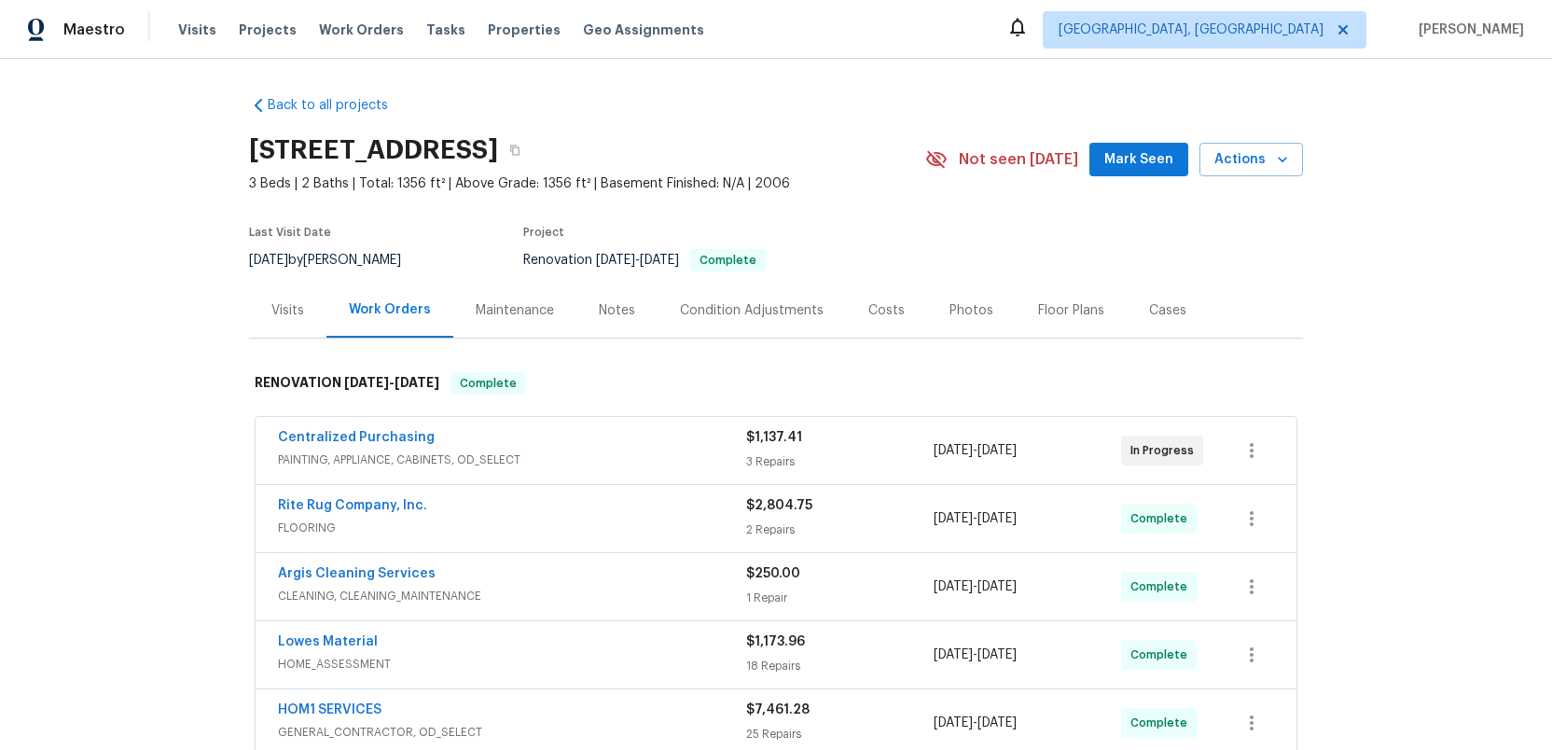
click at [951, 312] on div "Photos" at bounding box center [971, 310] width 44 height 19
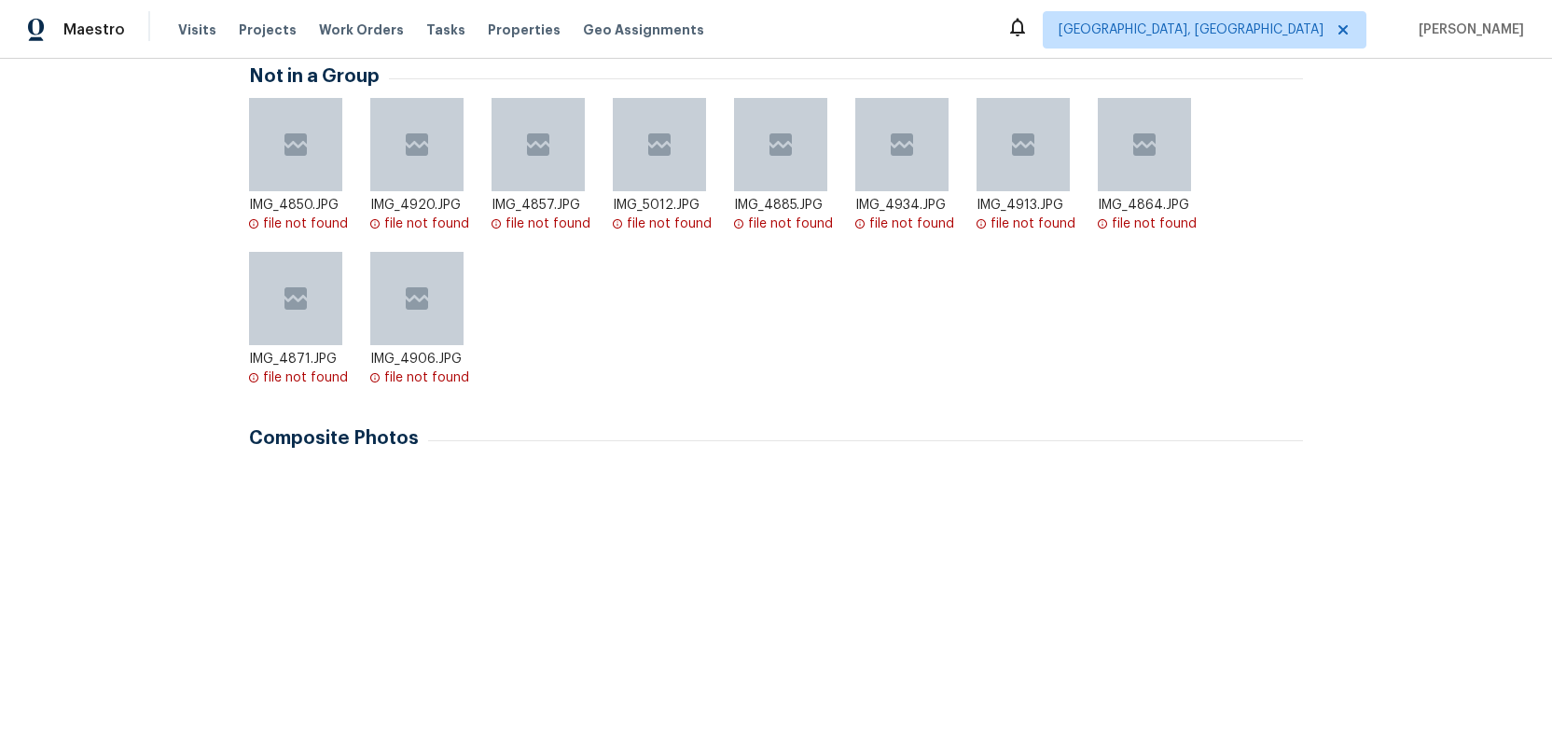
scroll to position [613, 0]
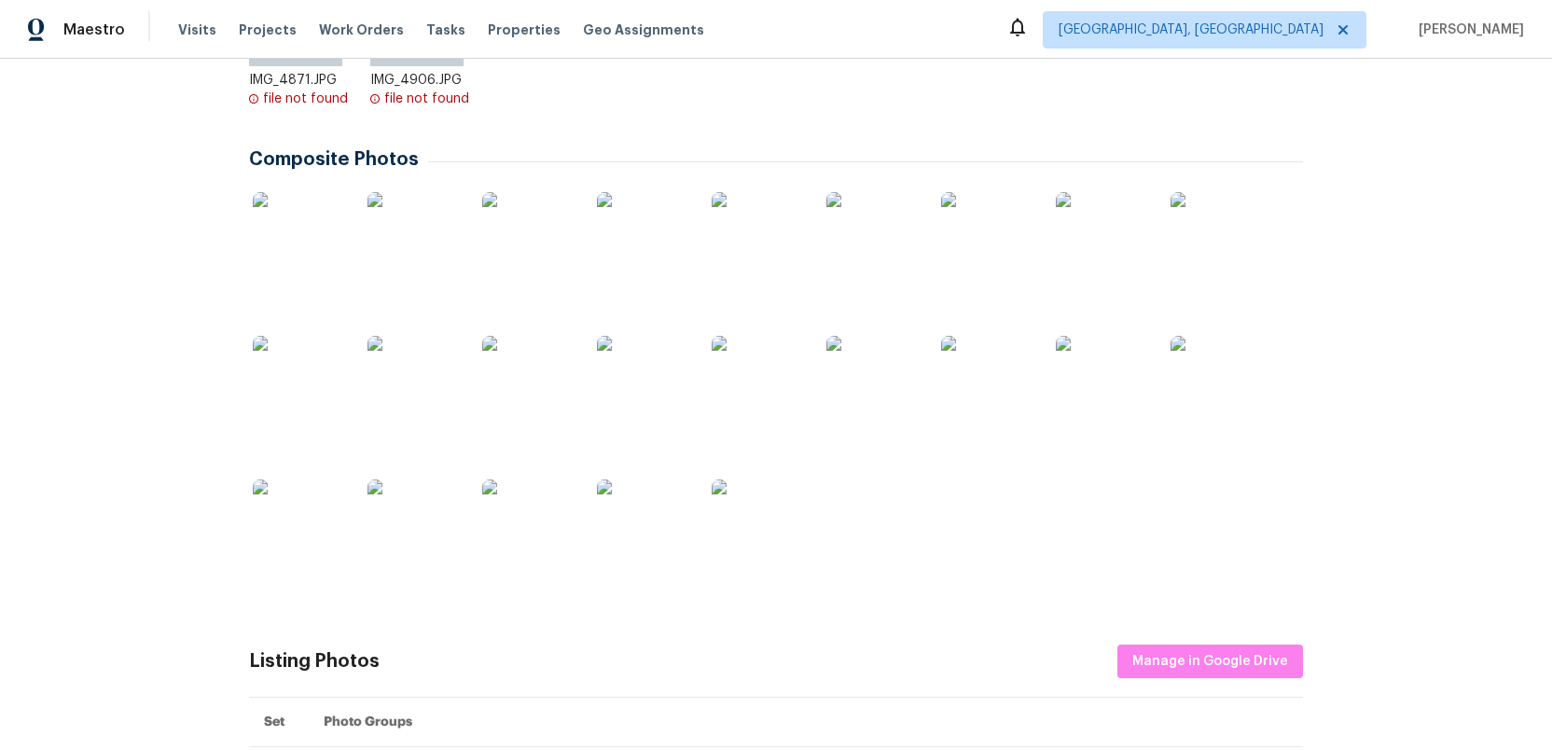
click at [556, 257] on img at bounding box center [528, 238] width 93 height 93
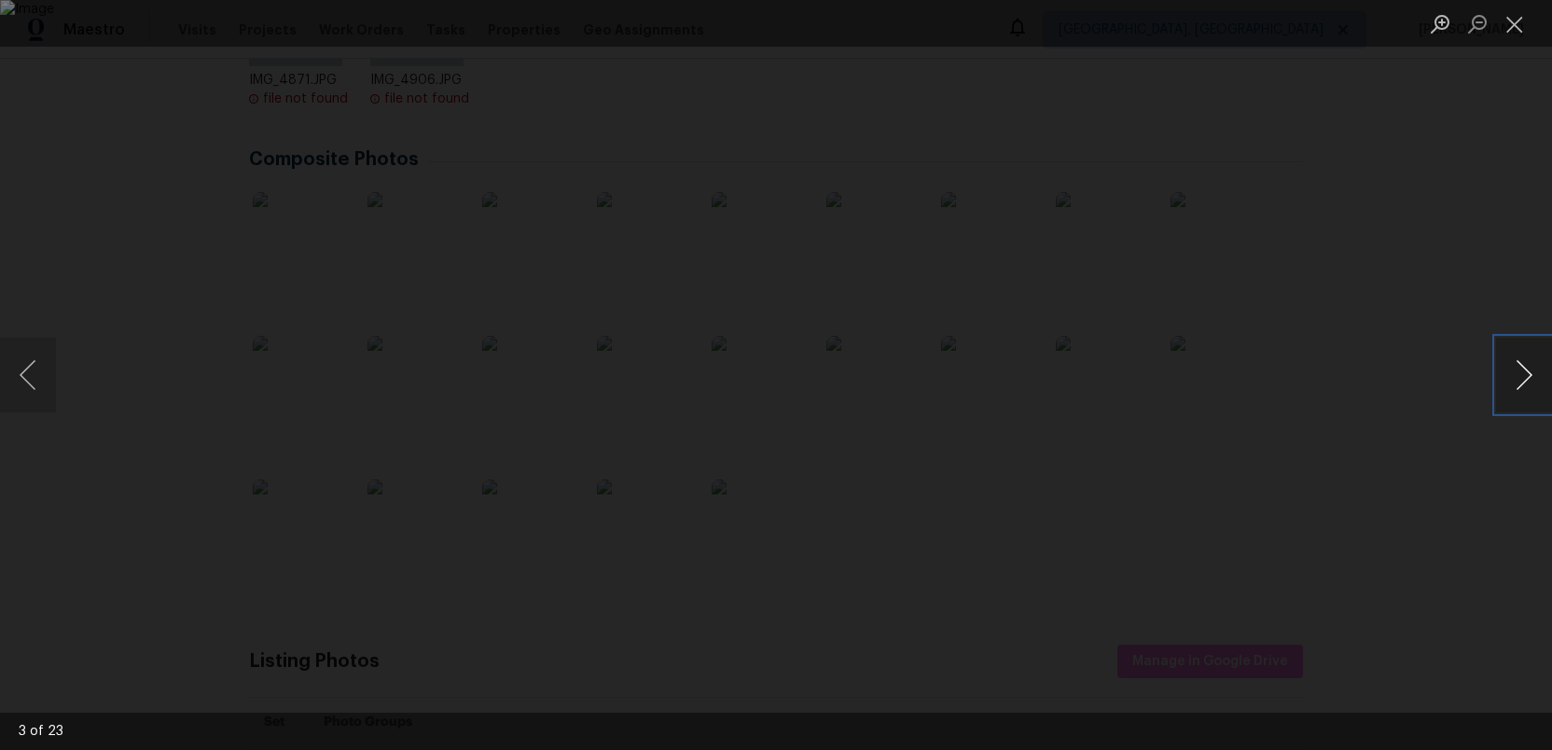
click at [1521, 379] on button "Next image" at bounding box center [1524, 375] width 56 height 75
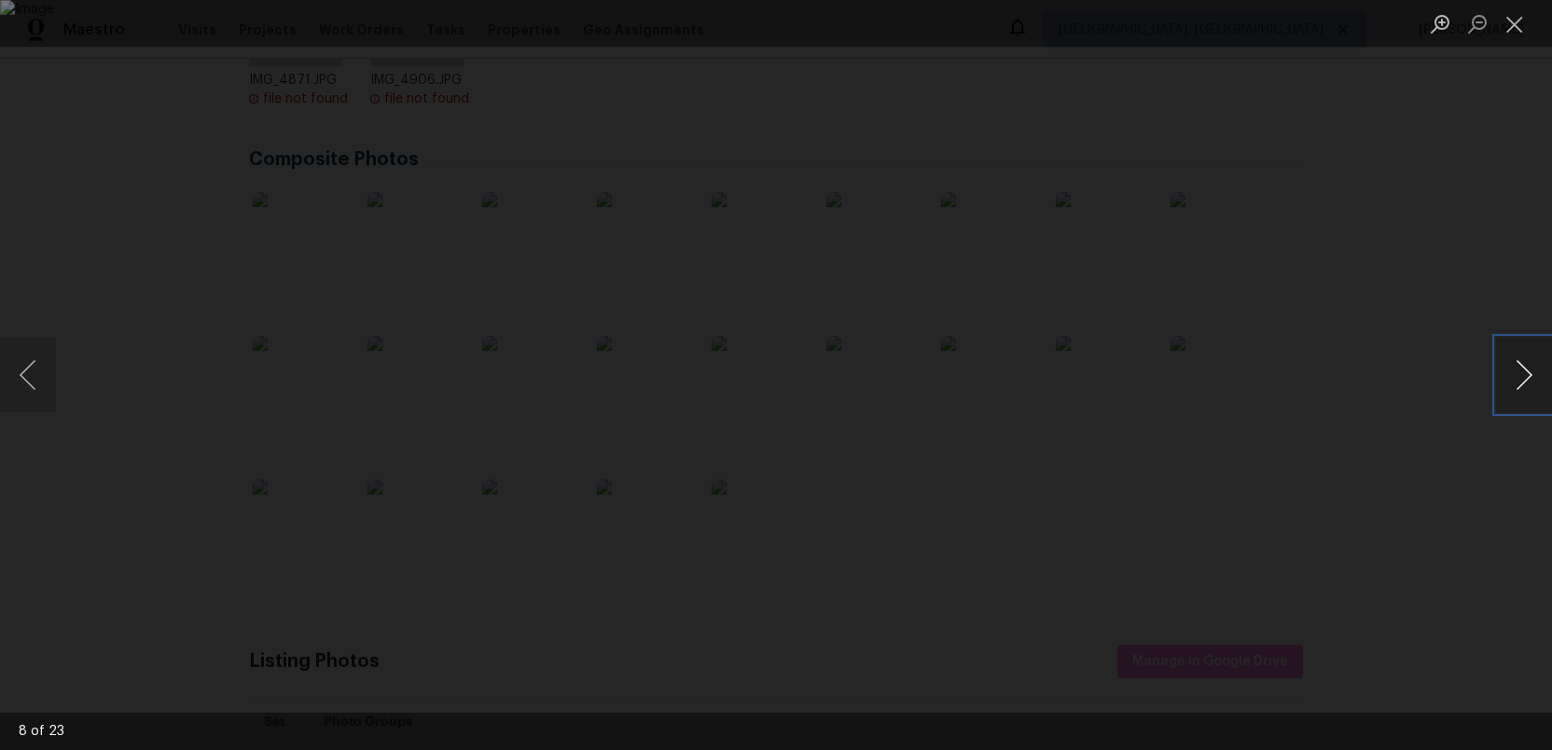
click at [1521, 379] on button "Next image" at bounding box center [1524, 375] width 56 height 75
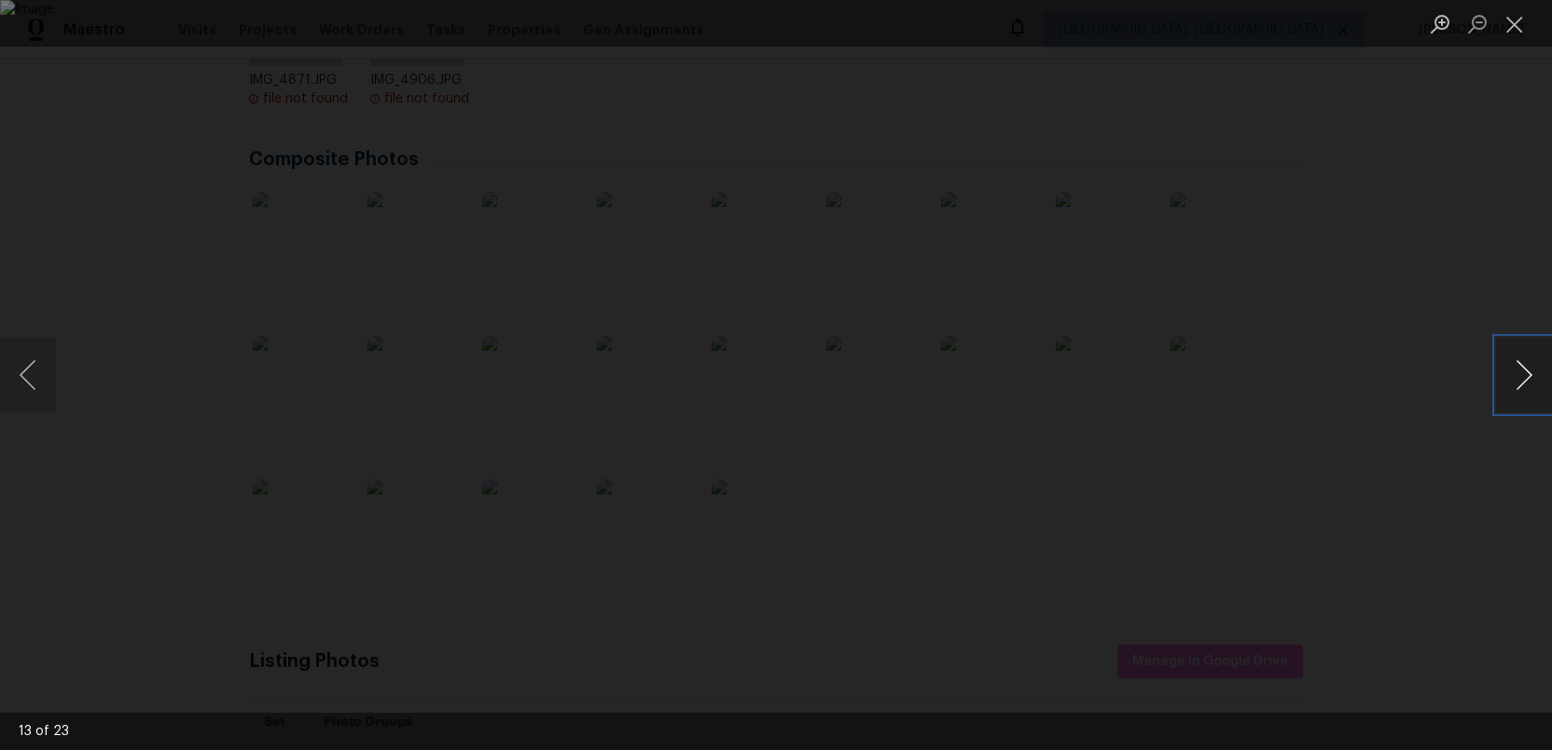
click at [1521, 379] on button "Next image" at bounding box center [1524, 375] width 56 height 75
click at [1516, 365] on button "Next image" at bounding box center [1524, 375] width 56 height 75
click at [1516, 366] on button "Next image" at bounding box center [1524, 375] width 56 height 75
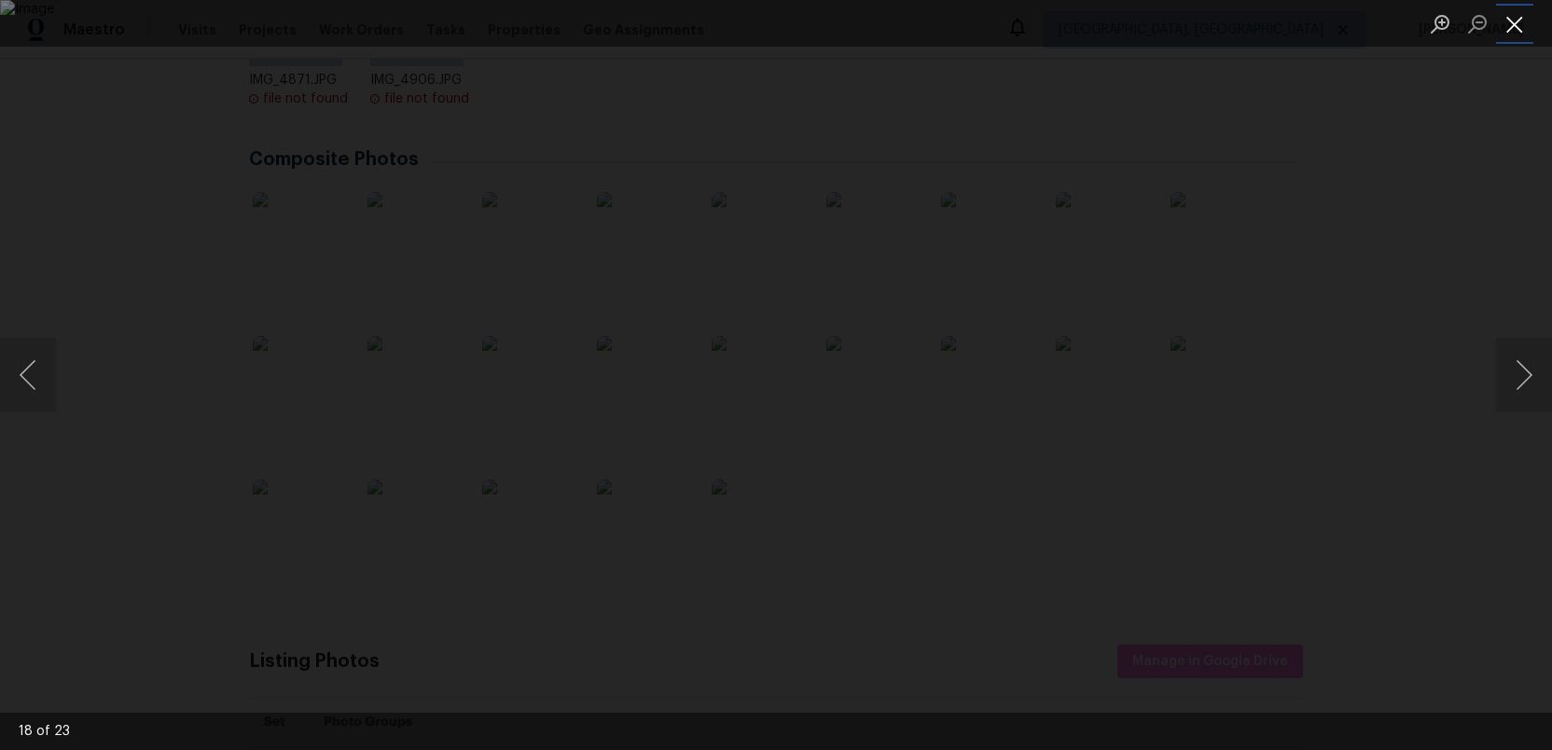
click at [1513, 28] on button "Close lightbox" at bounding box center [1514, 23] width 37 height 33
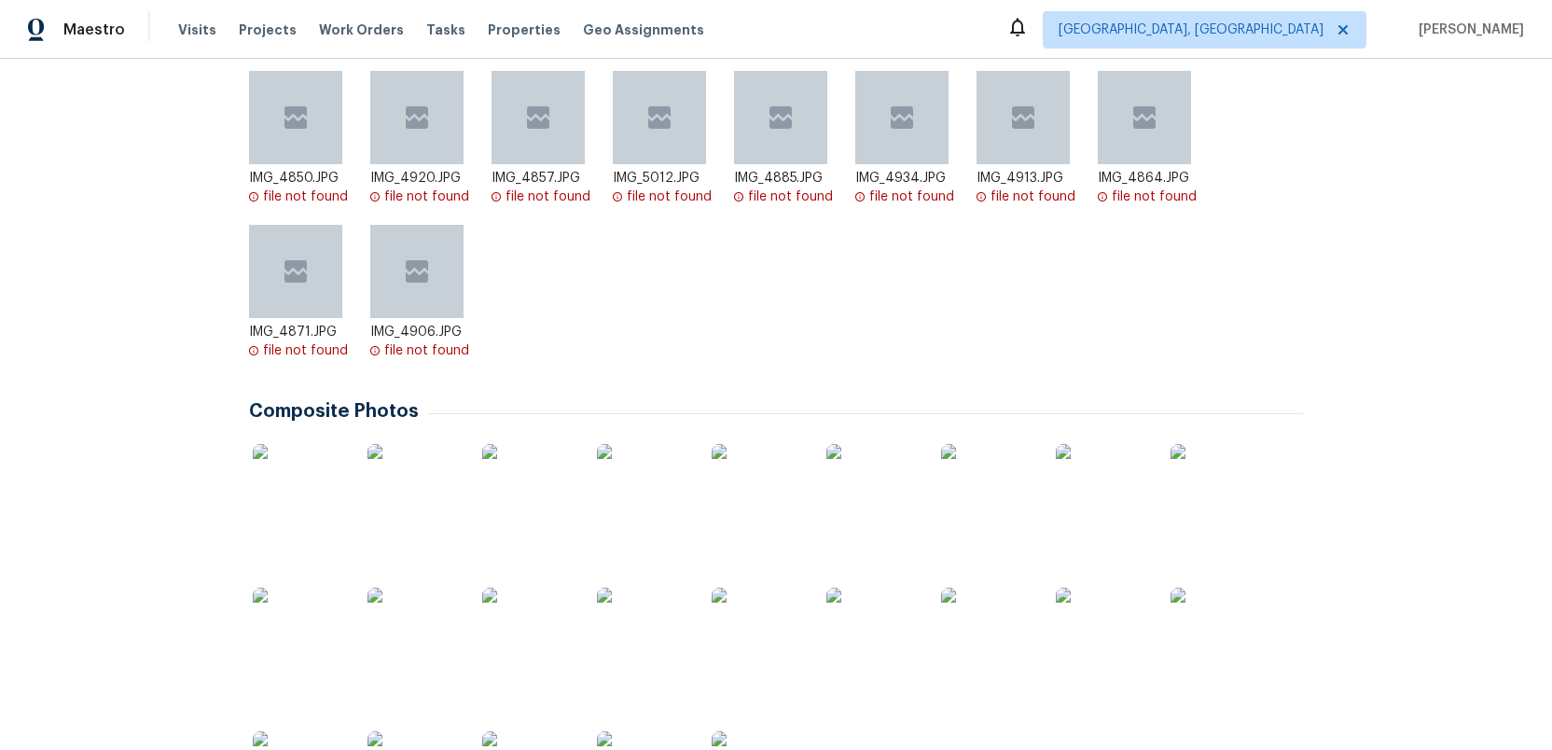
scroll to position [0, 0]
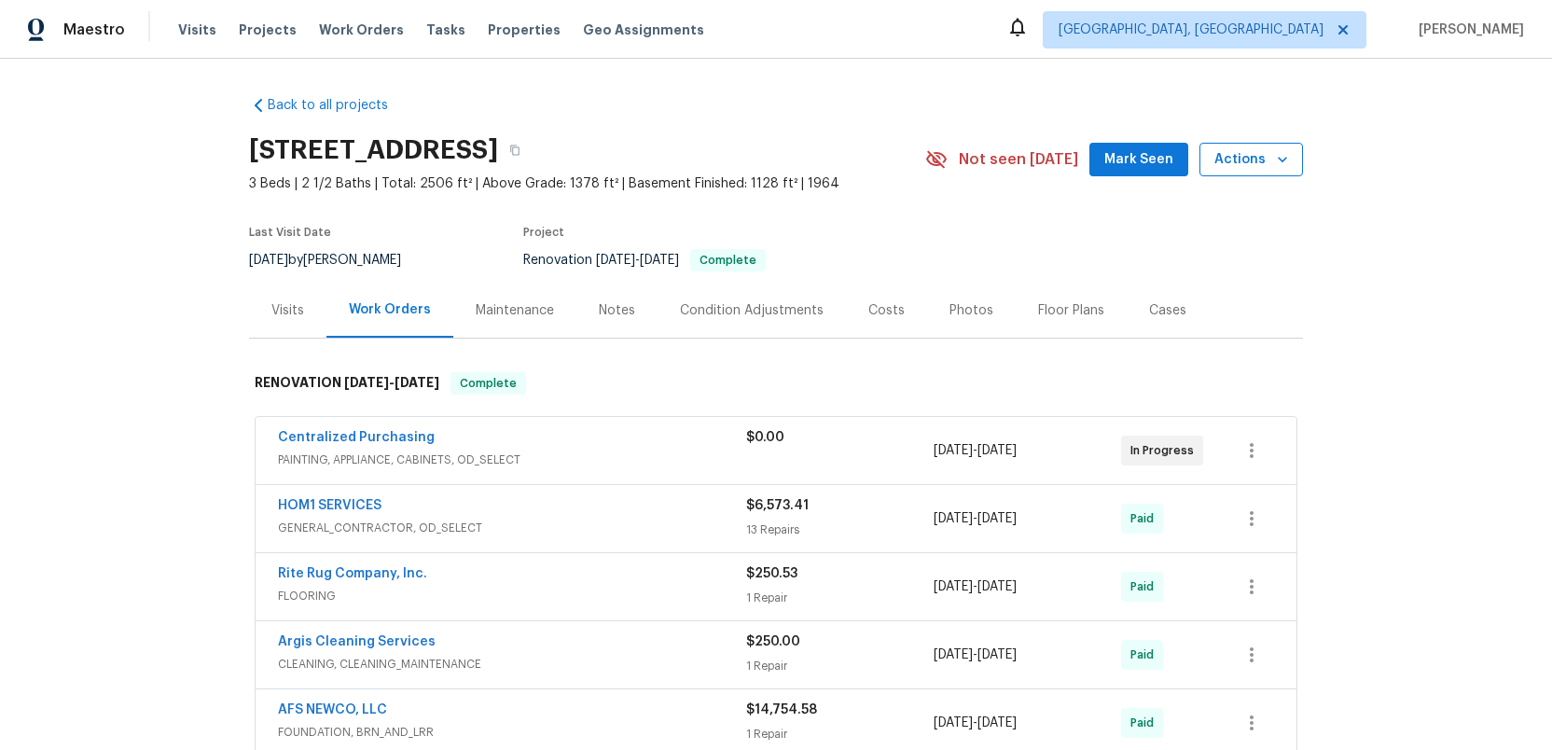
click at [1260, 158] on span "Actions" at bounding box center [1251, 159] width 74 height 23
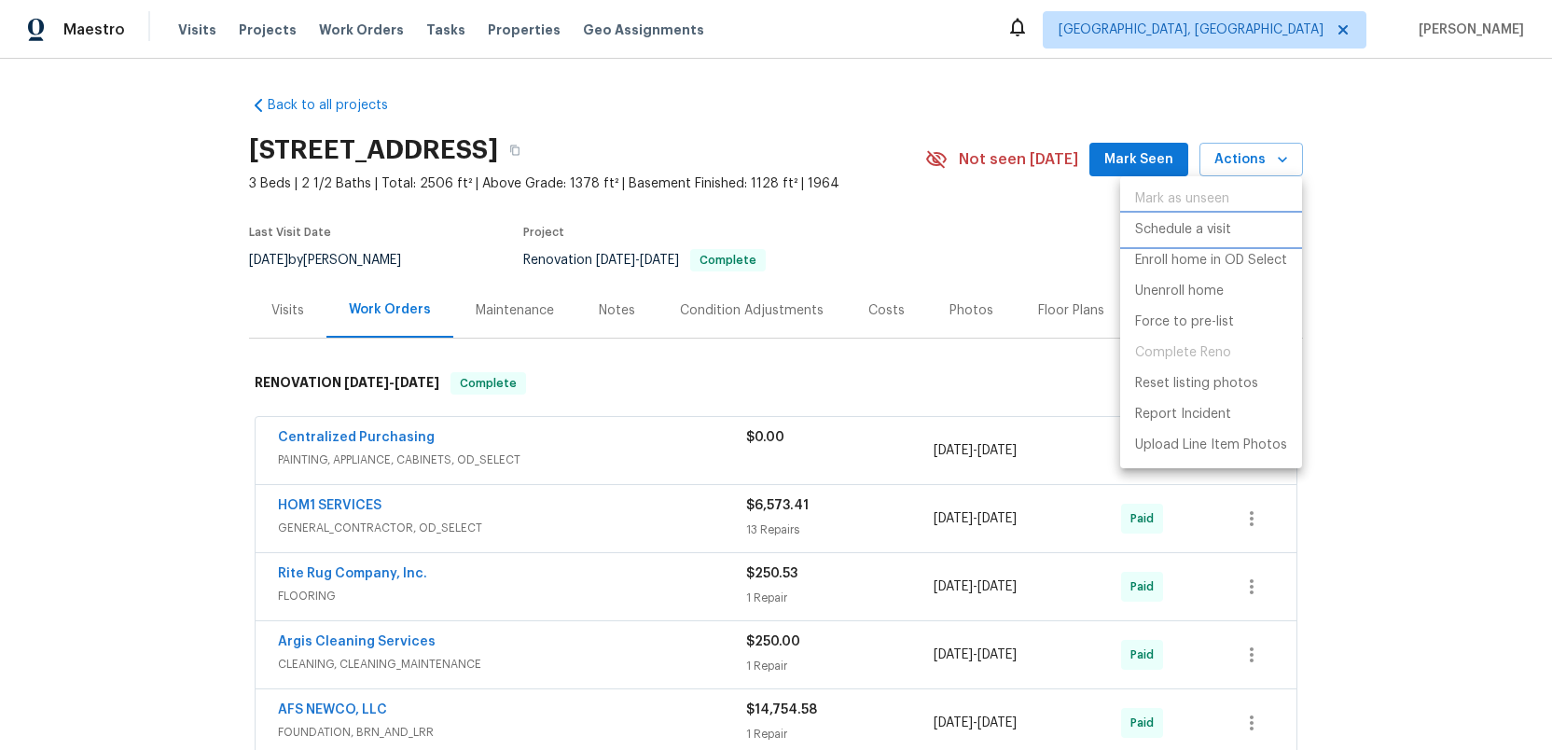
click at [1210, 232] on p "Schedule a visit" at bounding box center [1183, 230] width 96 height 20
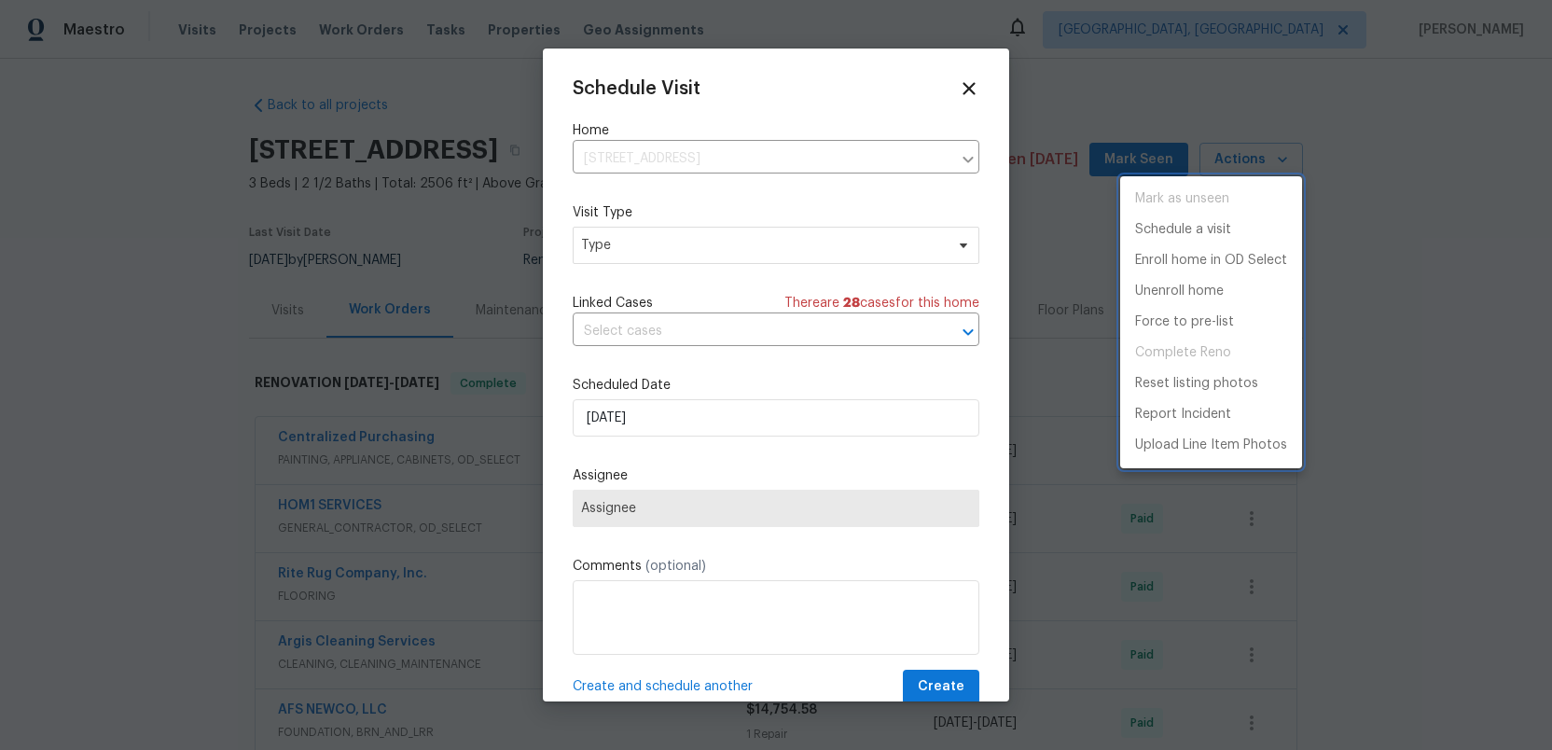
click at [703, 246] on div at bounding box center [776, 375] width 1552 height 750
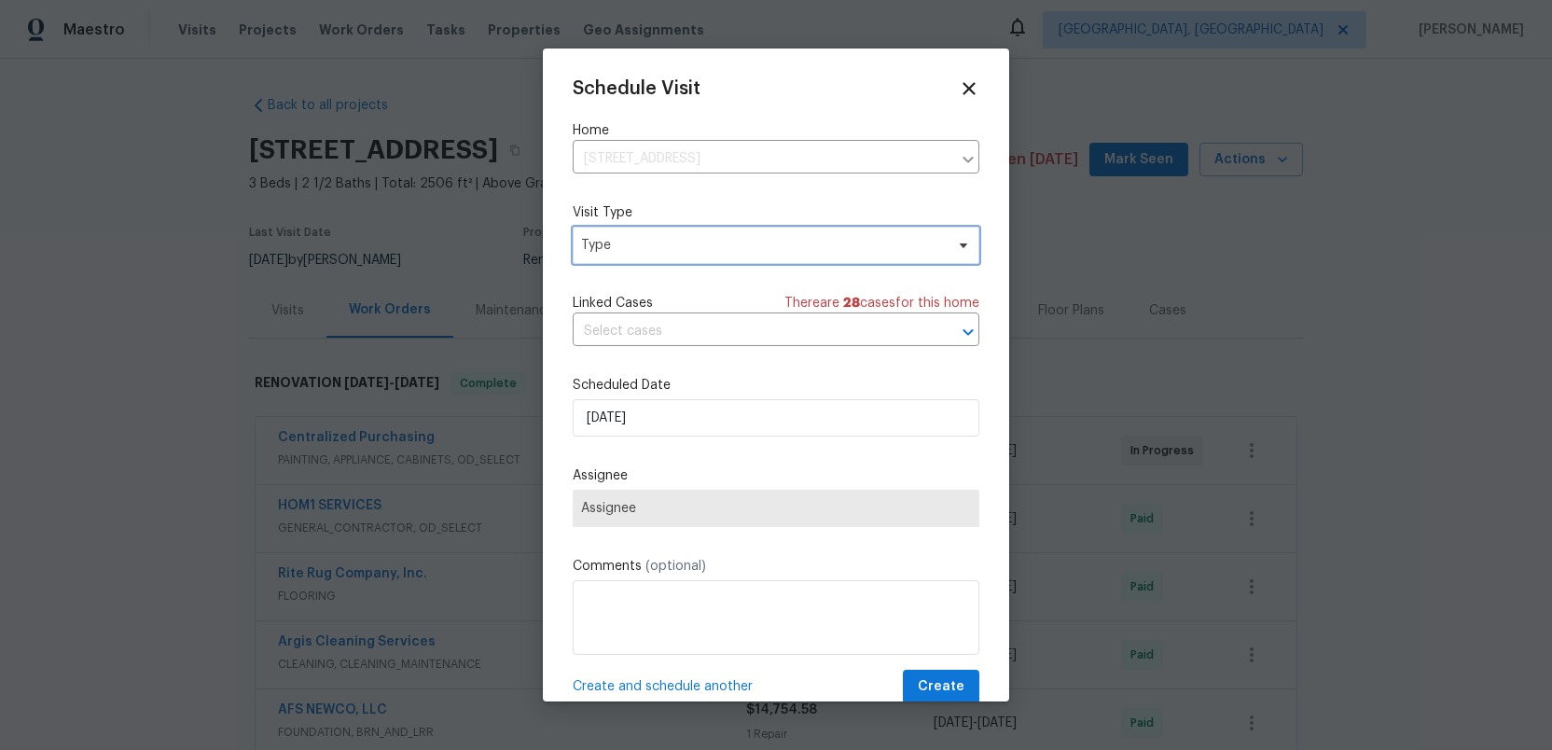
click at [703, 246] on span "Type" at bounding box center [762, 245] width 363 height 19
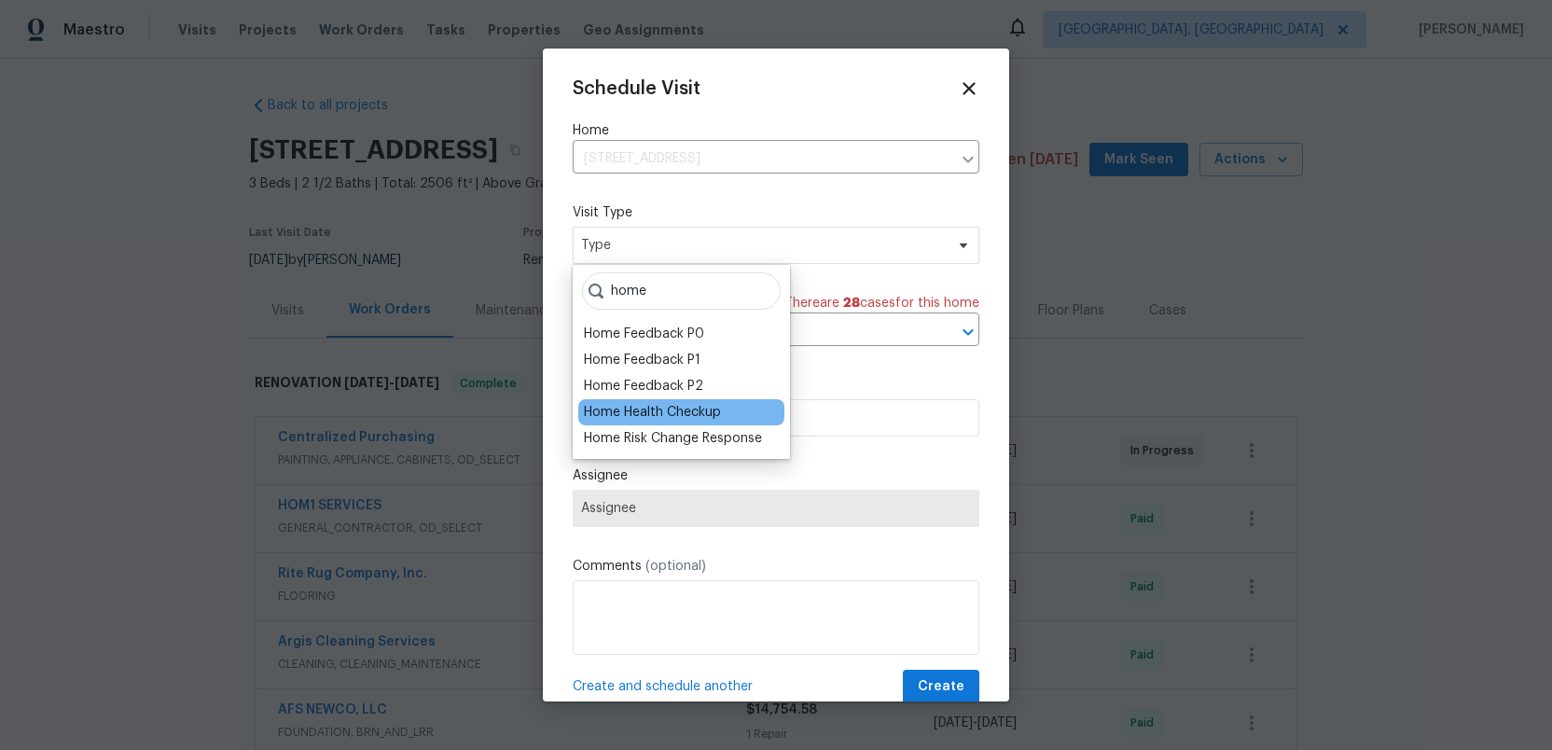
type input "home"
click at [665, 407] on div "Home Health Checkup" at bounding box center [652, 412] width 137 height 19
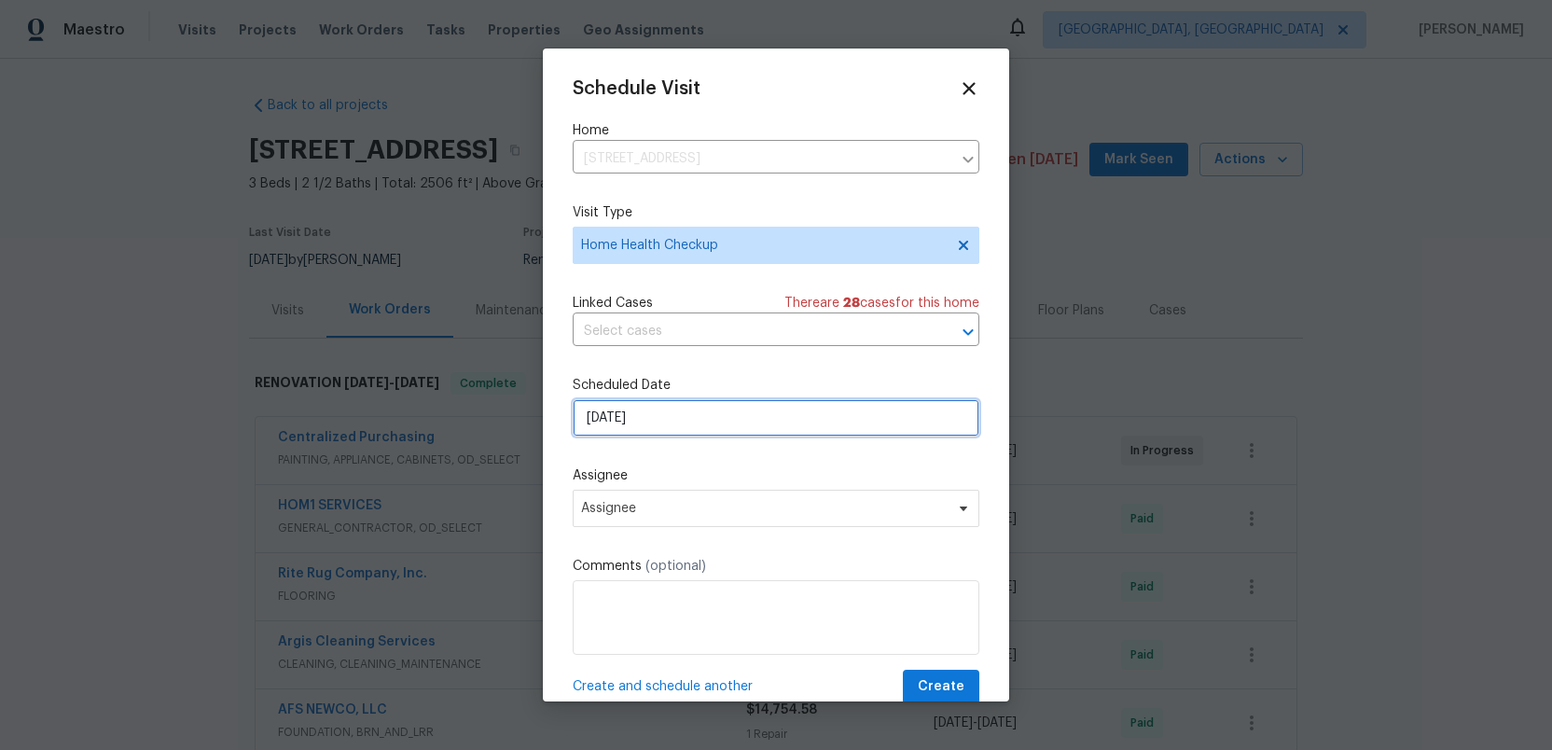
click at [664, 421] on input "[DATE]" at bounding box center [776, 417] width 407 height 37
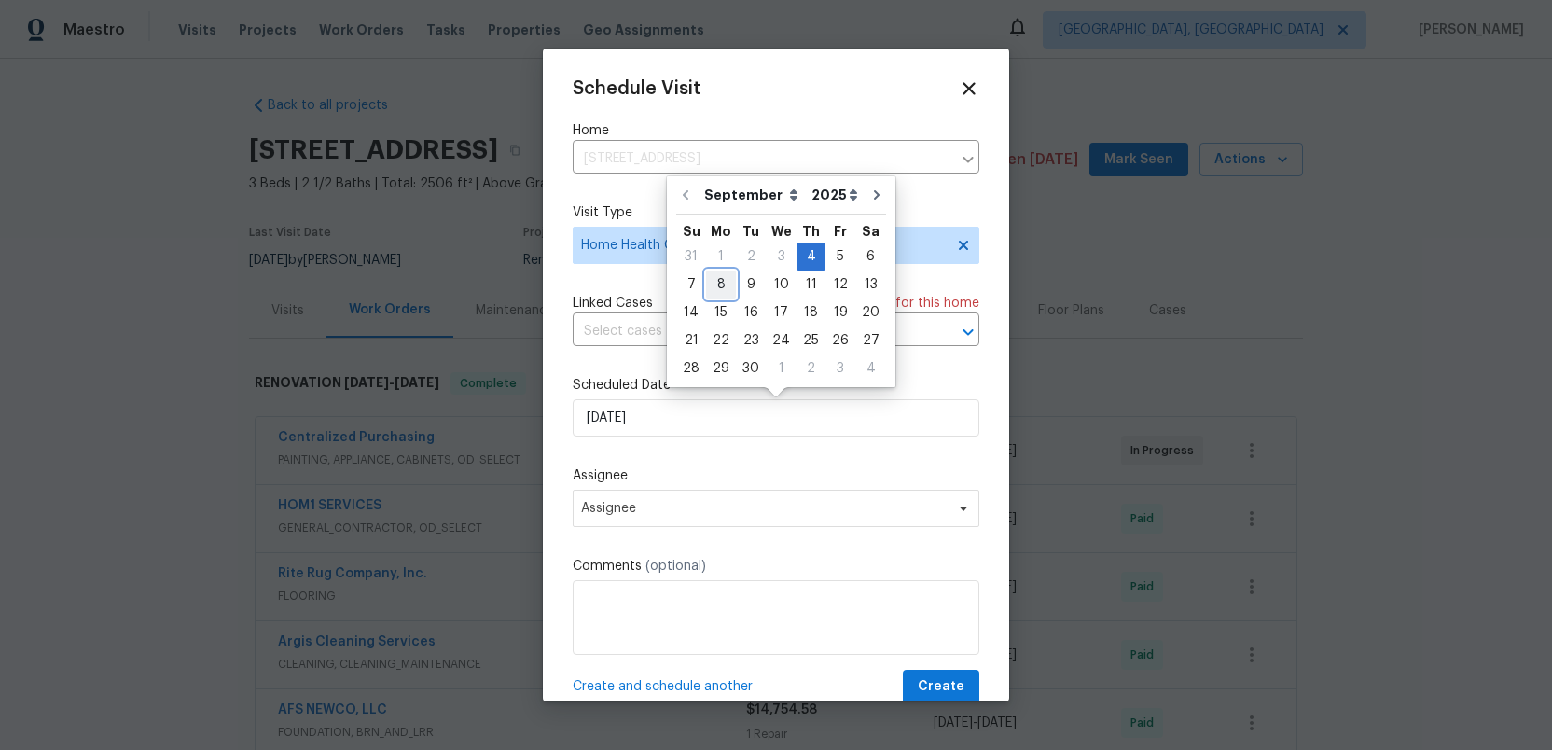
click at [718, 283] on div "8" at bounding box center [721, 284] width 30 height 26
type input "[DATE]"
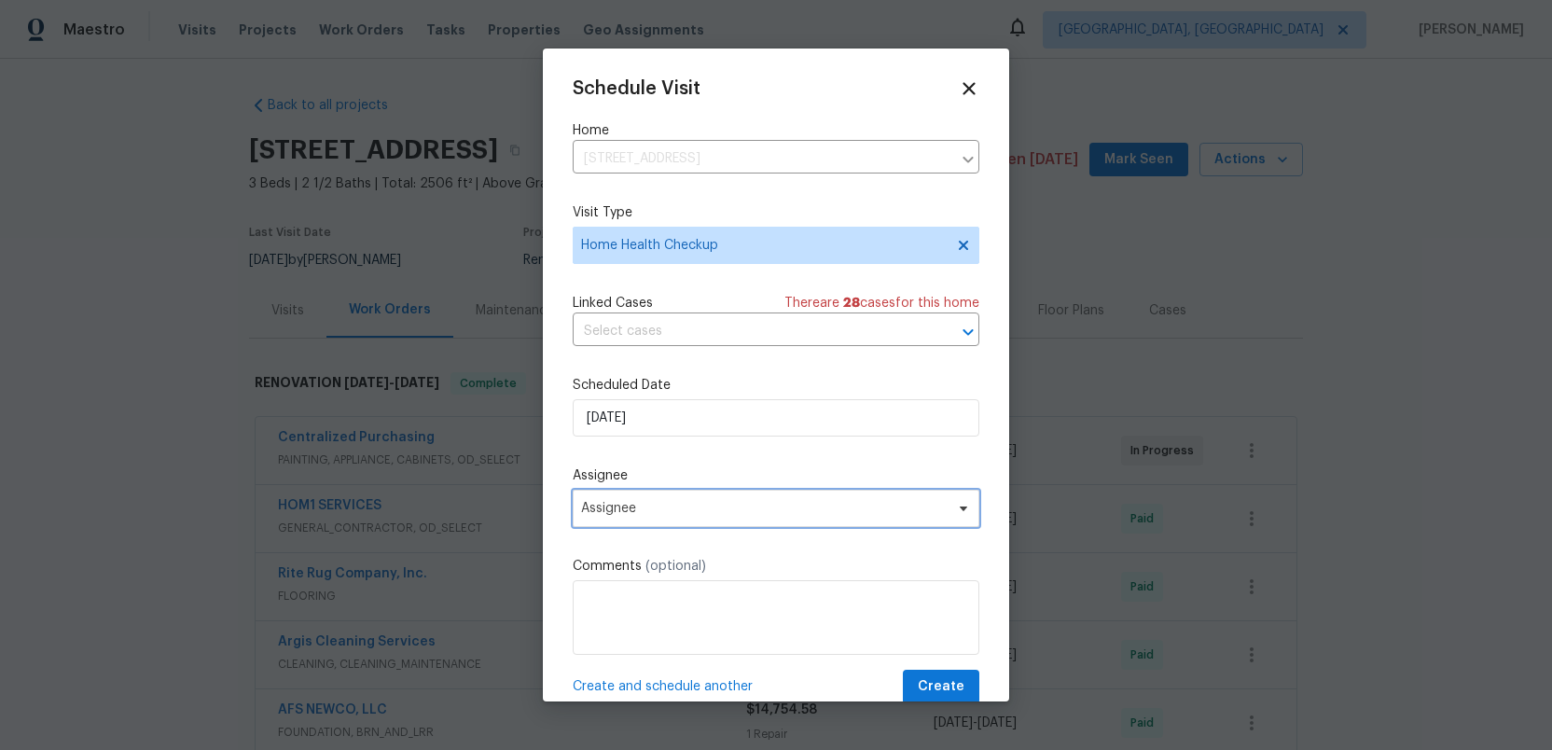
click at [667, 512] on span "Assignee" at bounding box center [764, 508] width 366 height 15
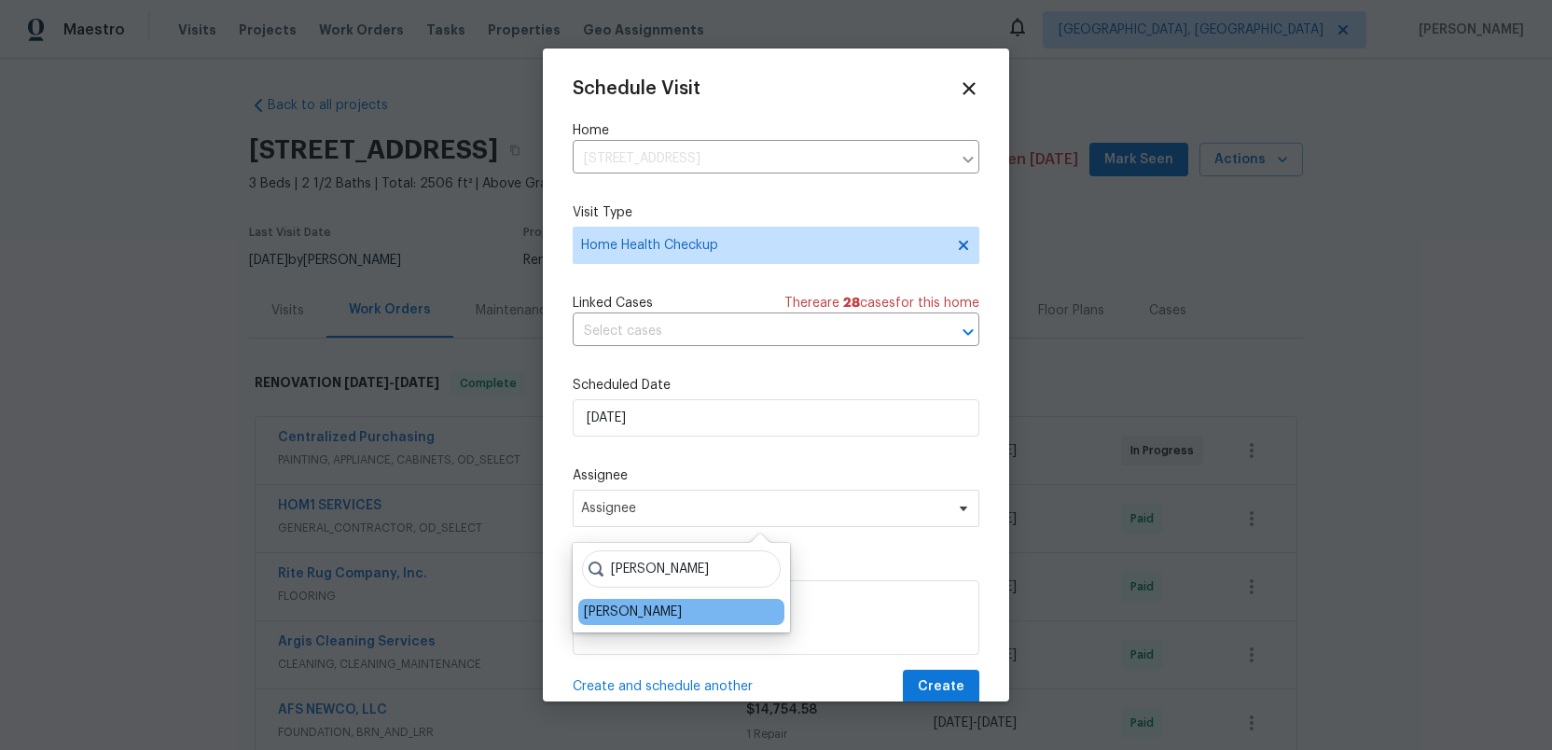
type input "[PERSON_NAME]"
click at [635, 614] on div "[PERSON_NAME]" at bounding box center [633, 611] width 98 height 19
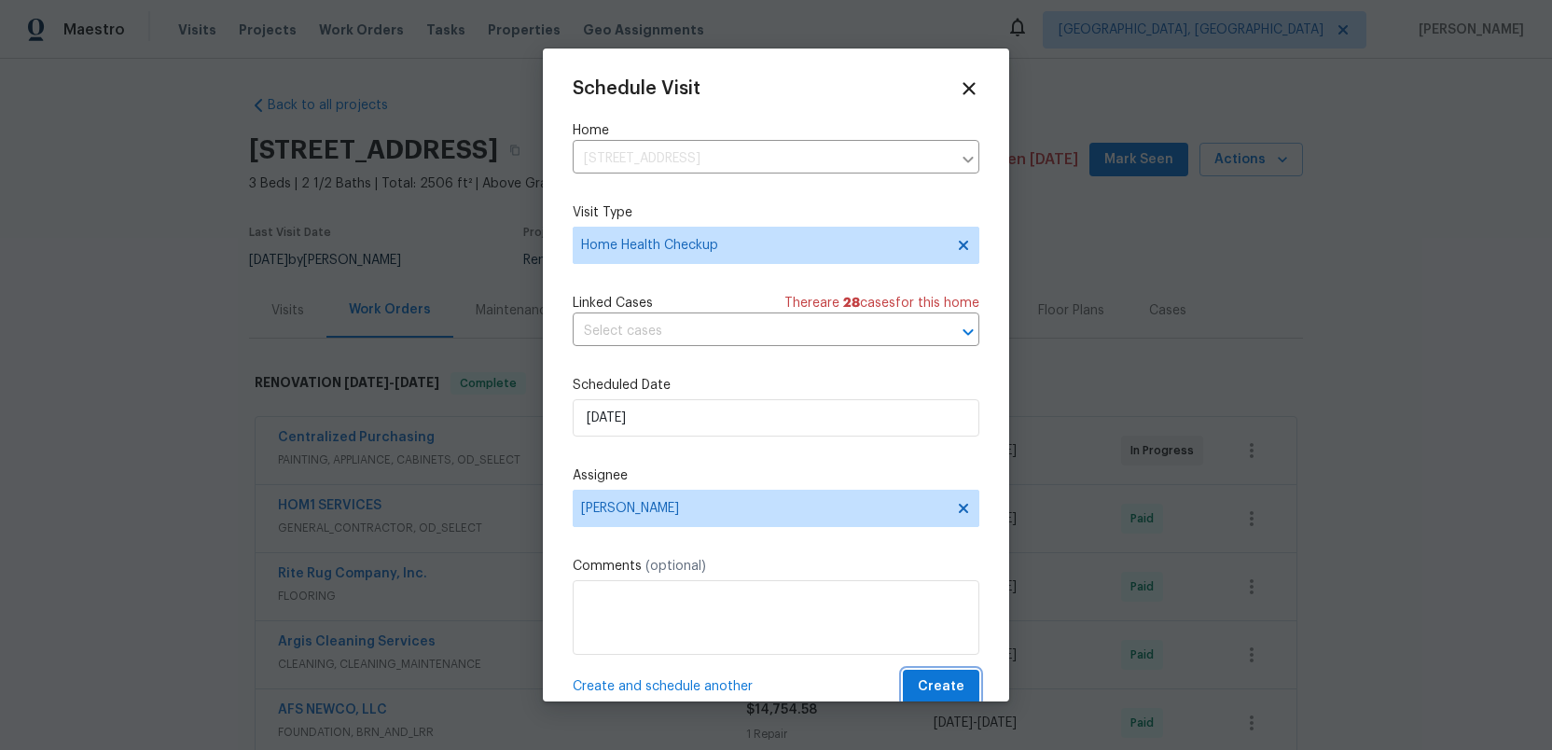
click at [937, 681] on span "Create" at bounding box center [941, 686] width 47 height 23
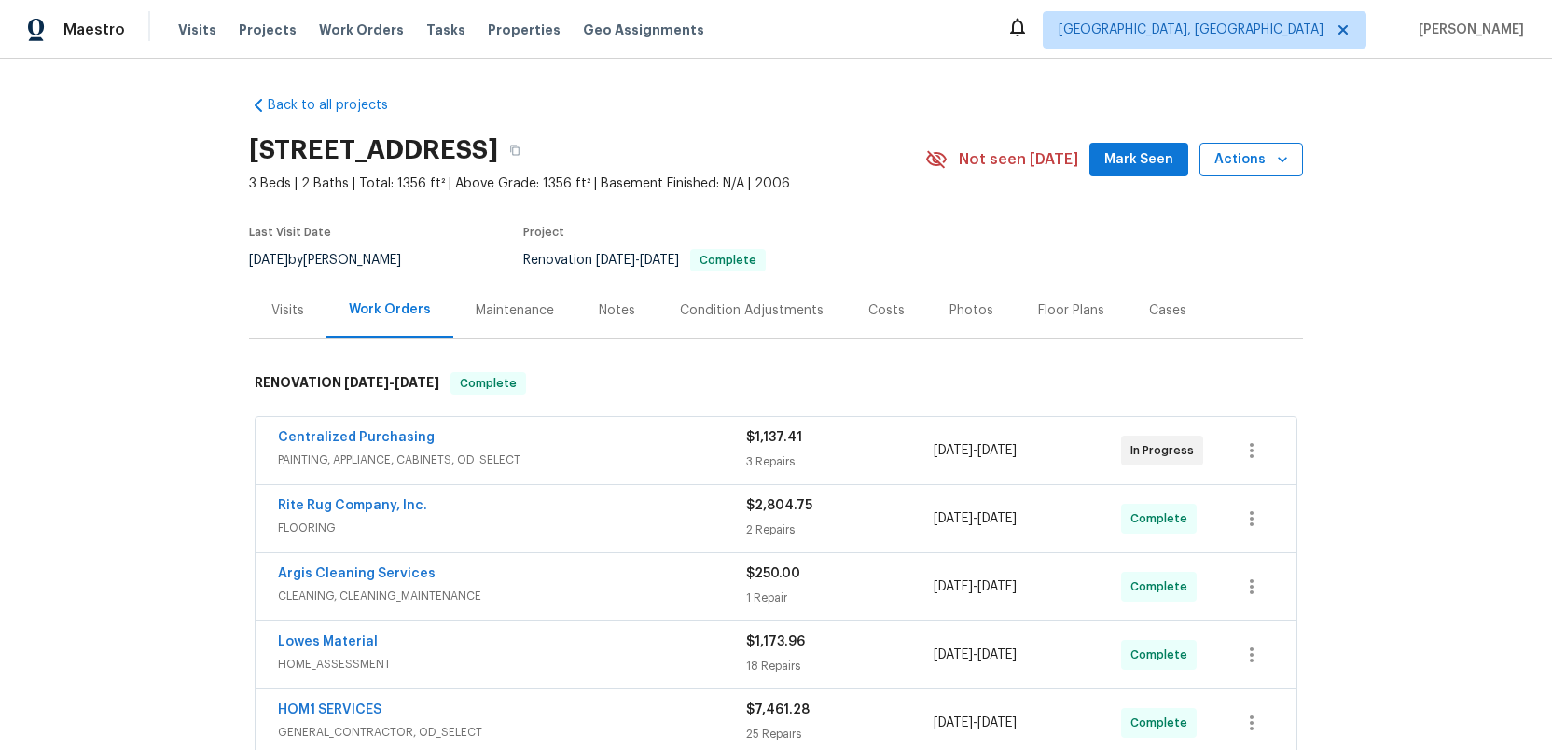
click at [1247, 152] on span "Actions" at bounding box center [1251, 159] width 74 height 23
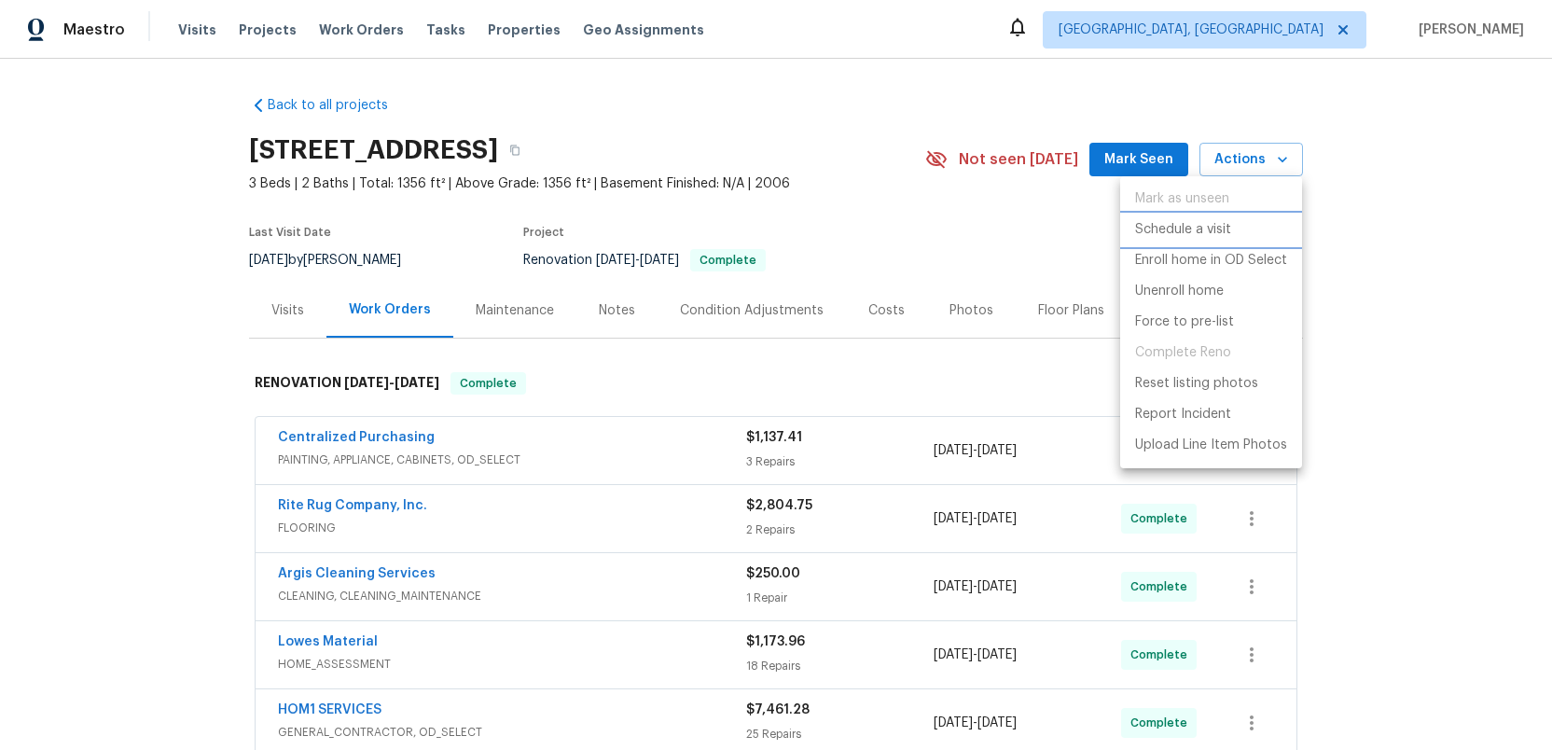
click at [1166, 226] on p "Schedule a visit" at bounding box center [1183, 230] width 96 height 20
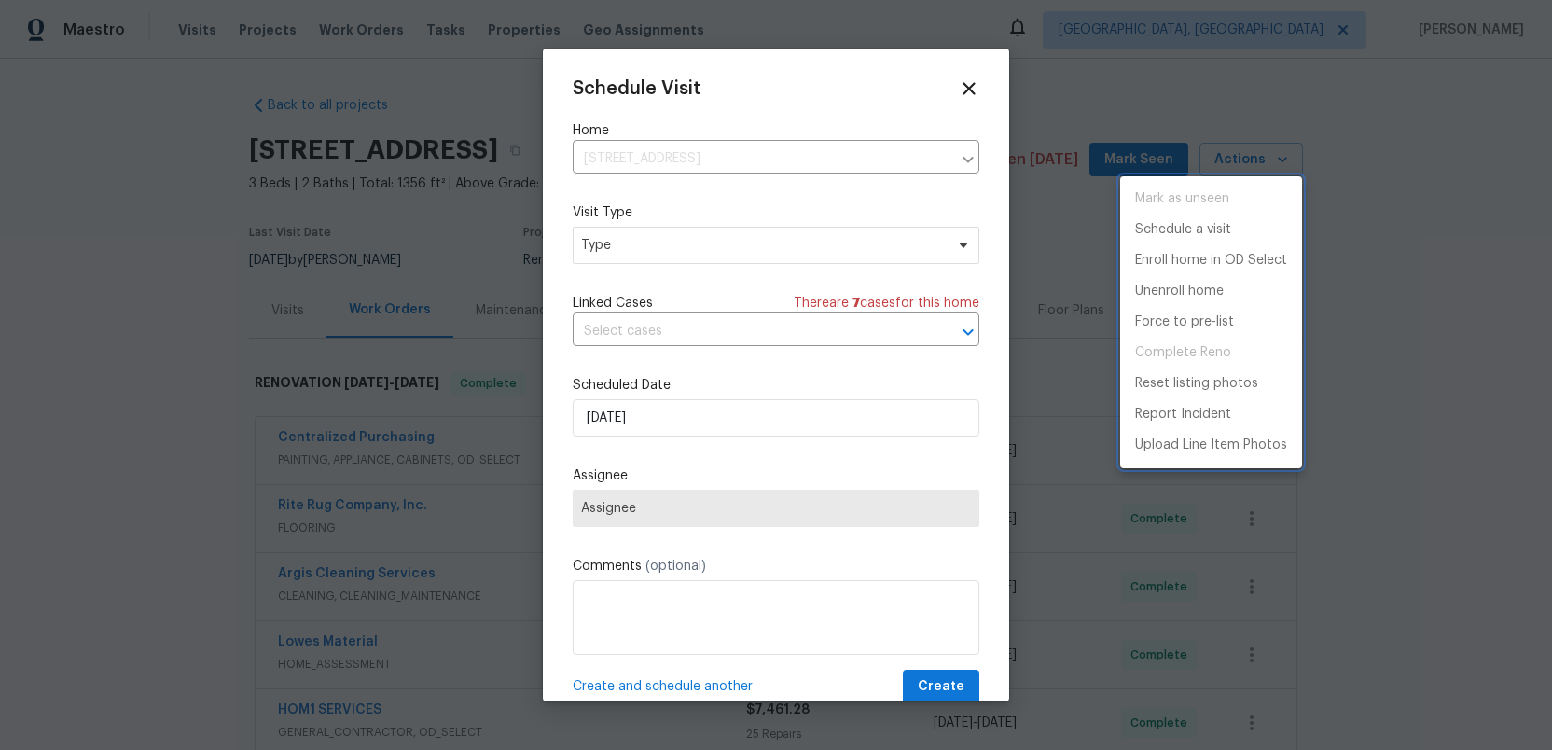
click at [683, 241] on div at bounding box center [776, 375] width 1552 height 750
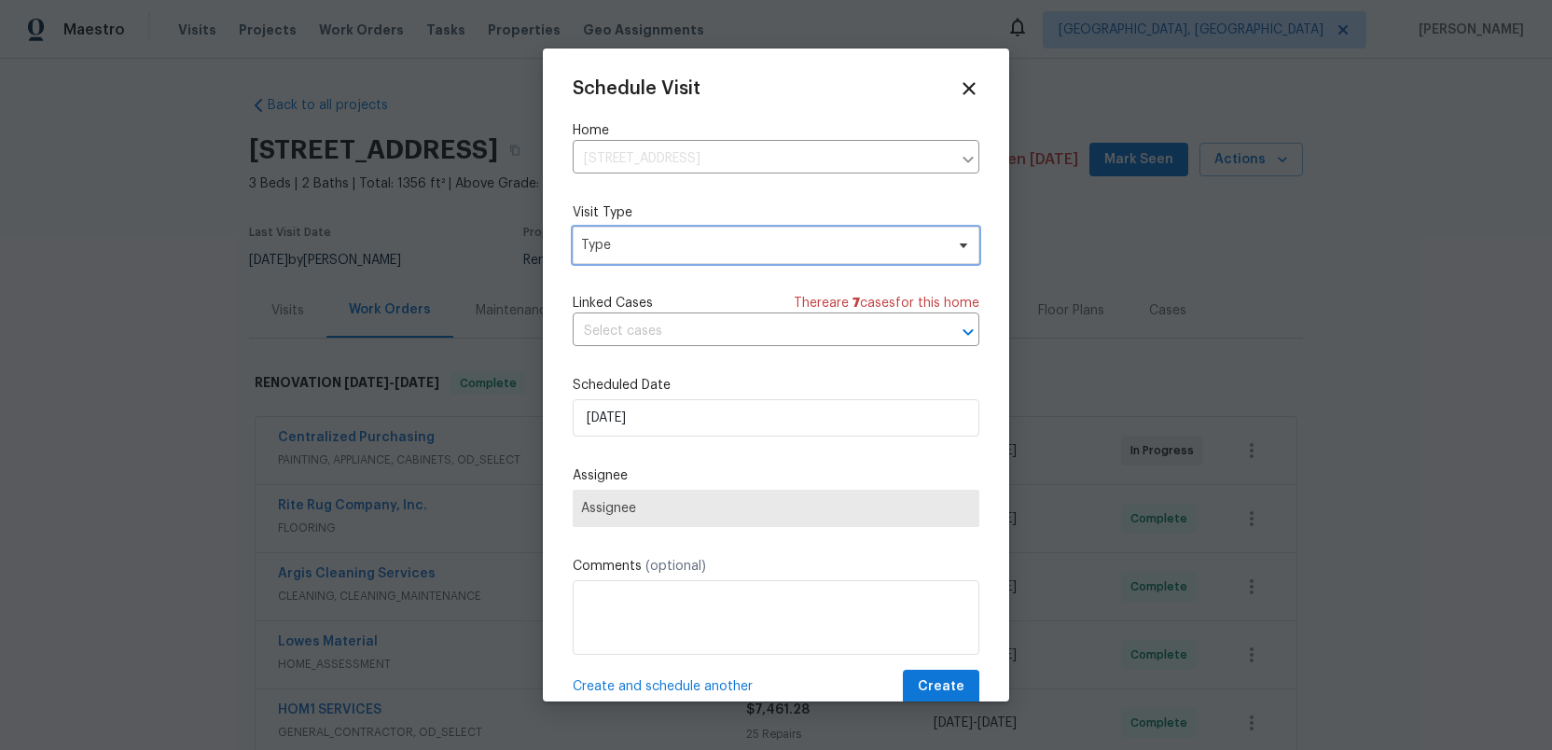
click at [683, 241] on span "Type" at bounding box center [762, 245] width 363 height 19
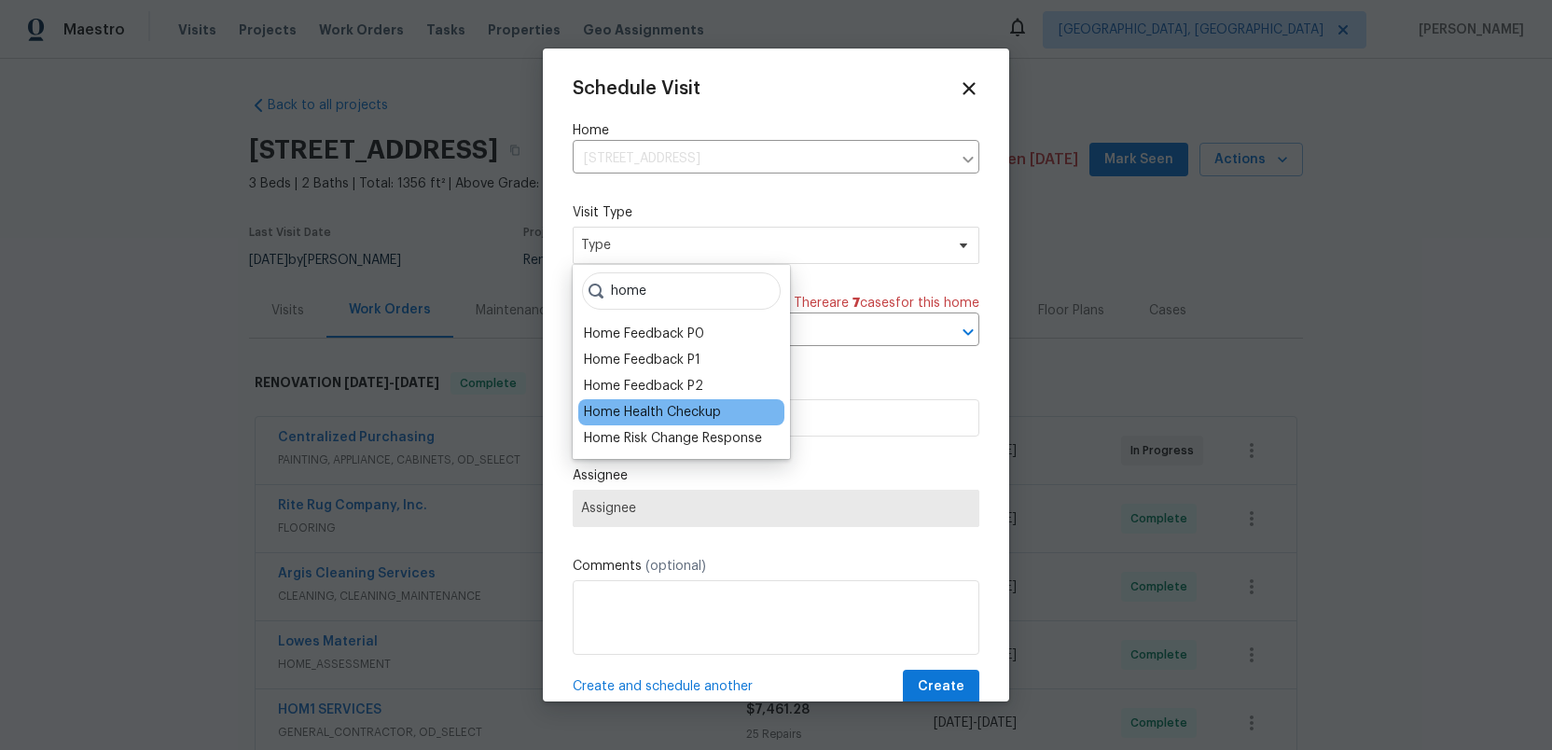
type input "home"
click at [656, 412] on div "Home Health Checkup" at bounding box center [652, 412] width 137 height 19
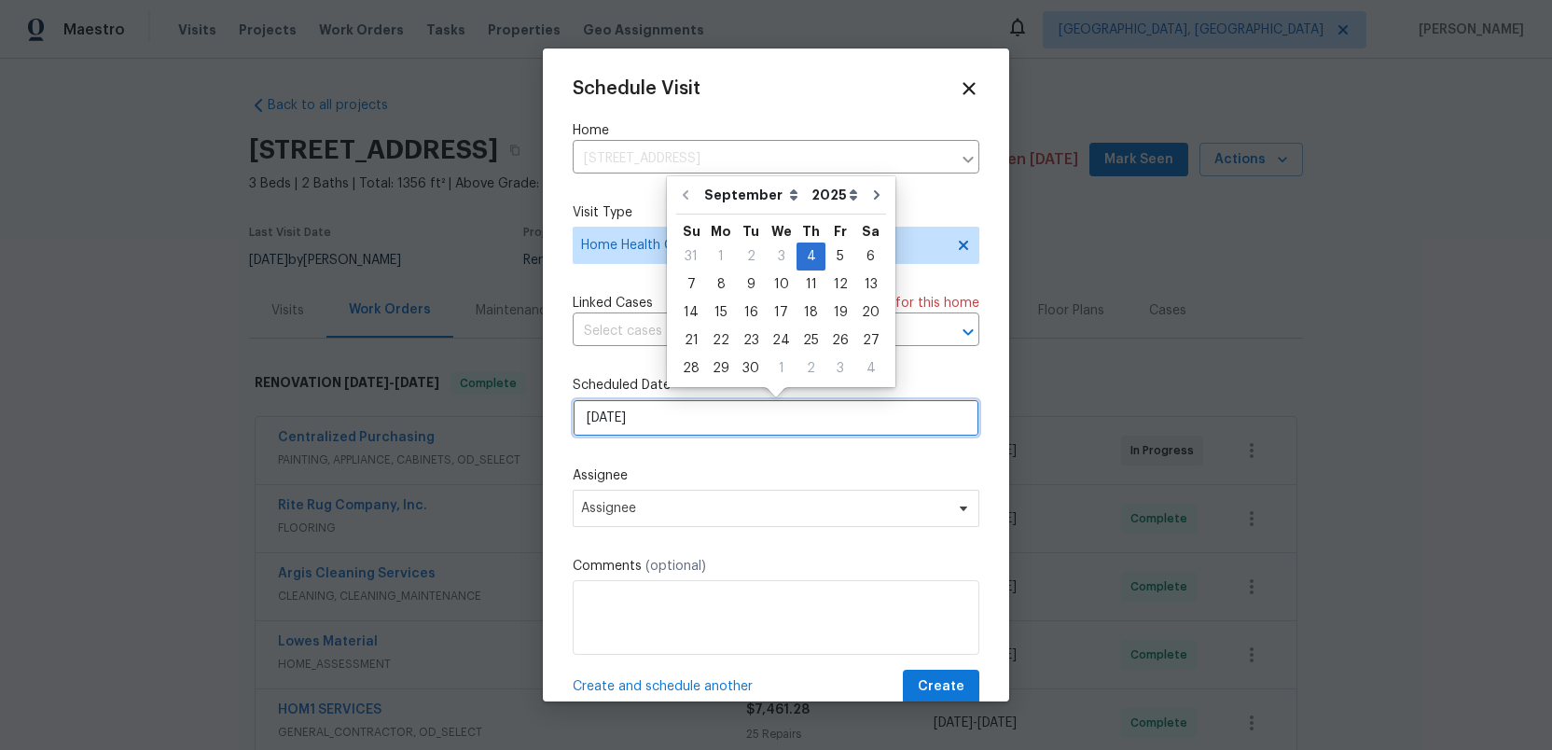
click at [660, 422] on input "[DATE]" at bounding box center [776, 417] width 407 height 37
click at [718, 285] on div "8" at bounding box center [721, 284] width 30 height 26
type input "[DATE]"
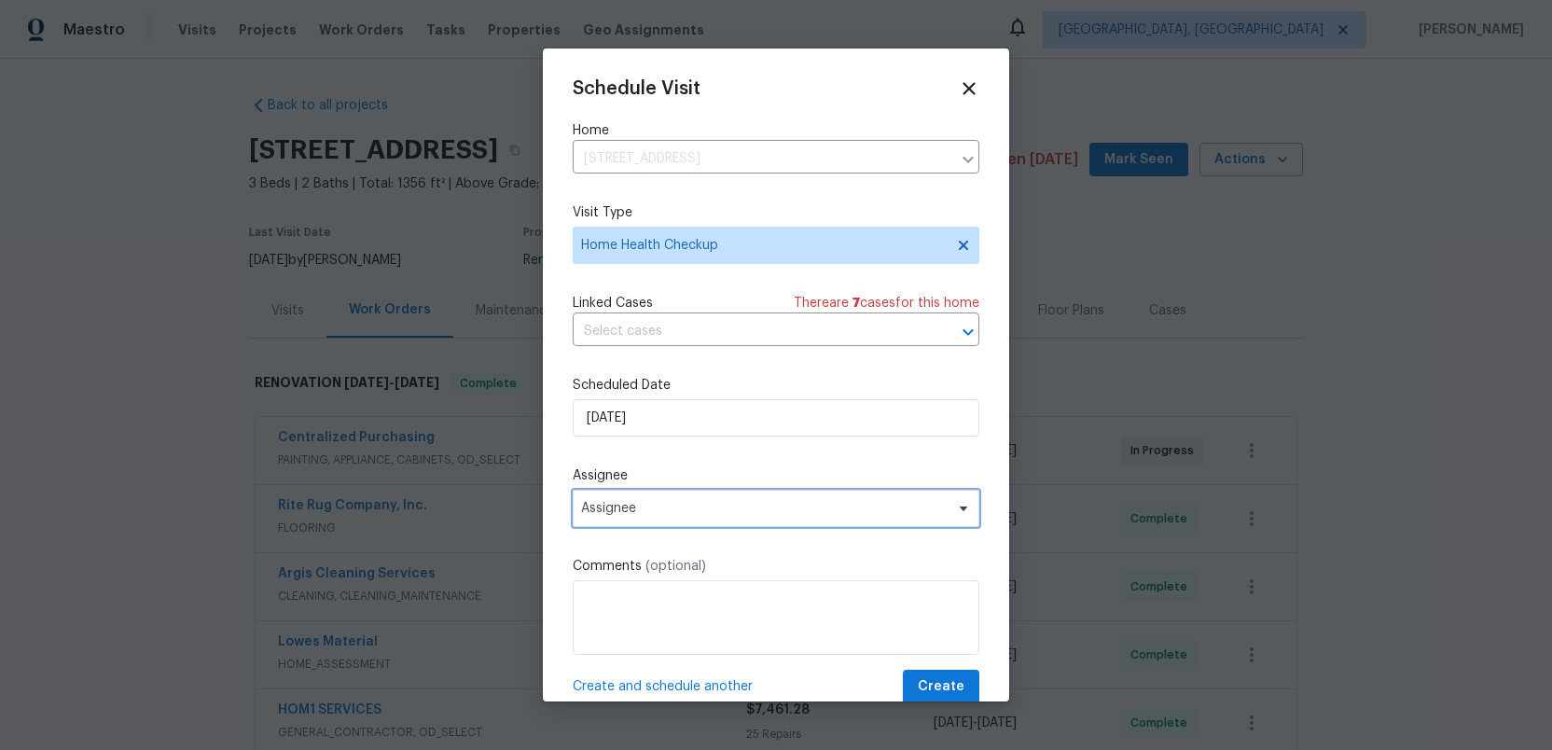
click at [667, 513] on span "Assignee" at bounding box center [764, 508] width 366 height 15
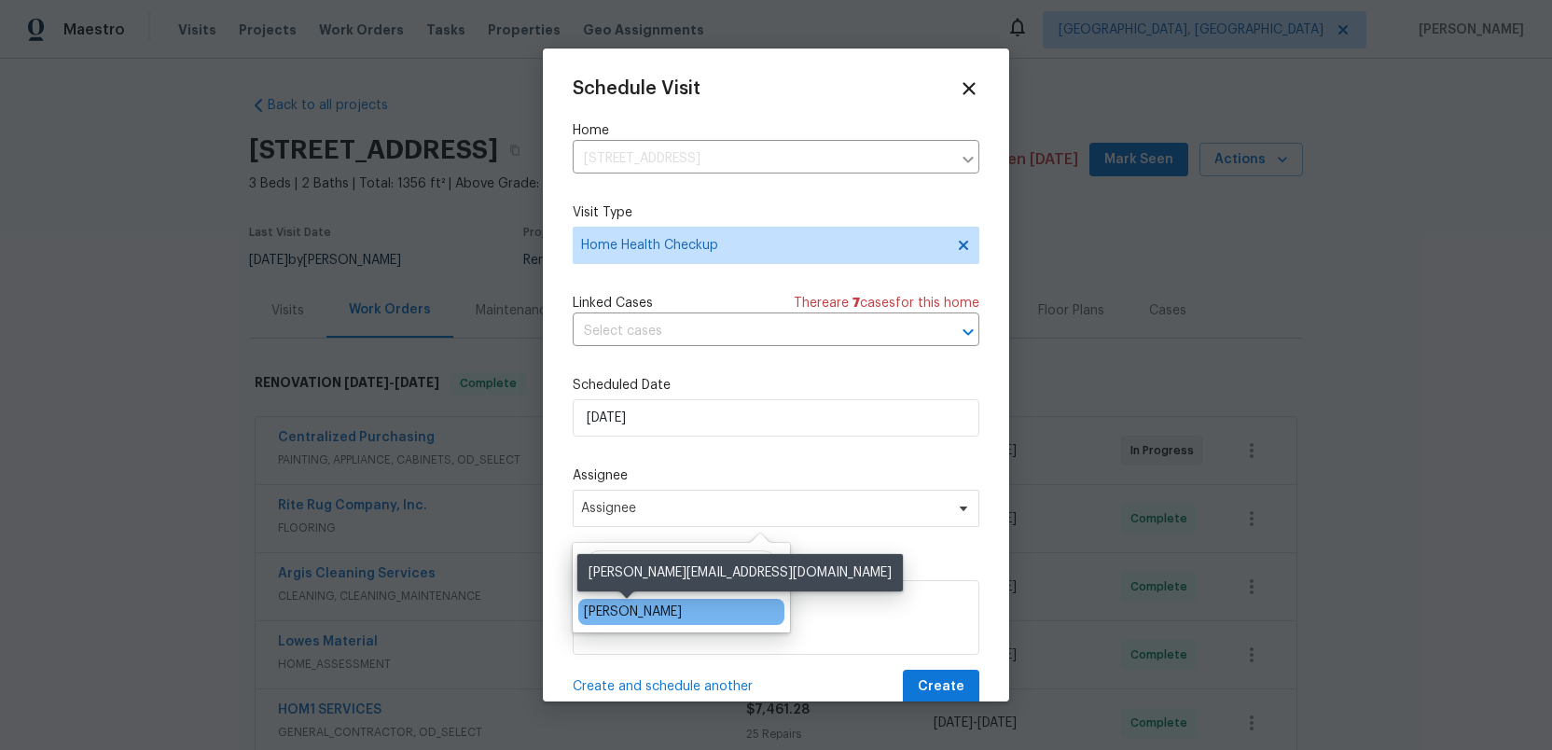
type input "[PERSON_NAME]"
click at [630, 608] on div "[PERSON_NAME]" at bounding box center [633, 611] width 98 height 19
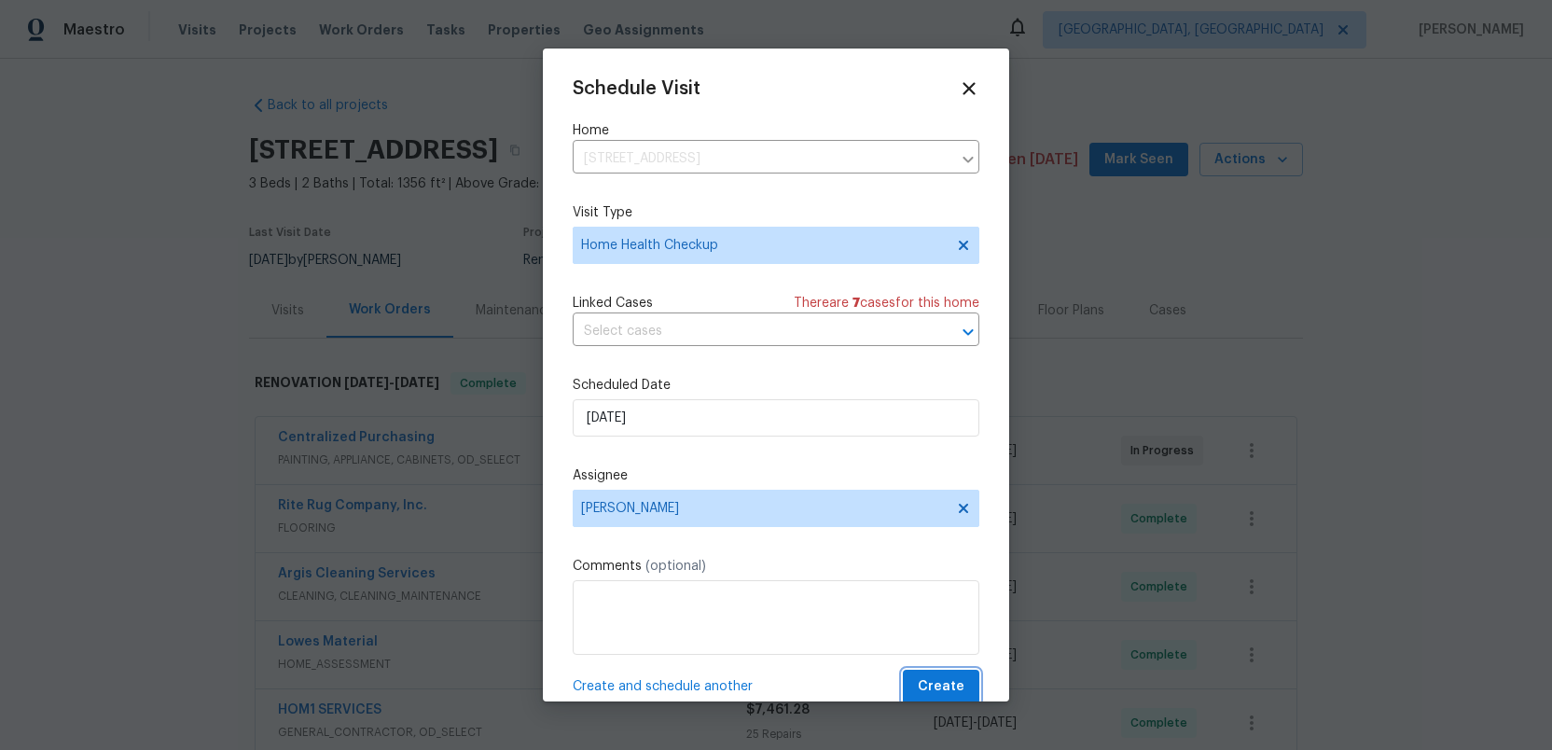
click at [940, 678] on span "Create" at bounding box center [941, 686] width 47 height 23
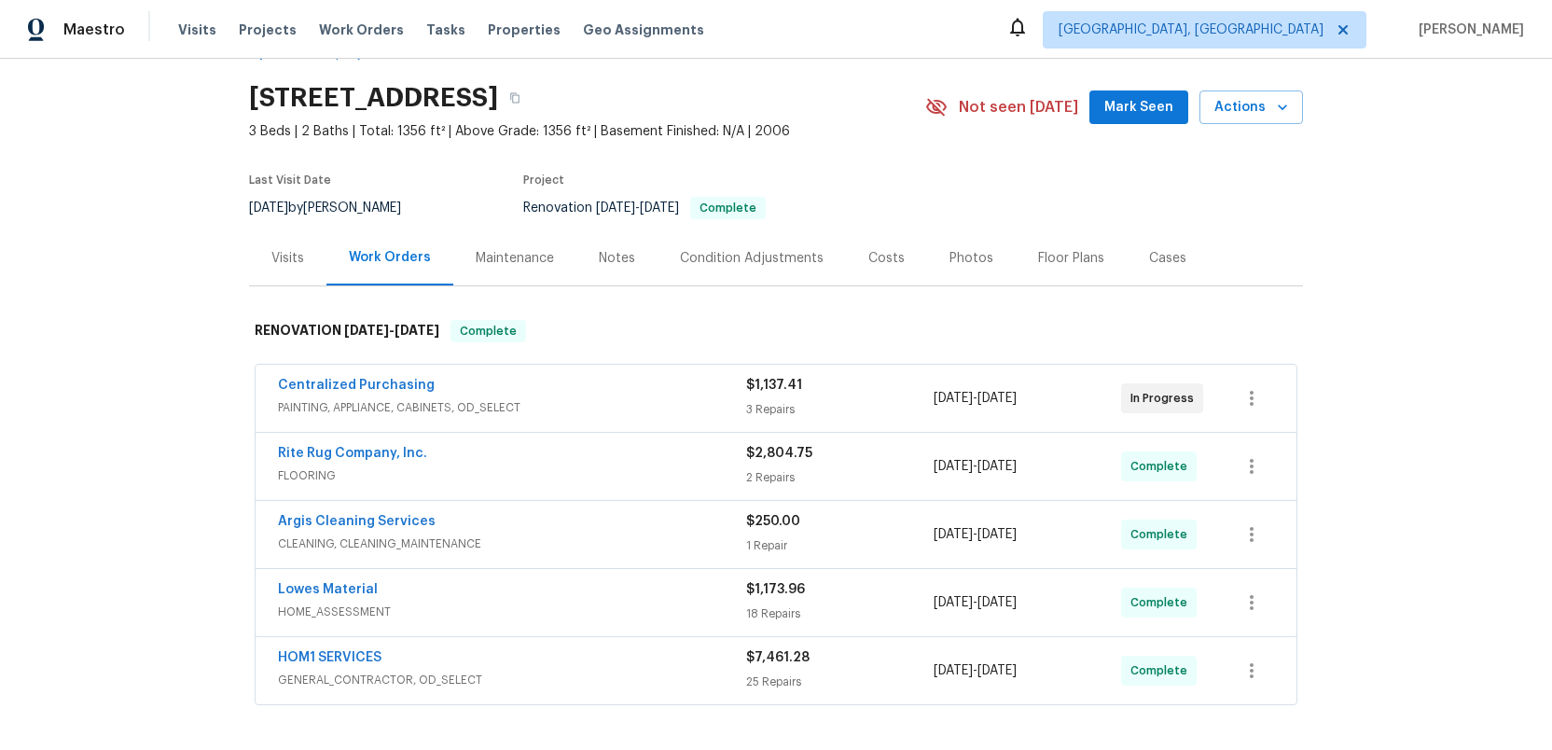
scroll to position [54, 0]
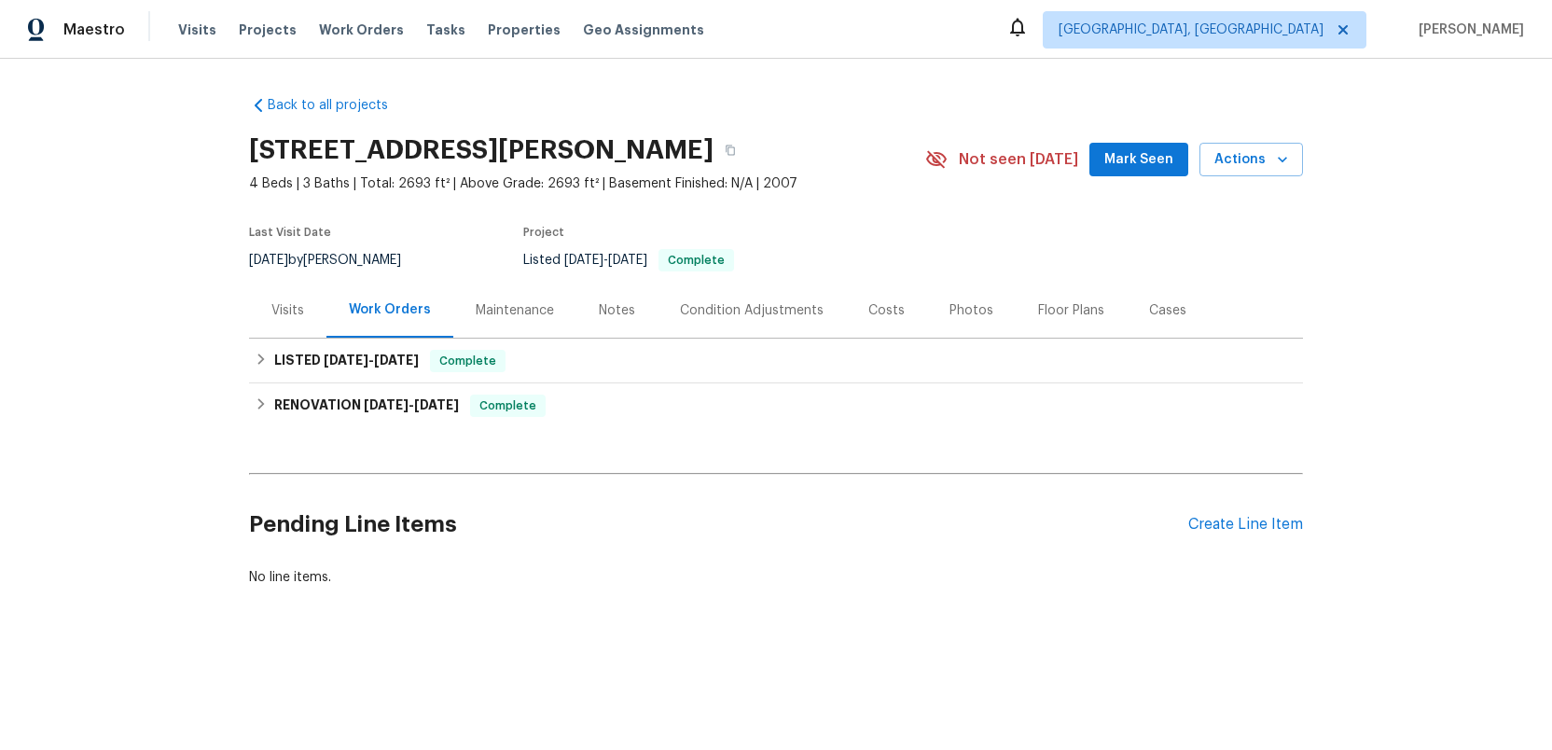
click at [283, 307] on div "Visits" at bounding box center [287, 310] width 33 height 19
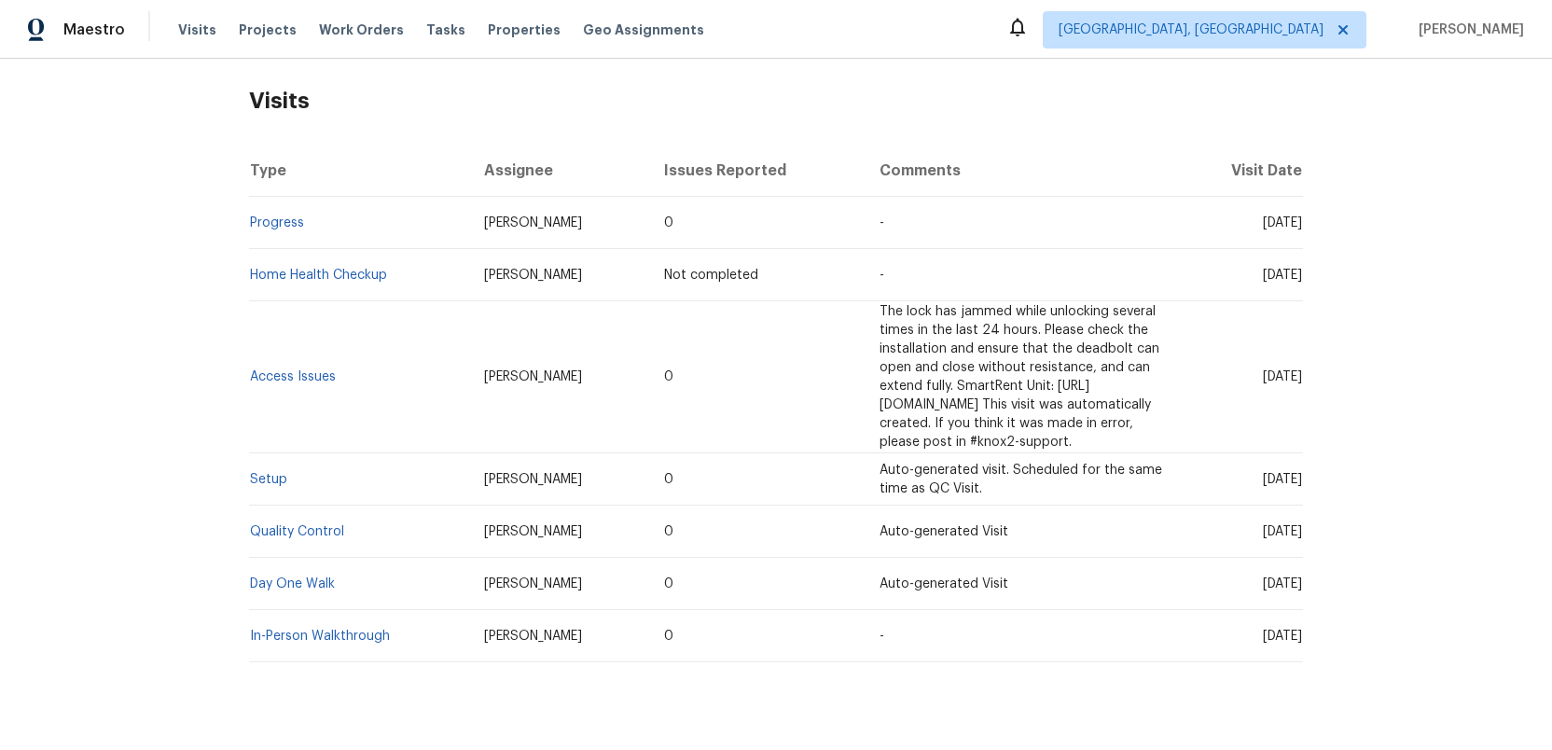
scroll to position [230, 0]
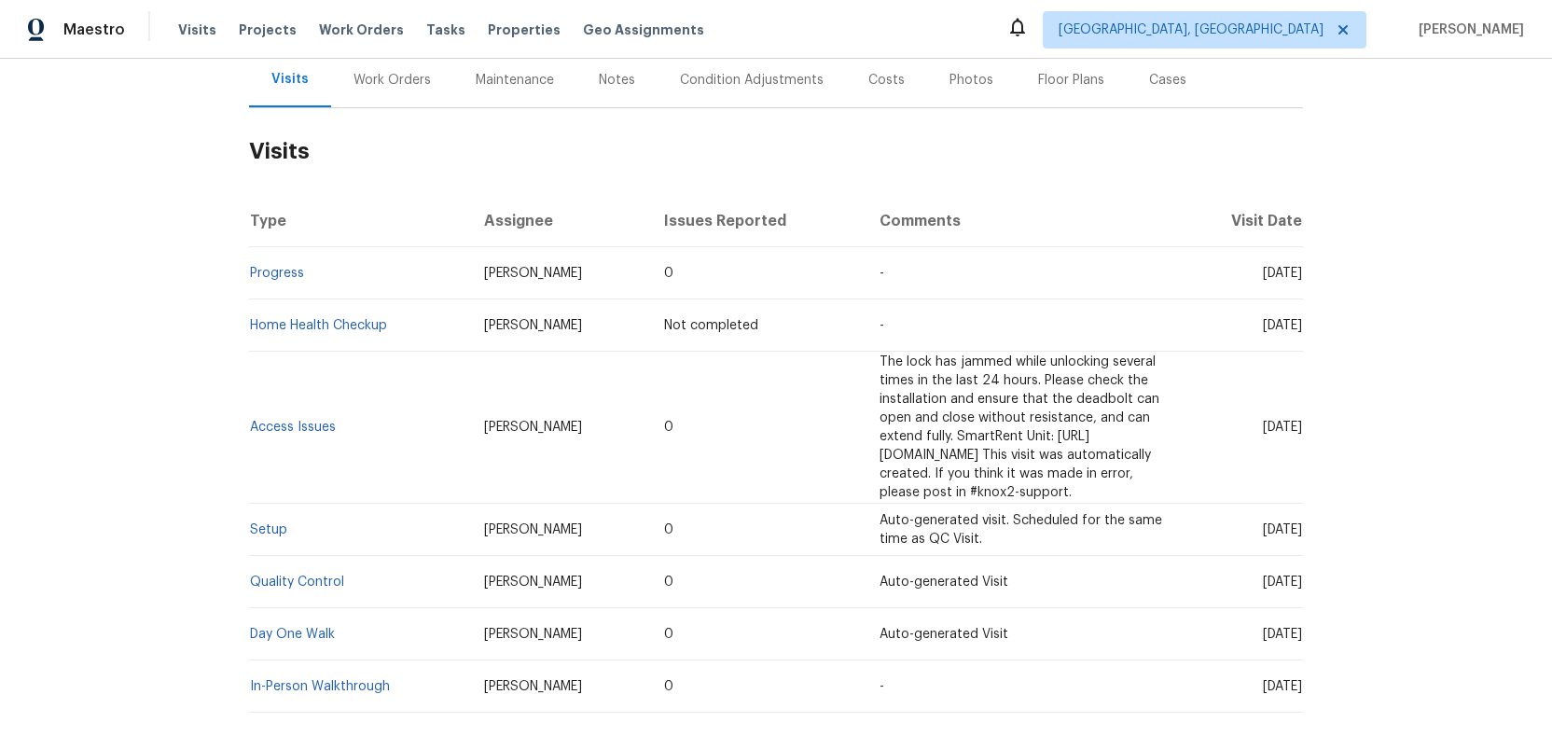
click at [956, 83] on div "Photos" at bounding box center [971, 80] width 44 height 19
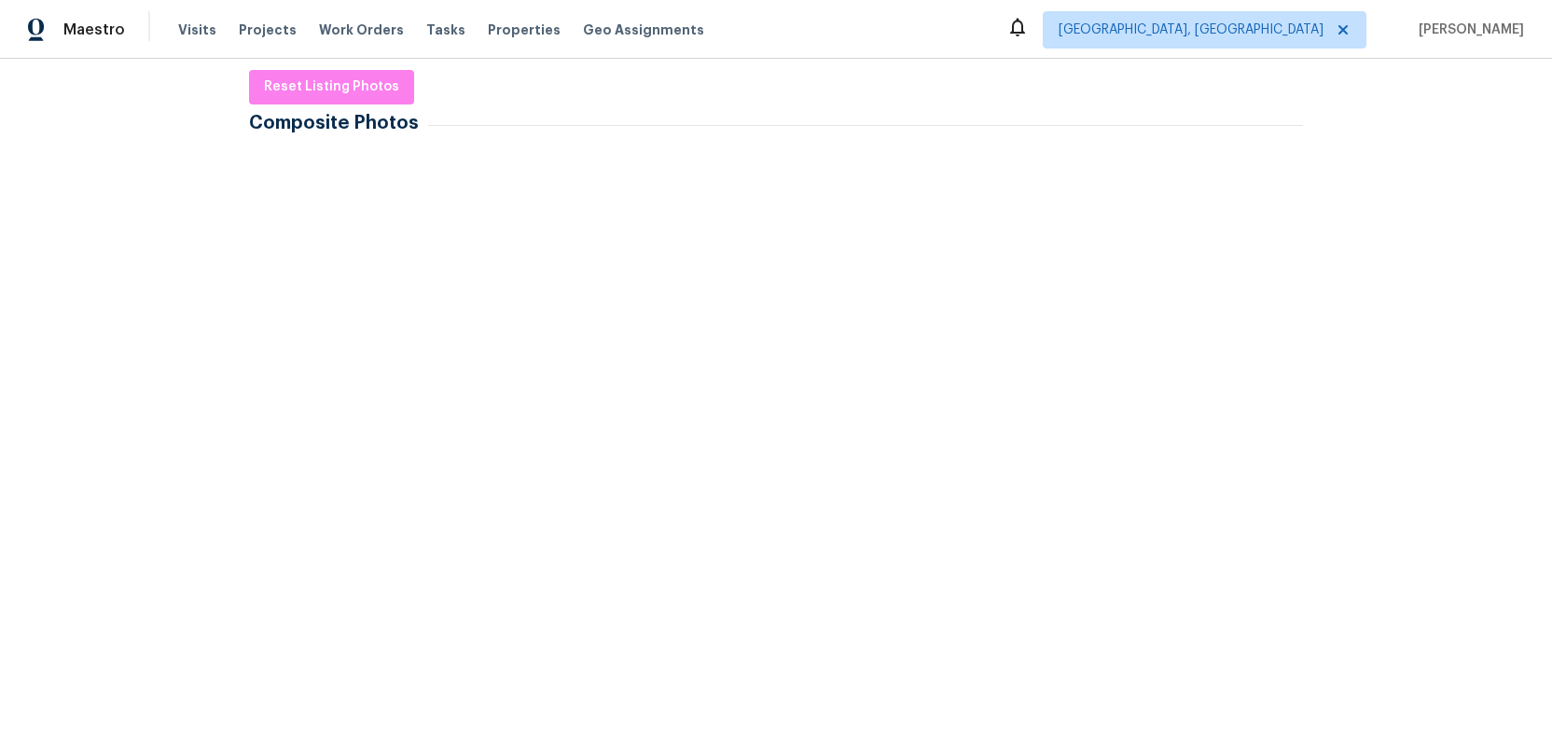
scroll to position [291, 0]
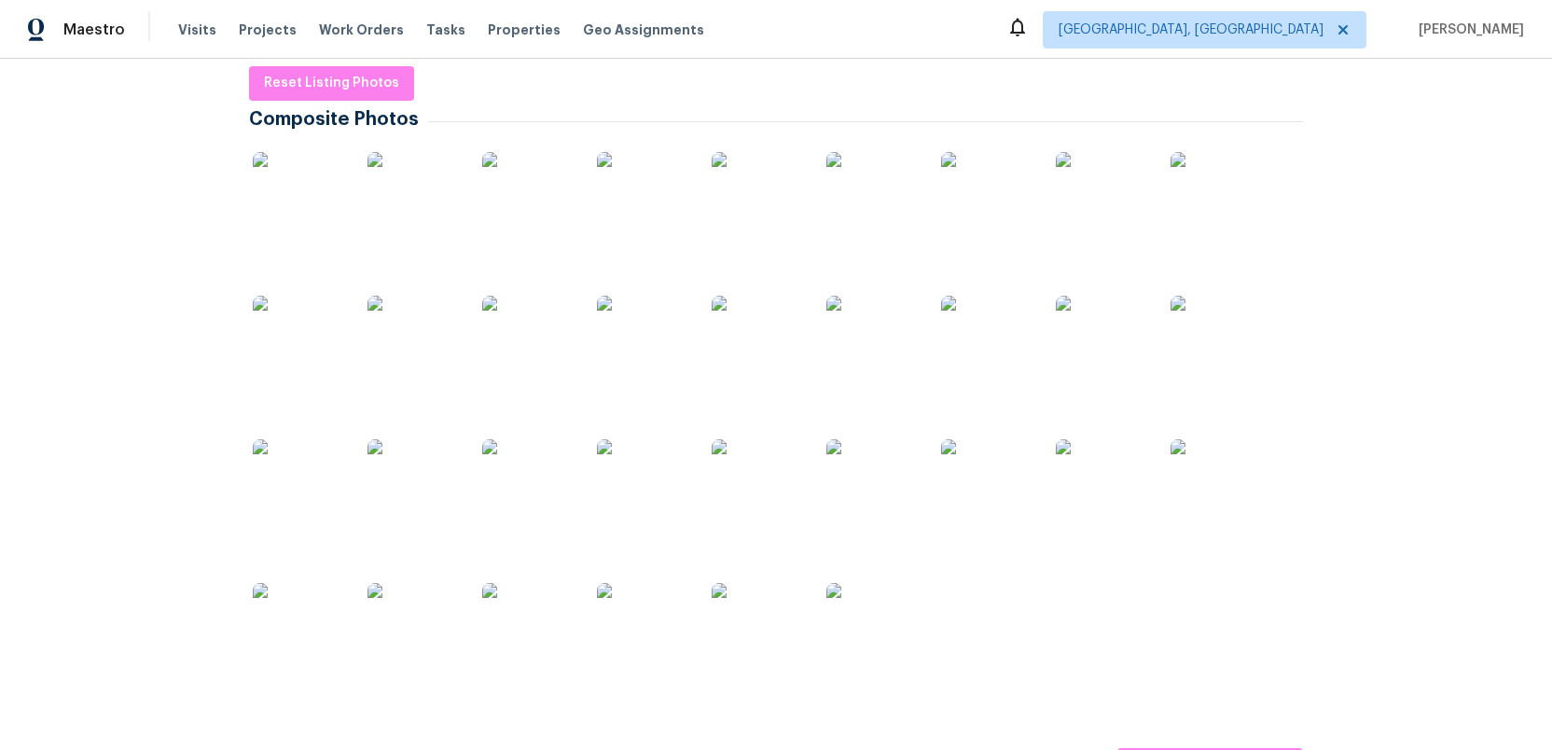
click at [295, 185] on img at bounding box center [299, 198] width 93 height 93
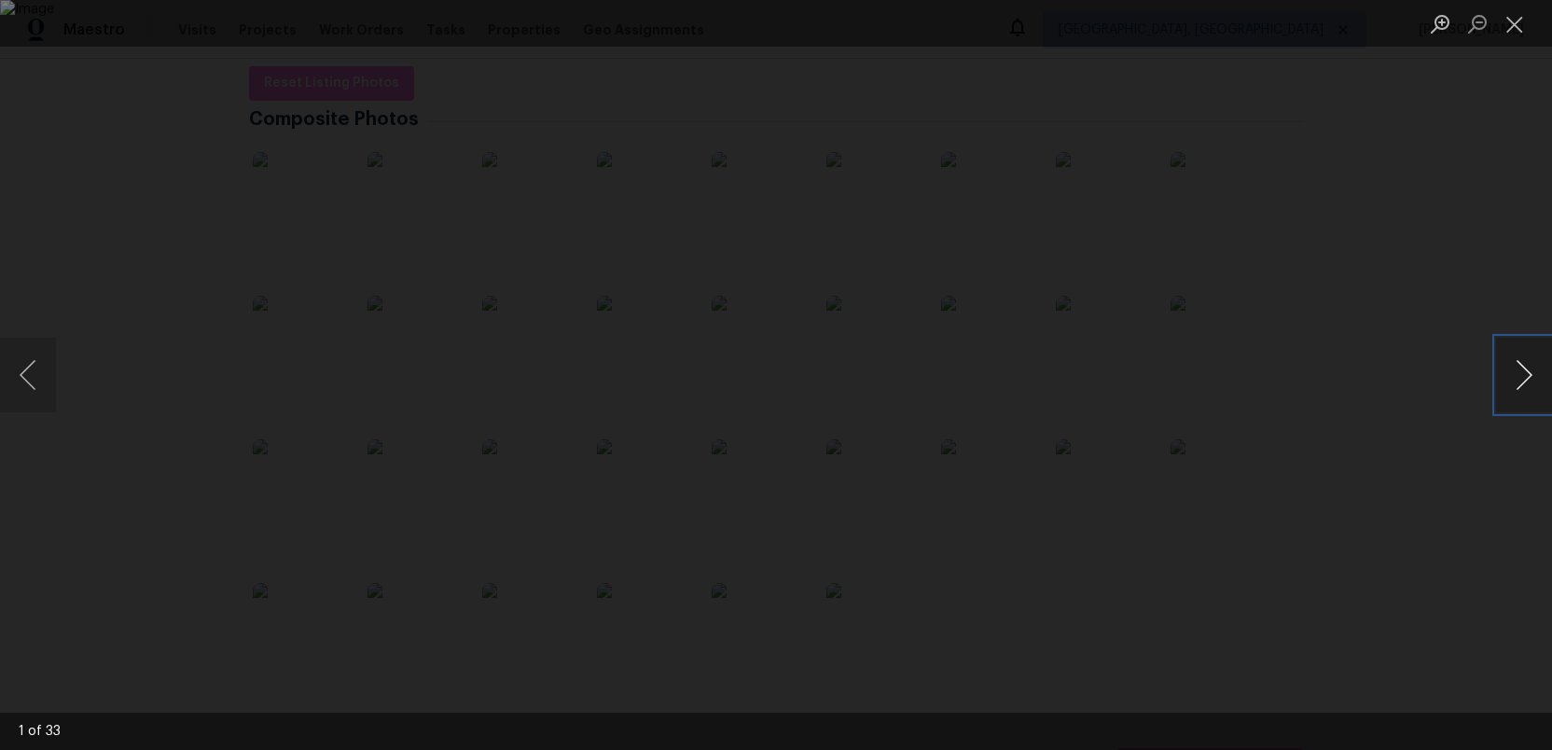
click at [1523, 371] on button "Next image" at bounding box center [1524, 375] width 56 height 75
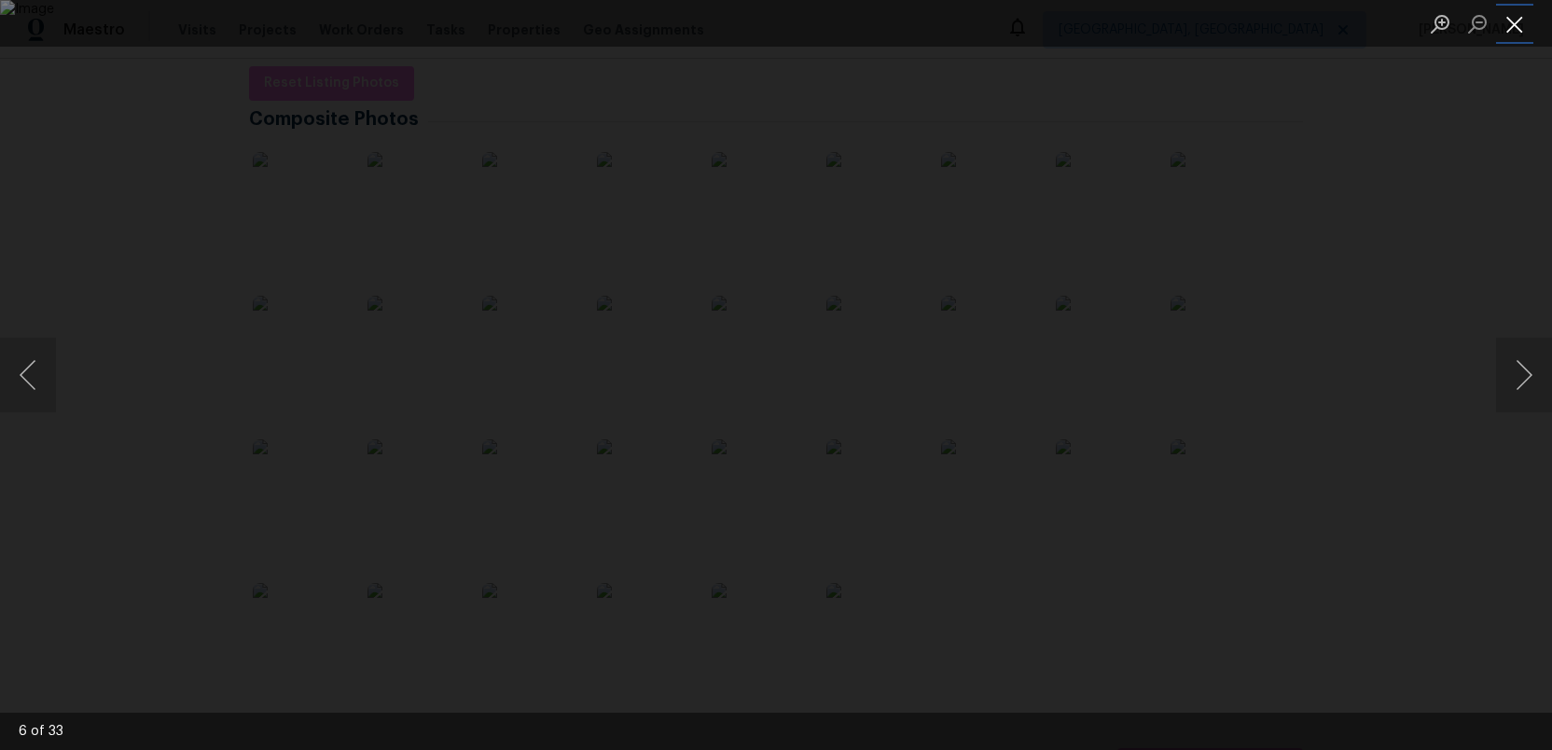
click at [1513, 22] on button "Close lightbox" at bounding box center [1514, 23] width 37 height 33
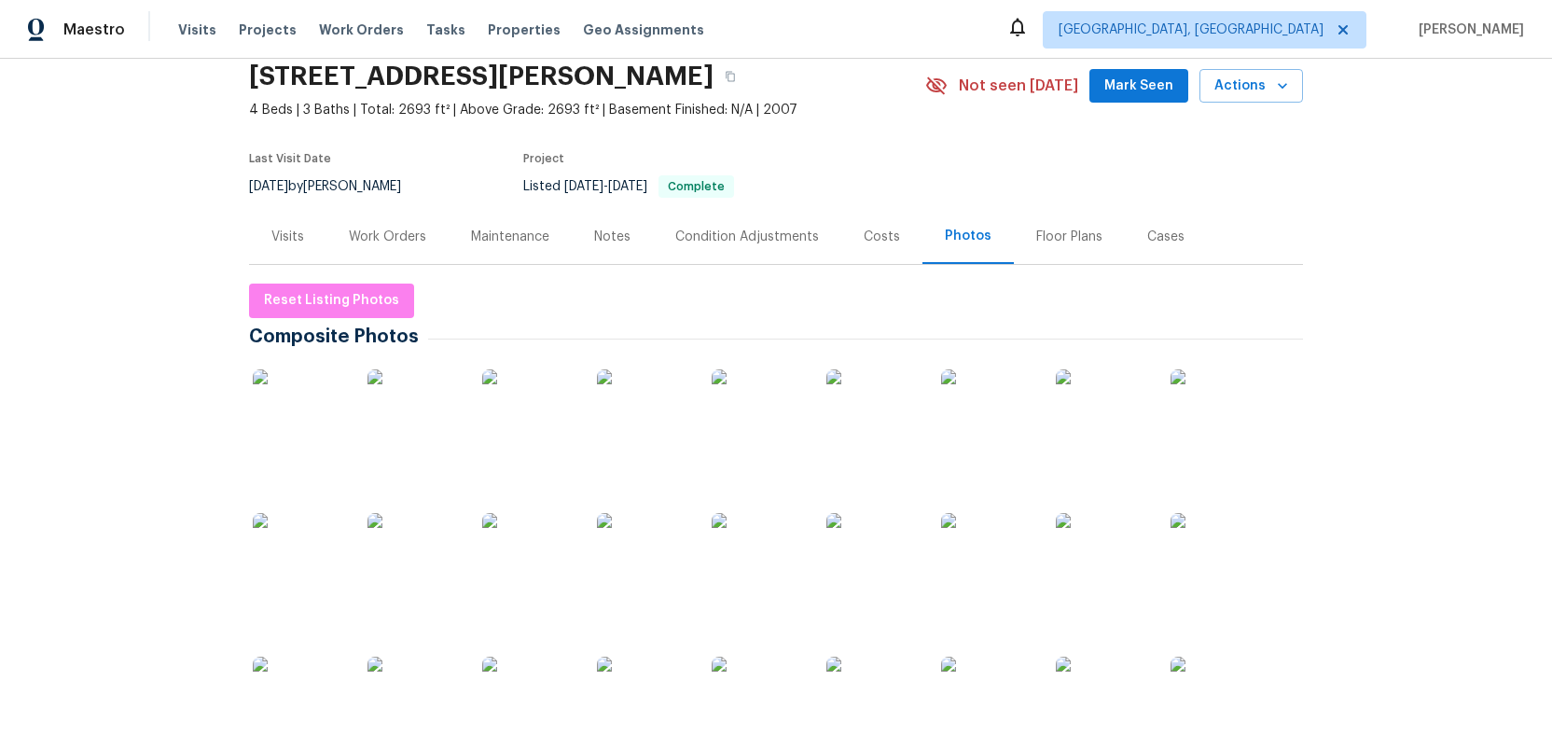
scroll to position [0, 0]
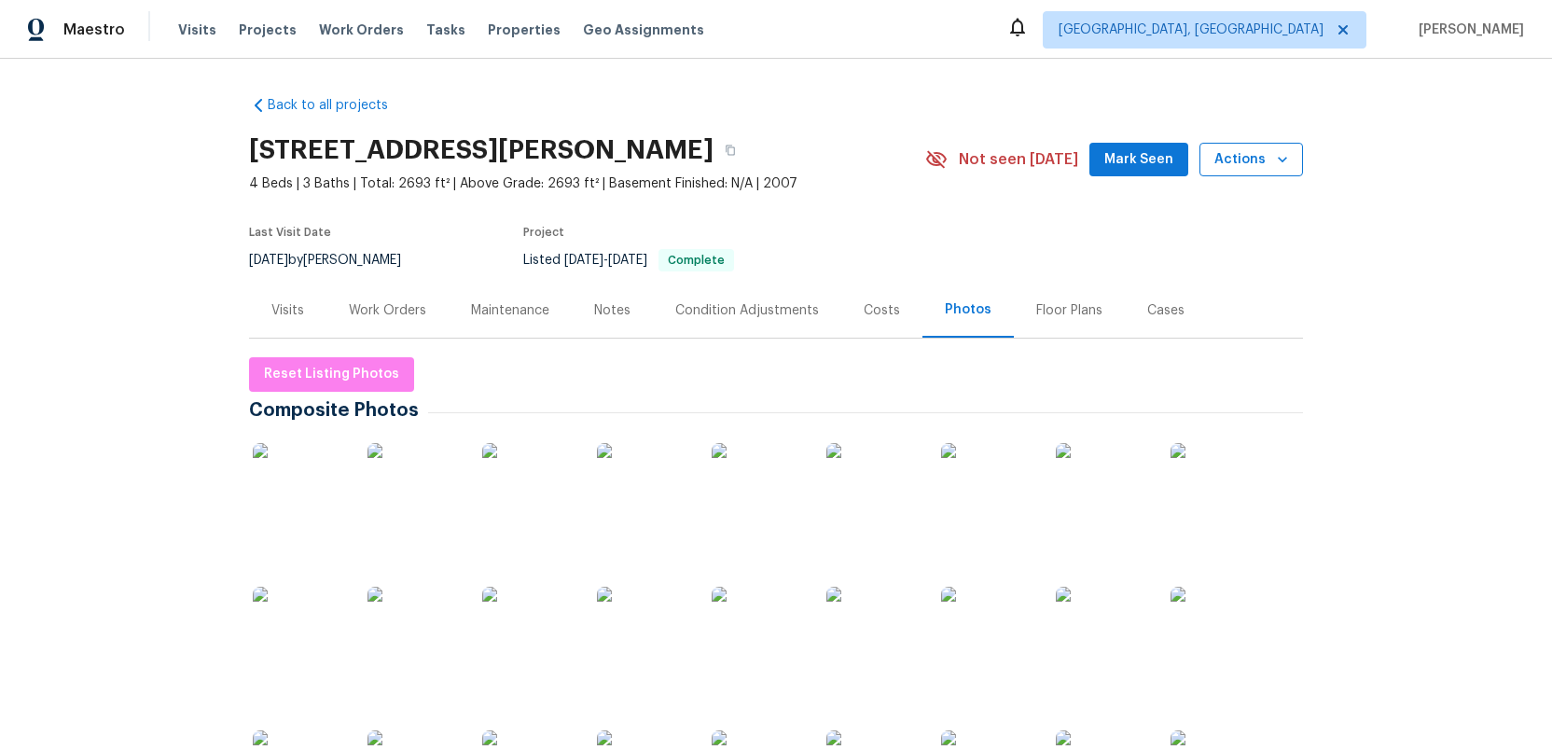
click at [1233, 164] on span "Actions" at bounding box center [1251, 159] width 74 height 23
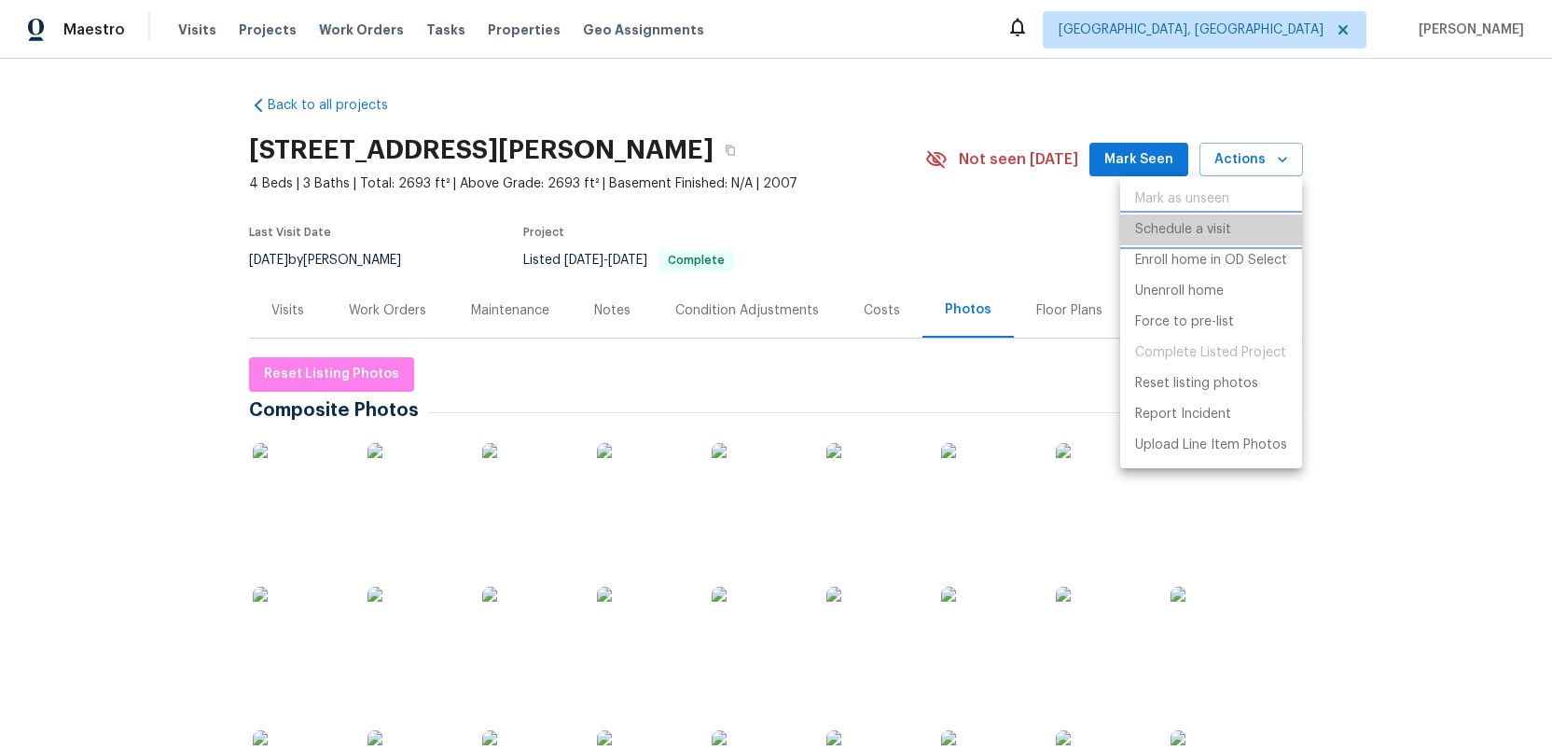
click at [1189, 224] on p "Schedule a visit" at bounding box center [1183, 230] width 96 height 20
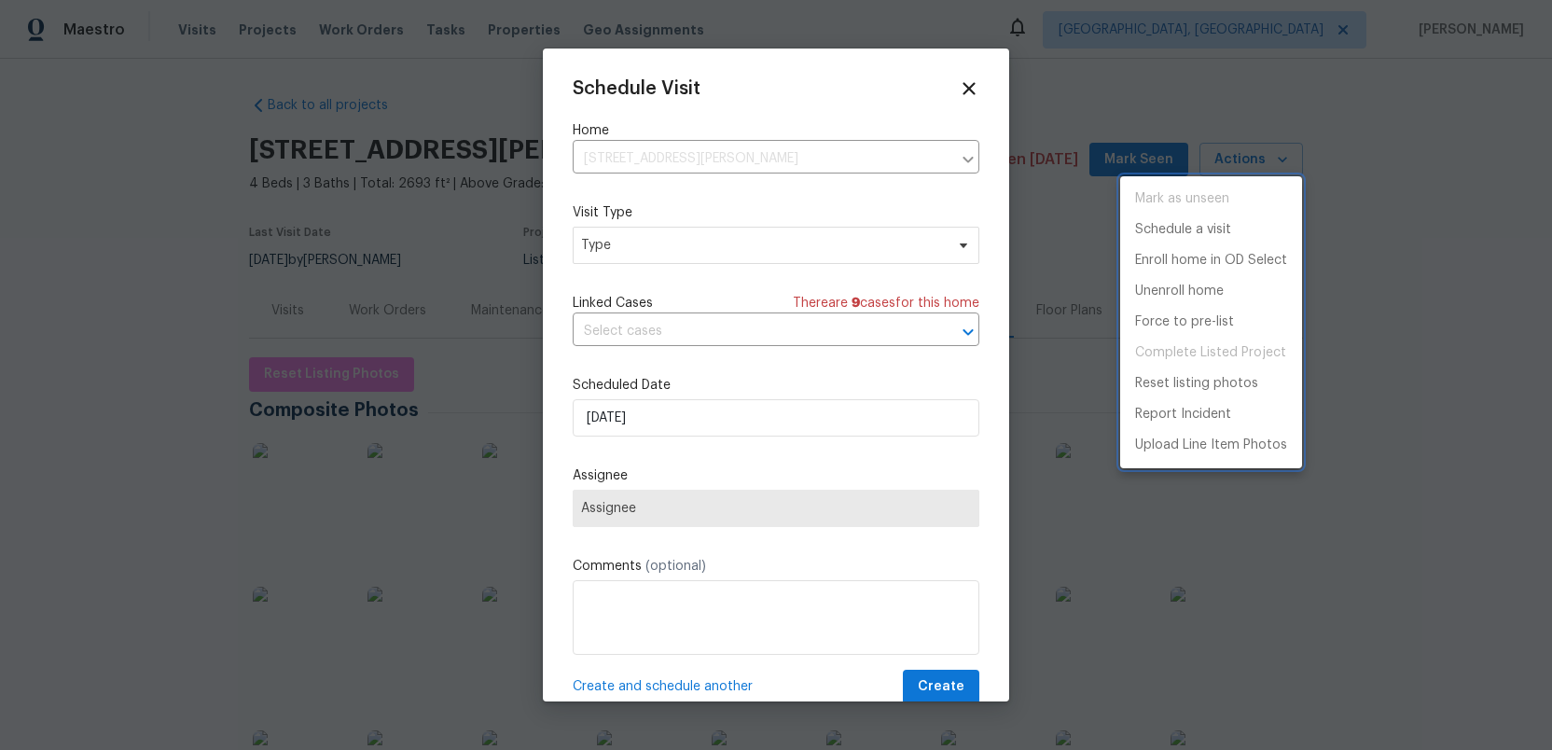
click at [687, 249] on div at bounding box center [776, 375] width 1552 height 750
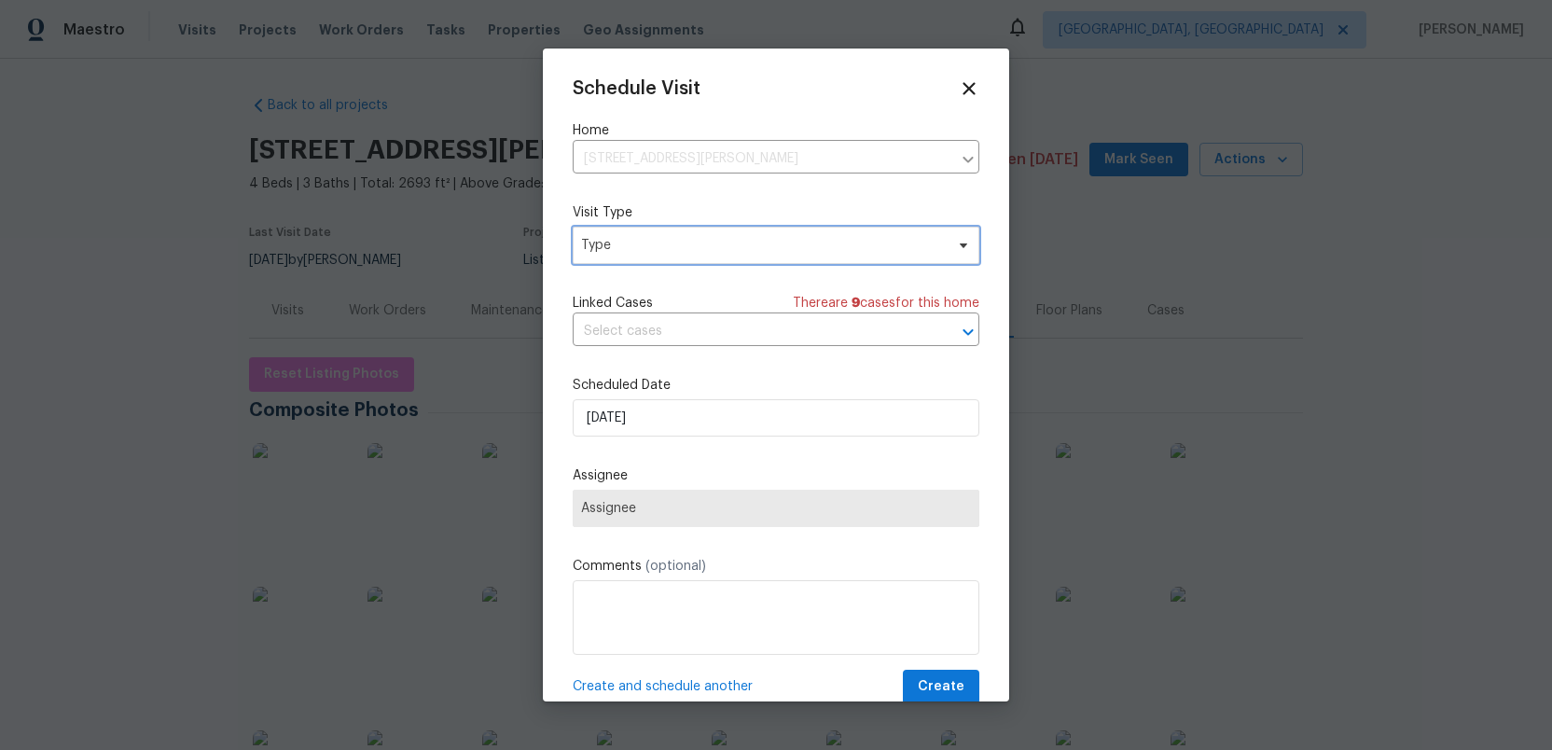
click at [687, 249] on span "Type" at bounding box center [762, 245] width 363 height 19
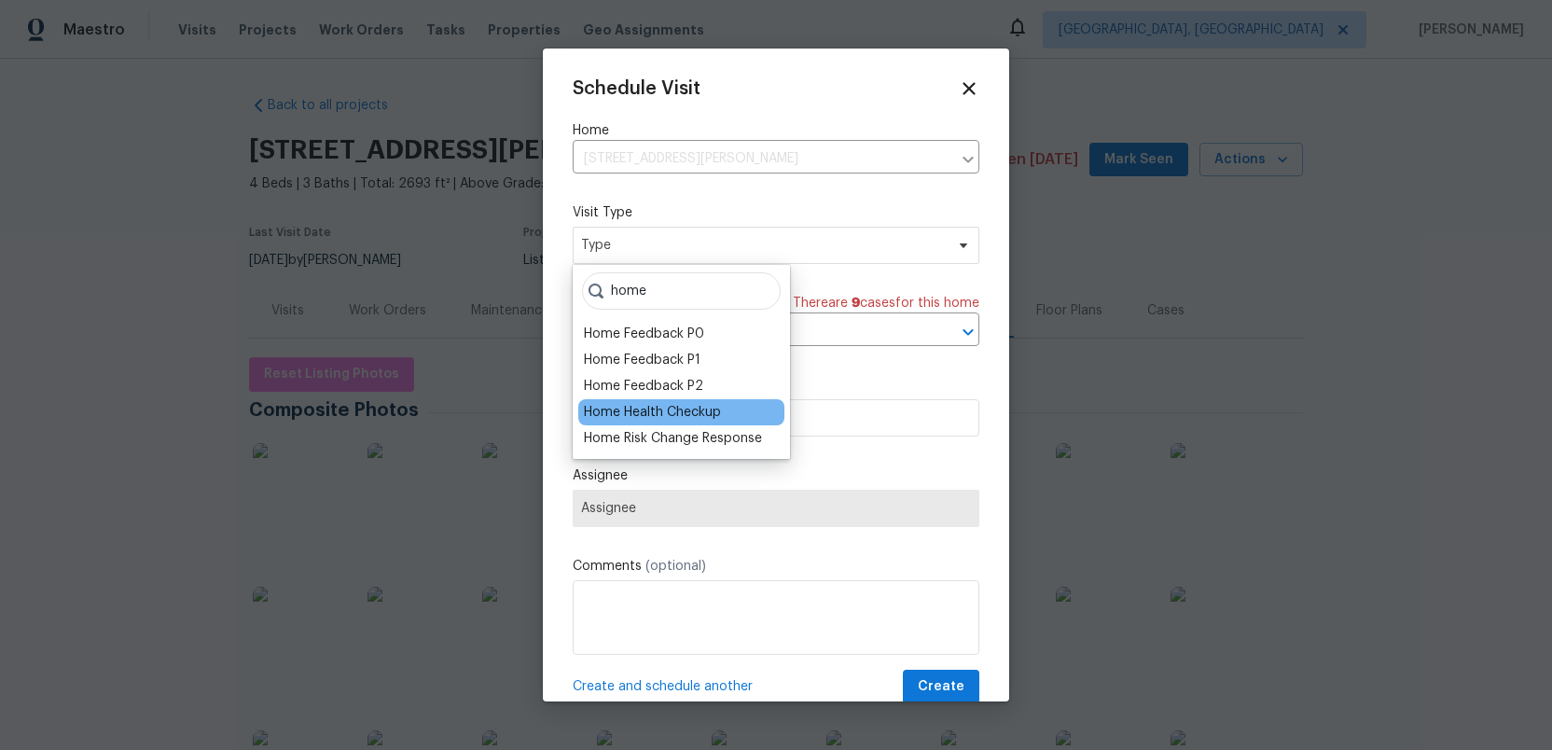
type input "home"
click at [624, 407] on div "Home Health Checkup" at bounding box center [652, 412] width 137 height 19
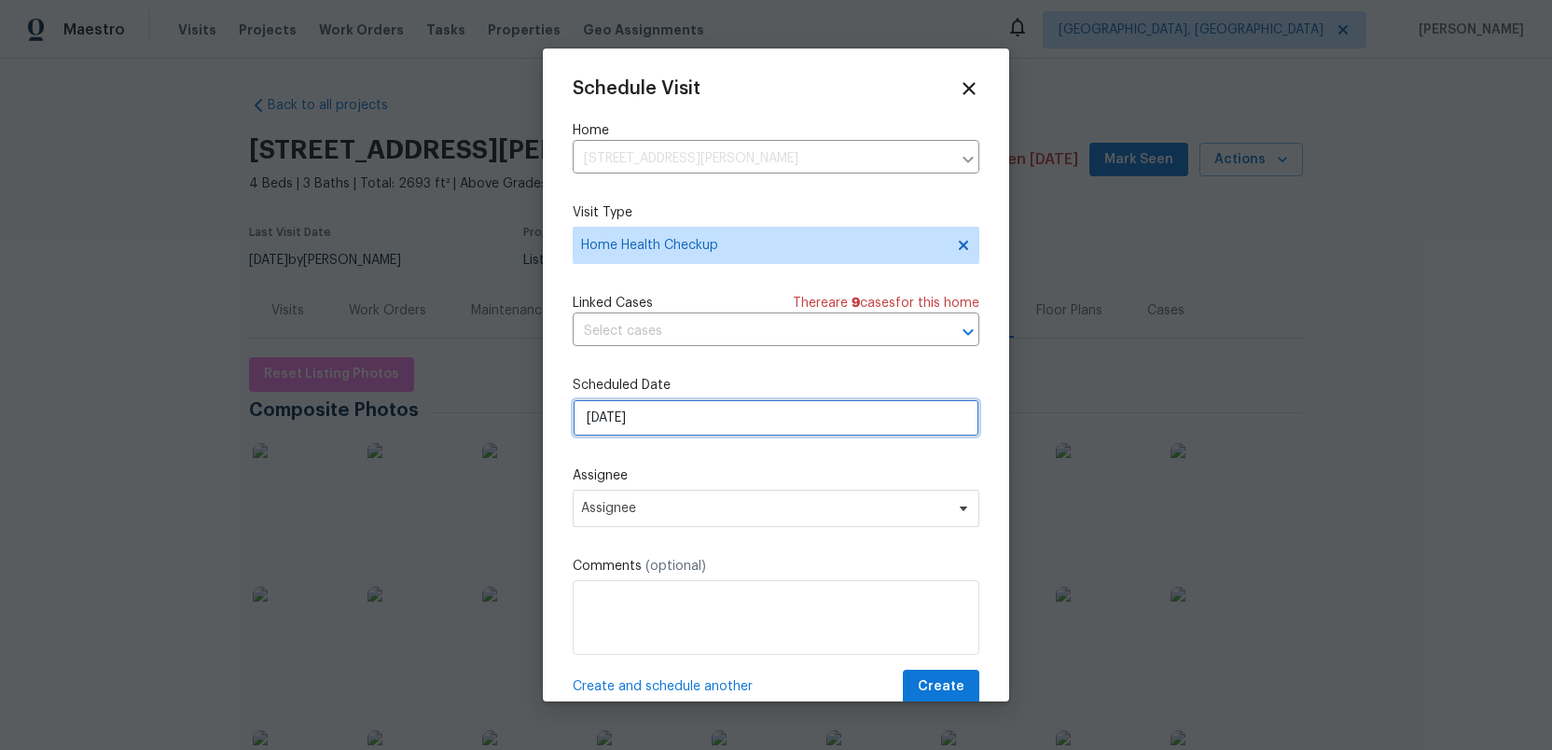
click at [660, 417] on input "[DATE]" at bounding box center [776, 417] width 407 height 37
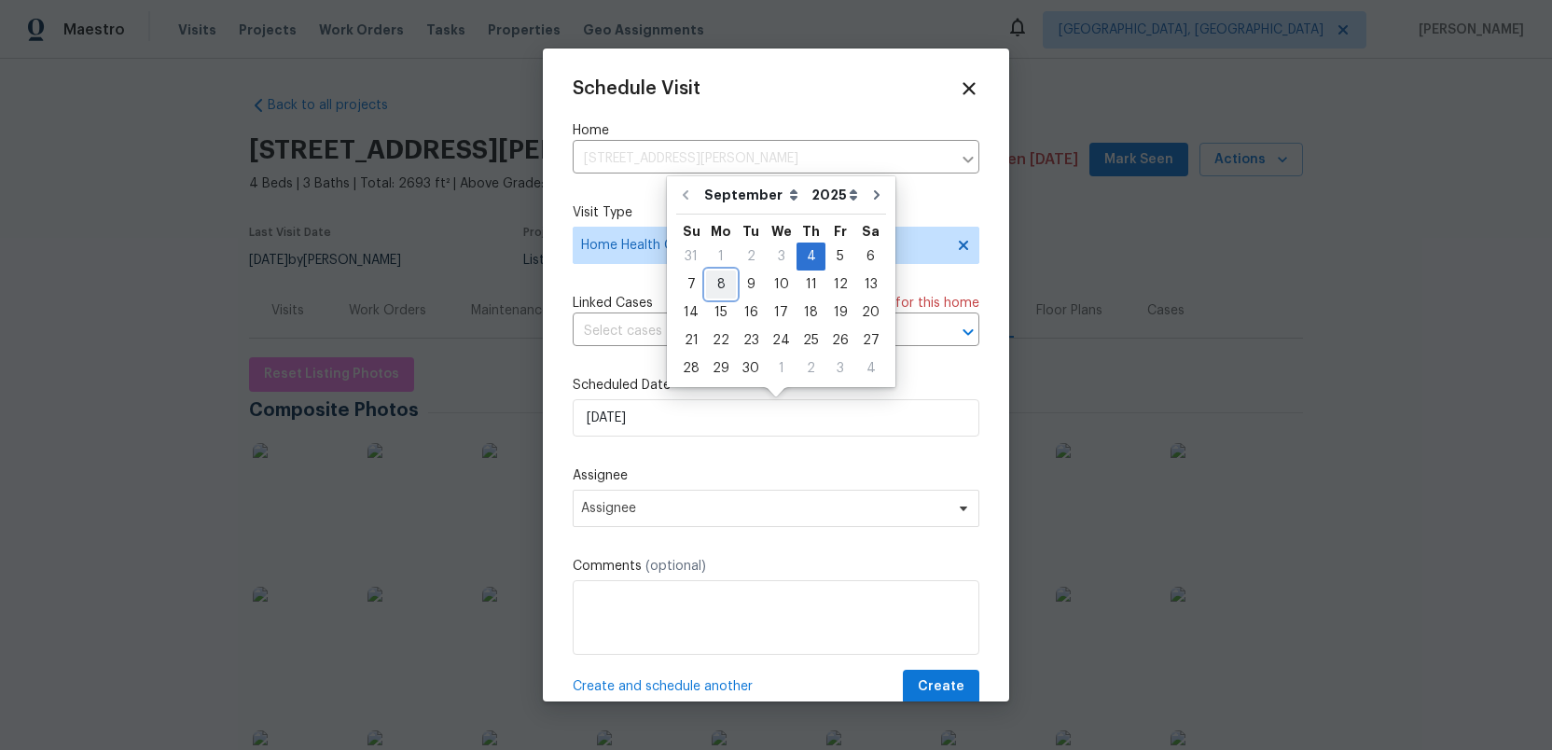
click at [715, 275] on div "8" at bounding box center [721, 284] width 30 height 26
type input "[DATE]"
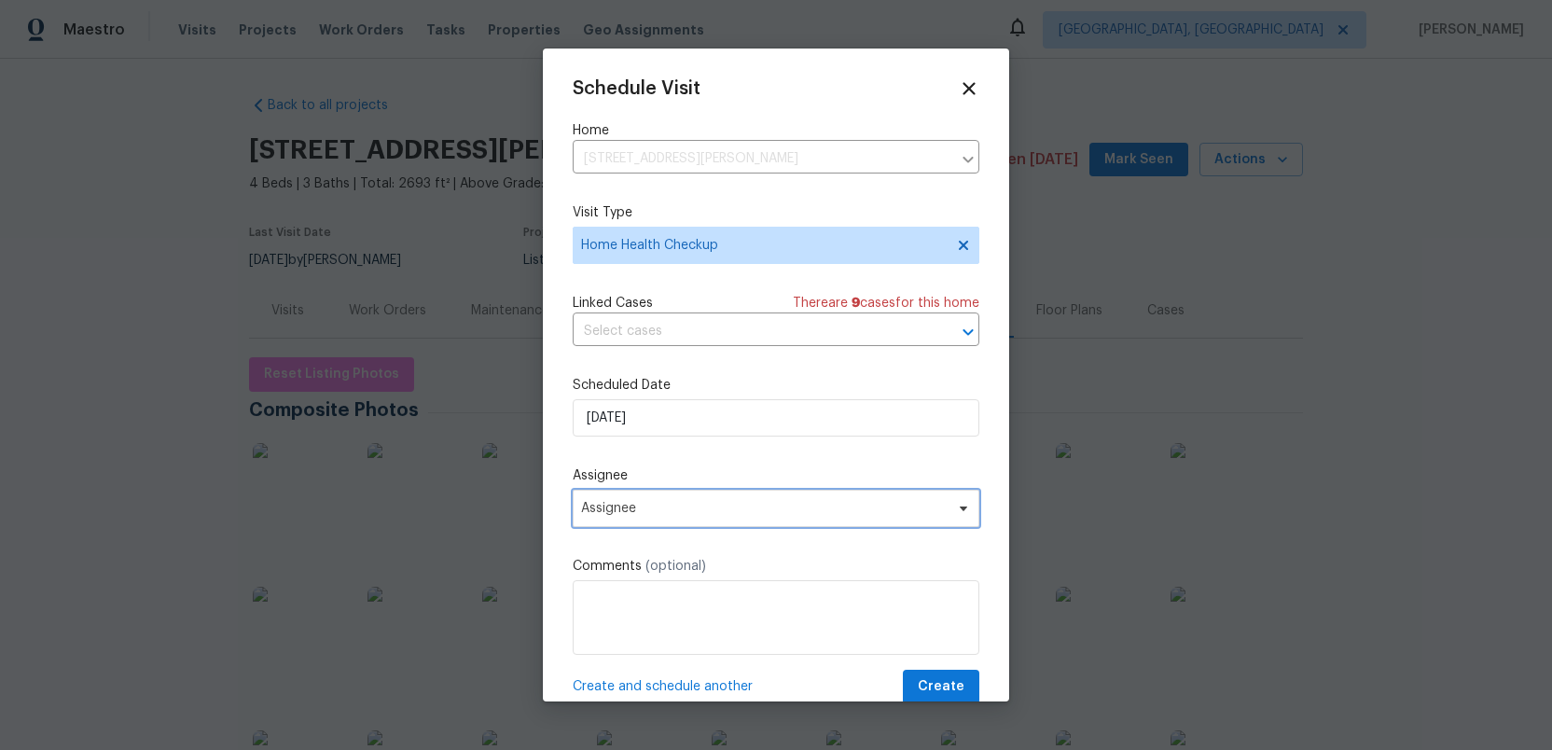
click at [677, 503] on span "Assignee" at bounding box center [764, 508] width 366 height 15
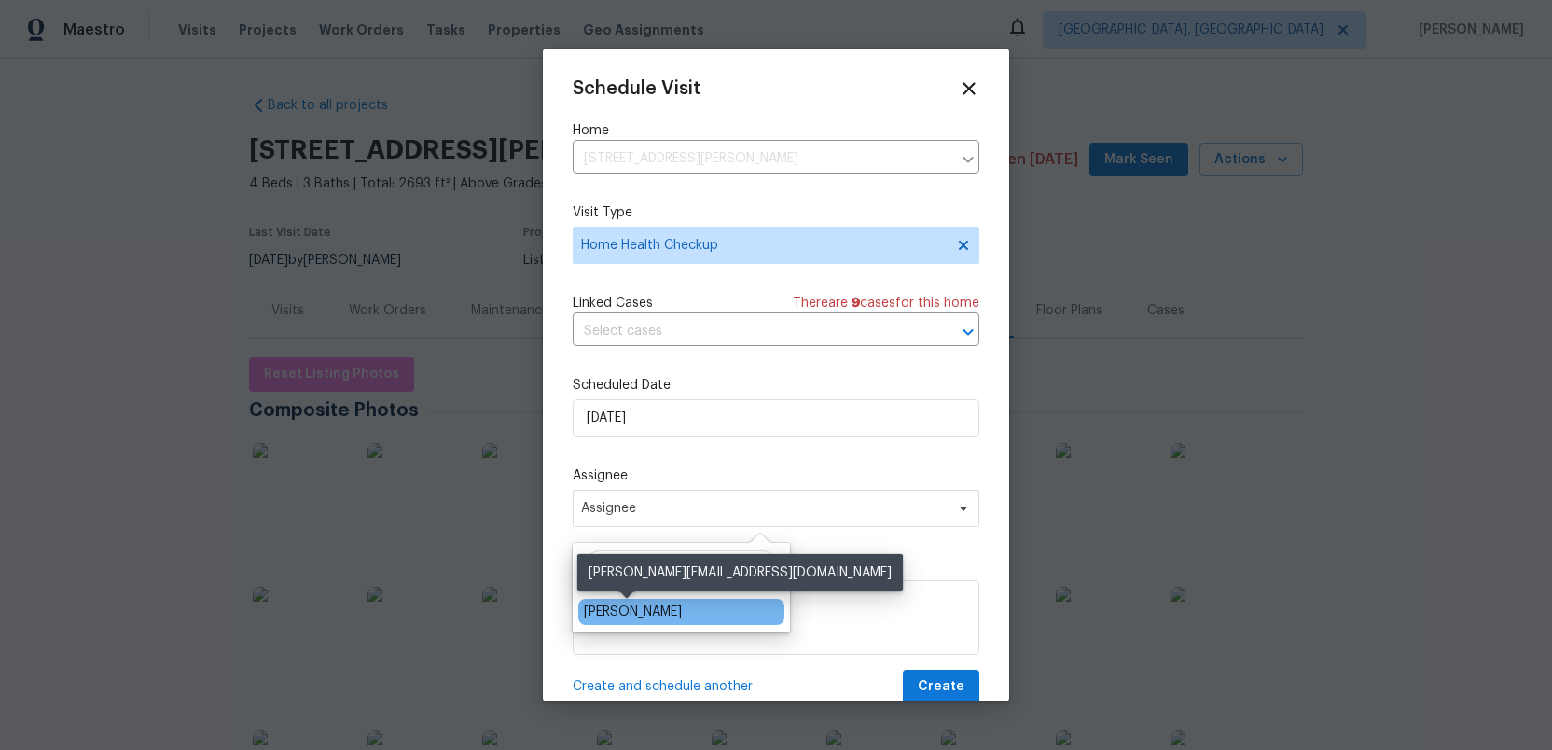
type input "[PERSON_NAME]"
click at [637, 614] on div "[PERSON_NAME]" at bounding box center [633, 611] width 98 height 19
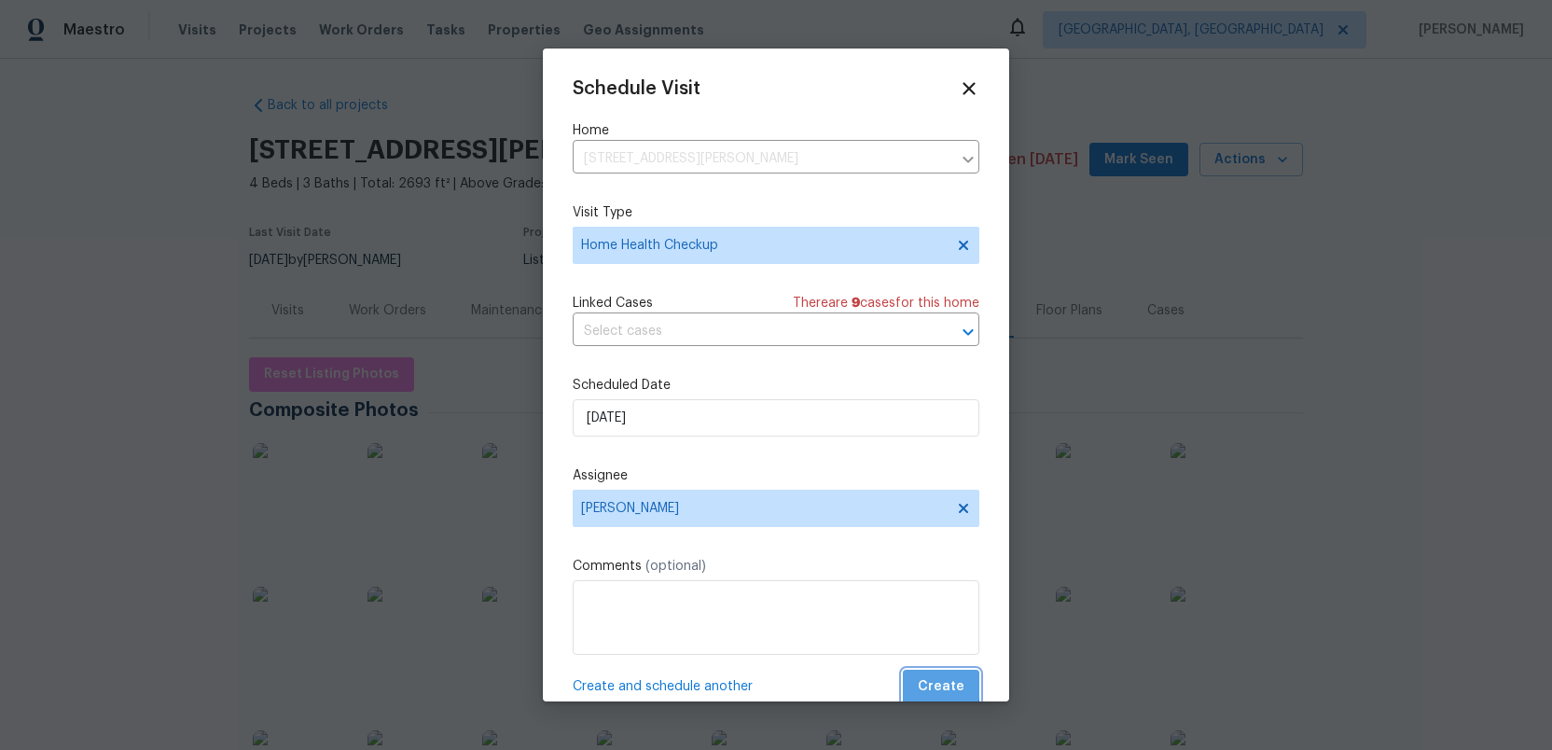
click at [944, 684] on span "Create" at bounding box center [941, 686] width 47 height 23
